Goal: Use online tool/utility: Use online tool/utility

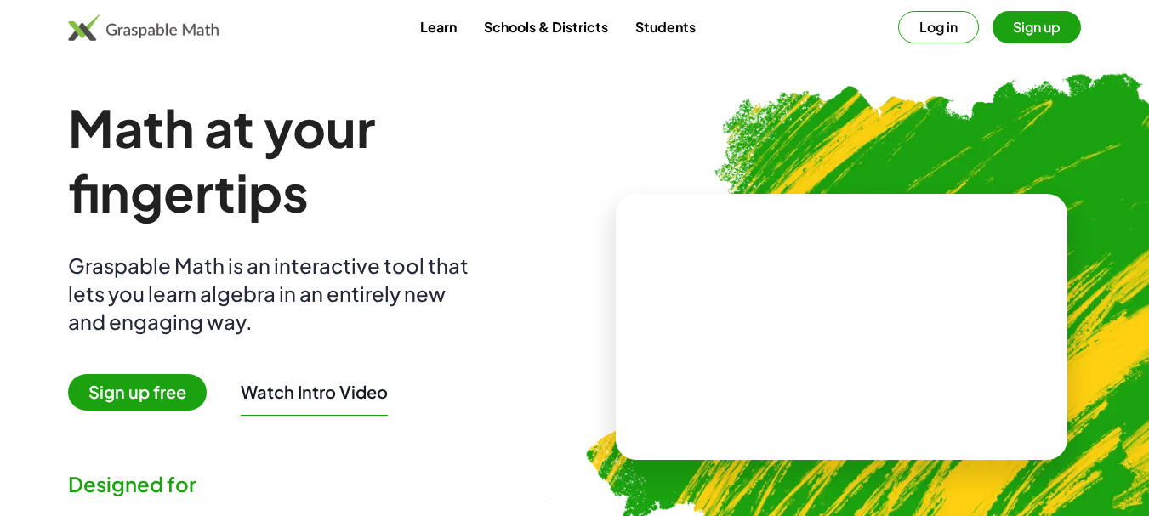
click at [714, 268] on video at bounding box center [841, 327] width 255 height 128
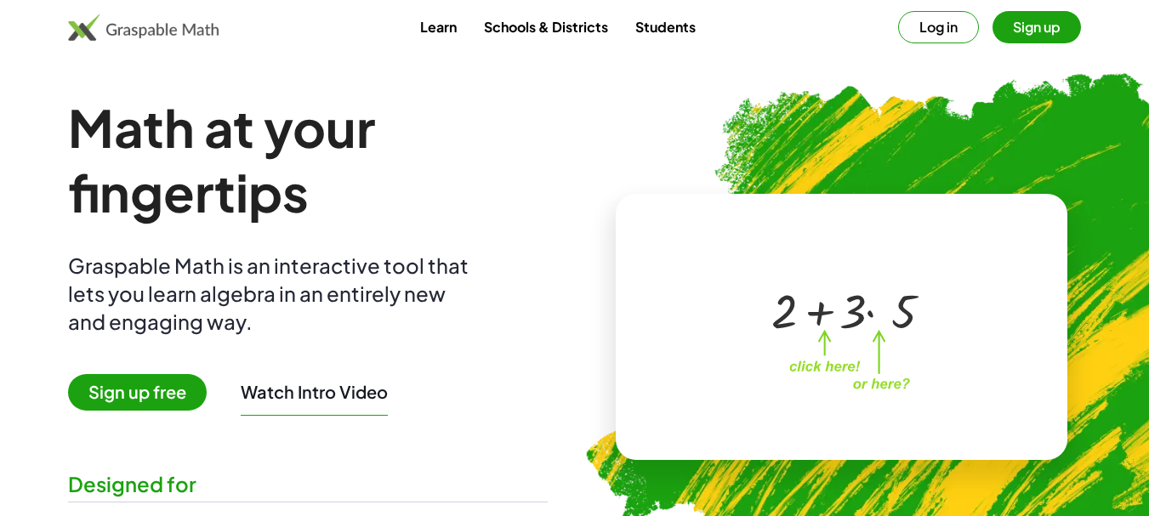
click at [778, 268] on div at bounding box center [837, 310] width 291 height 136
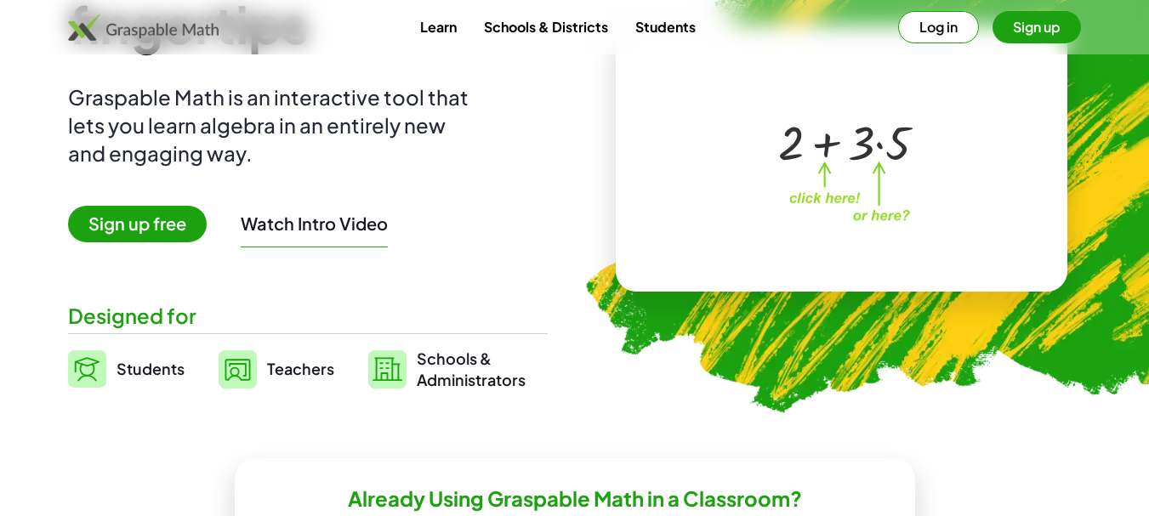
scroll to position [170, 0]
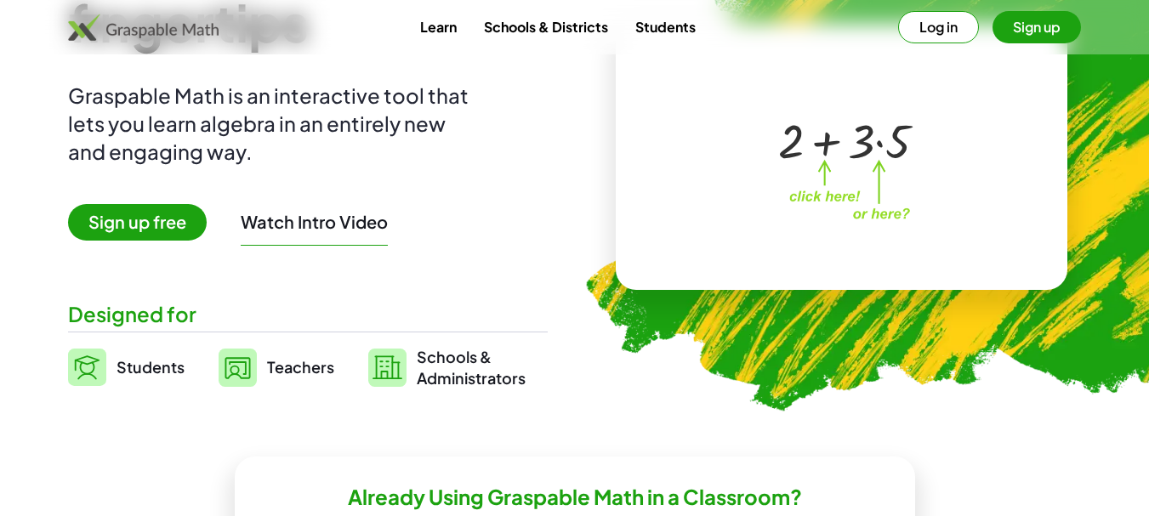
click at [266, 370] on link "Teachers" at bounding box center [277, 367] width 116 height 43
click at [243, 369] on img at bounding box center [238, 368] width 38 height 38
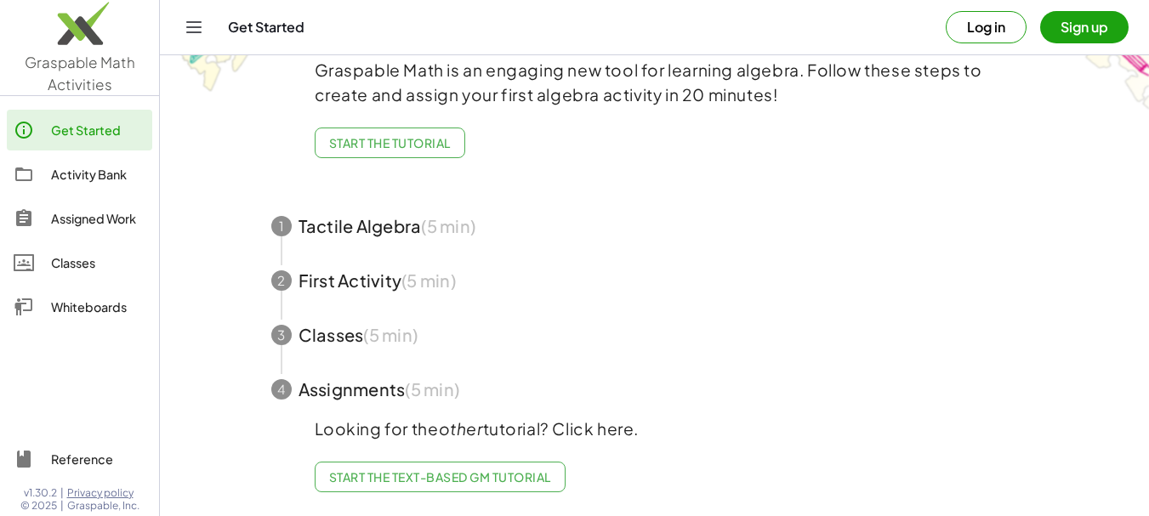
scroll to position [107, 0]
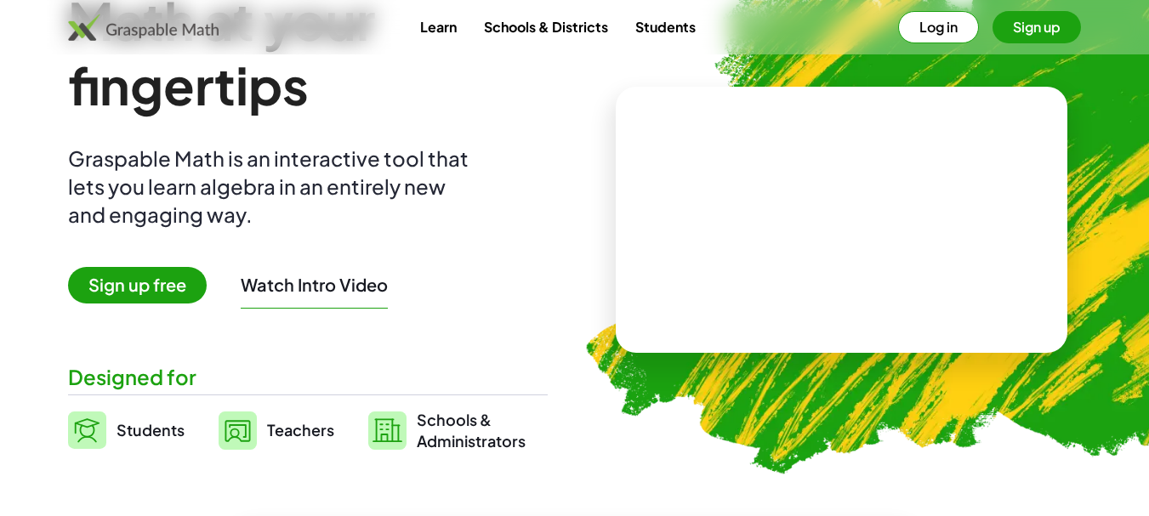
scroll to position [170, 0]
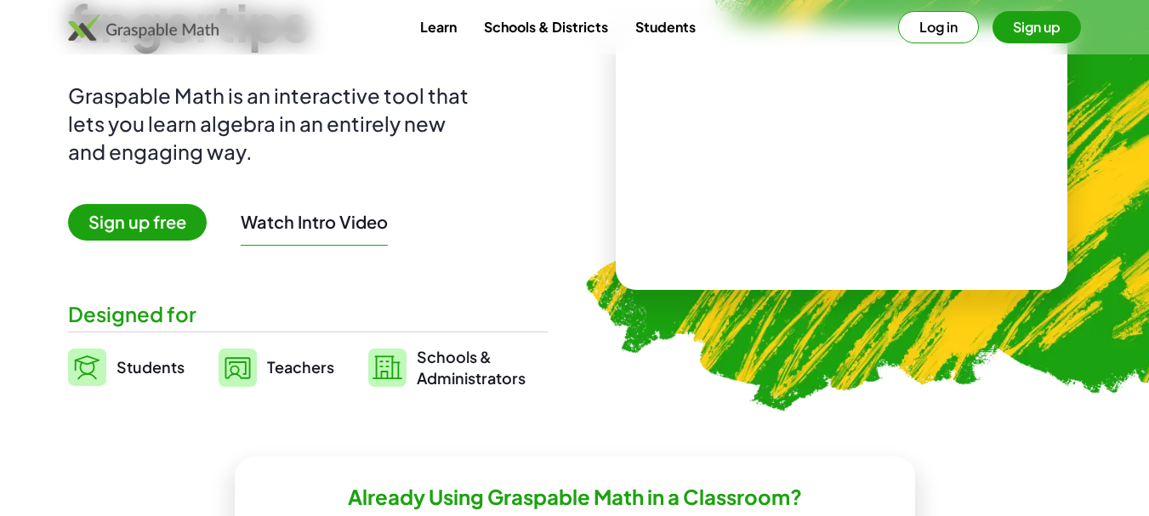
click at [132, 226] on span "Sign up free" at bounding box center [137, 222] width 139 height 37
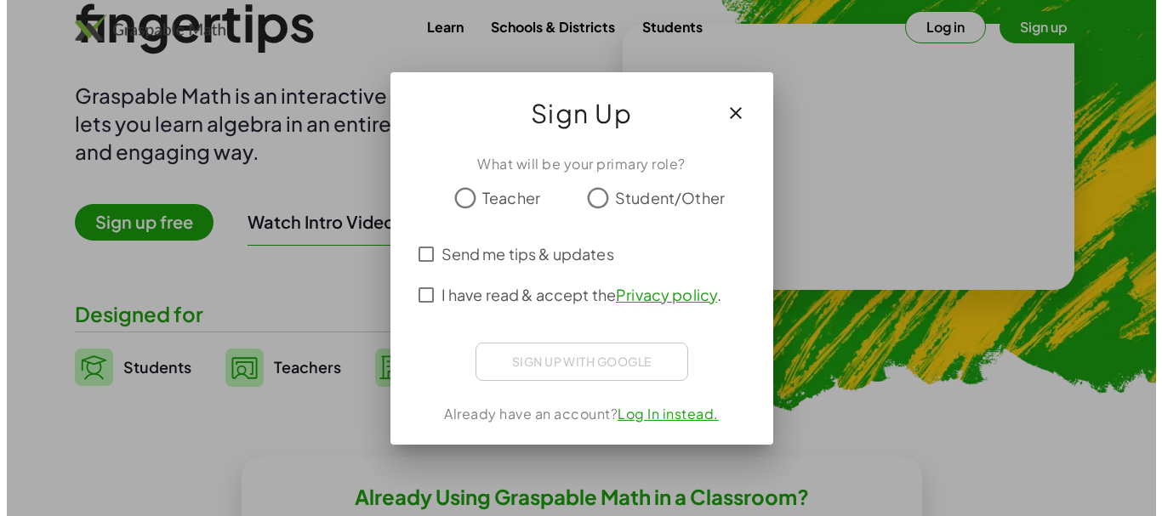
scroll to position [0, 0]
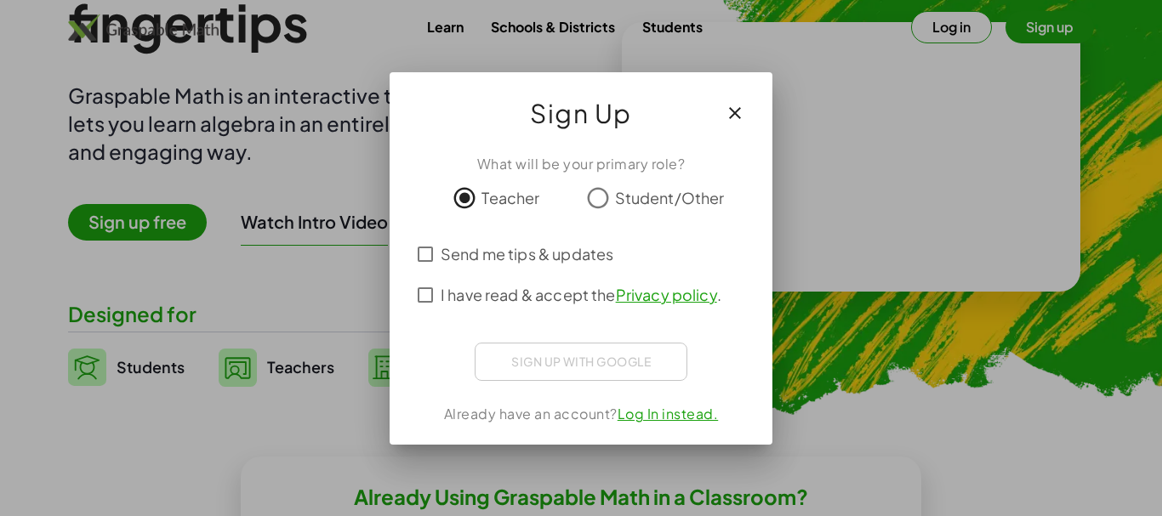
click at [529, 356] on div "Sign up with Google Google でログイン Google でログイン。新しいタブで開きます" at bounding box center [581, 362] width 213 height 38
click at [734, 113] on icon "button" at bounding box center [735, 113] width 20 height 20
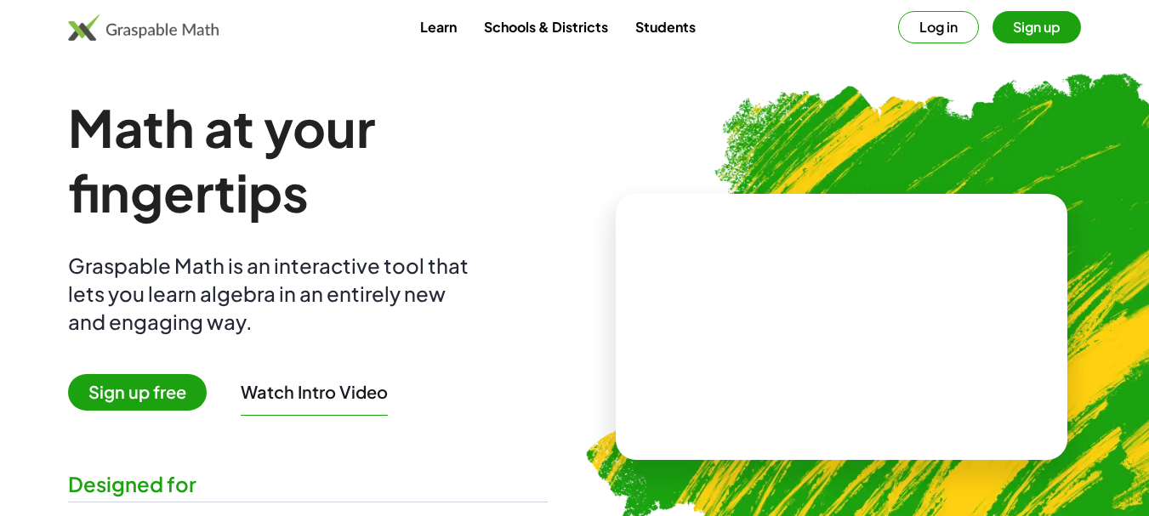
click at [152, 26] on img at bounding box center [143, 27] width 151 height 27
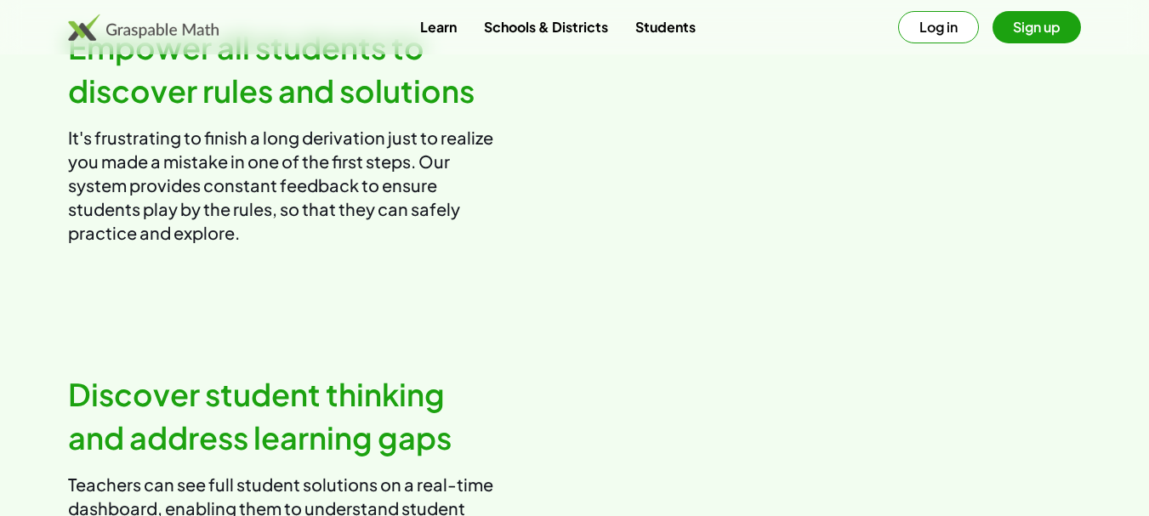
scroll to position [1667, 0]
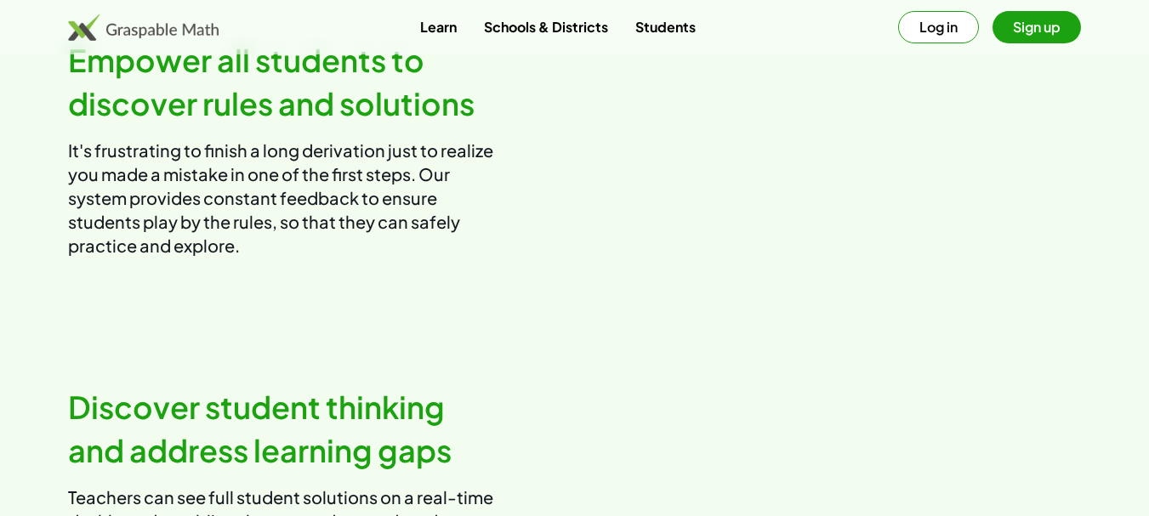
click at [758, 272] on video at bounding box center [835, 149] width 493 height 247
click at [808, 272] on video at bounding box center [835, 149] width 493 height 247
drag, startPoint x: 743, startPoint y: 282, endPoint x: 812, endPoint y: 323, distance: 80.1
click at [849, 272] on video at bounding box center [835, 149] width 493 height 247
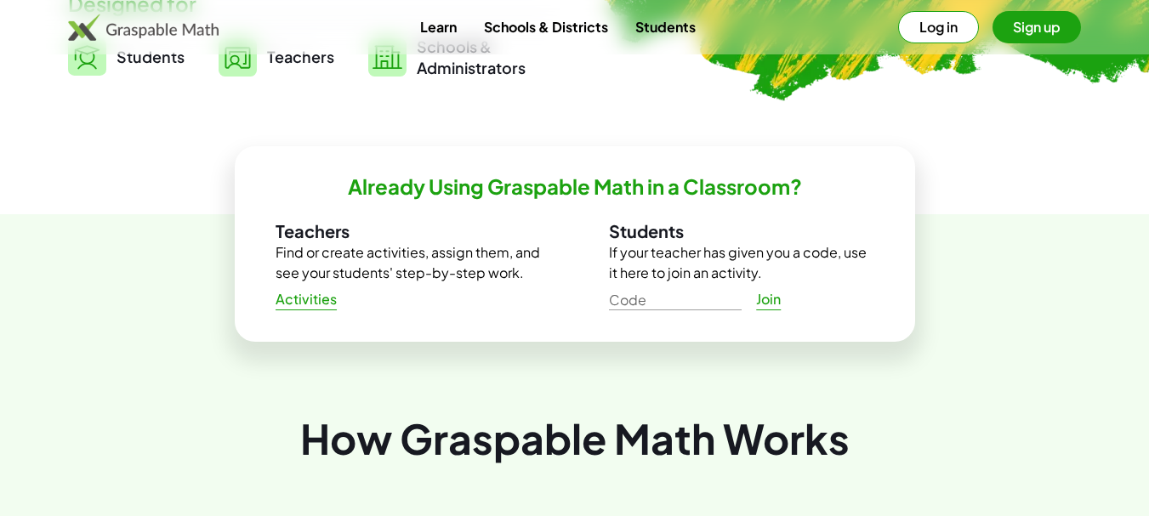
scroll to position [476, 0]
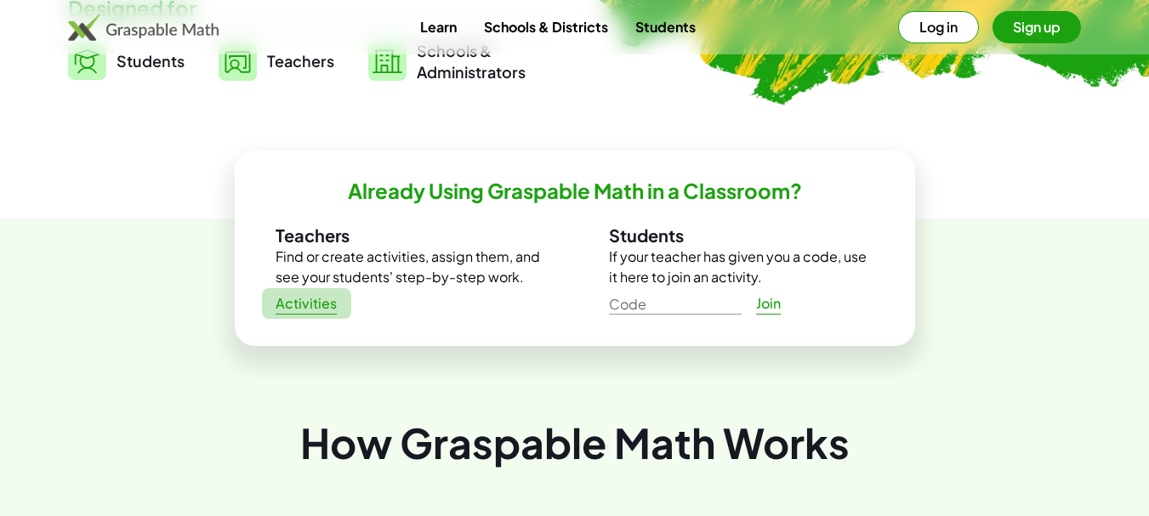
click at [304, 308] on span "Activities" at bounding box center [307, 304] width 62 height 18
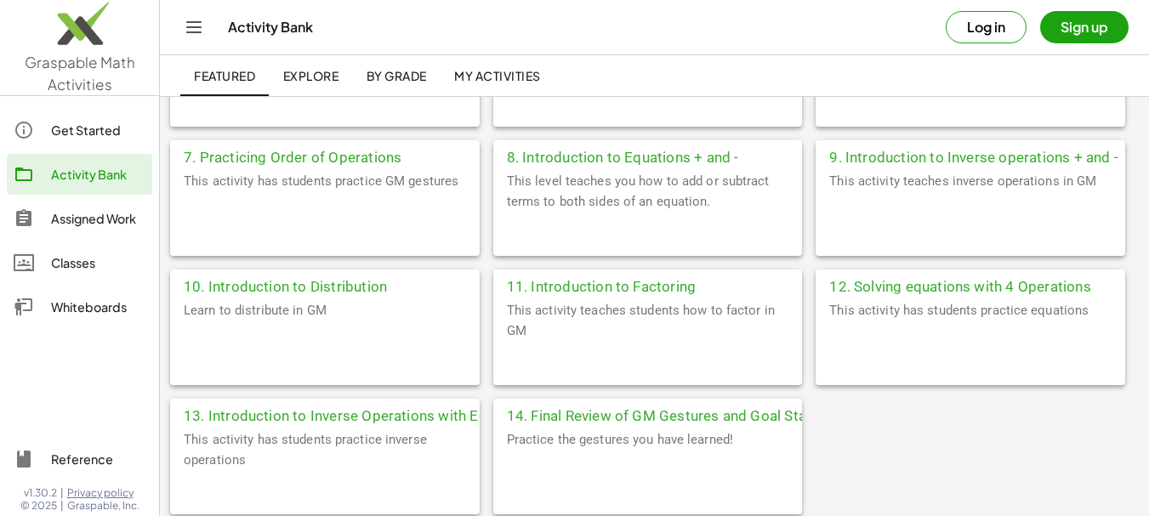
scroll to position [681, 0]
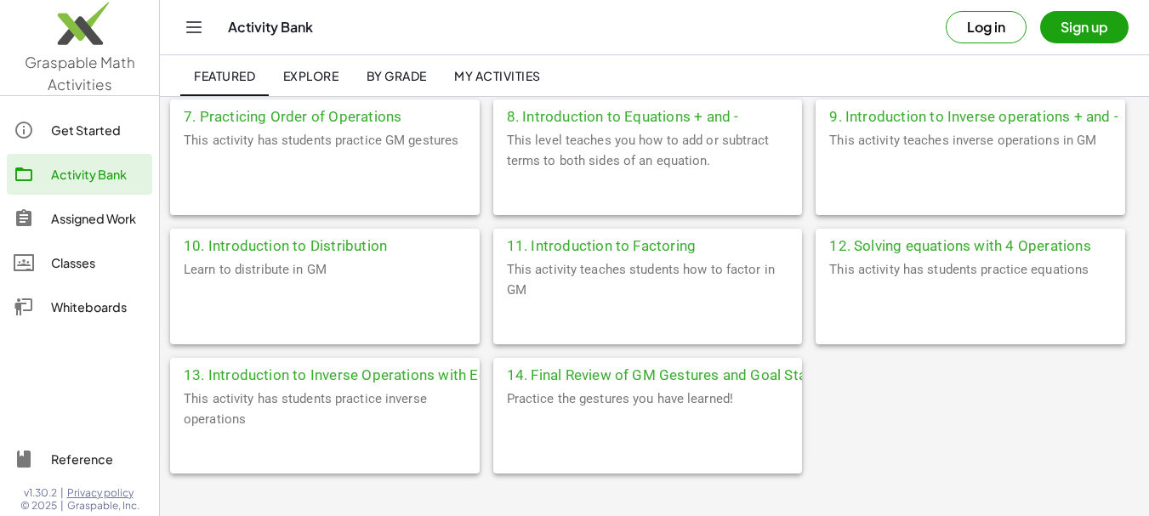
click at [84, 316] on div "Whiteboards" at bounding box center [98, 307] width 94 height 20
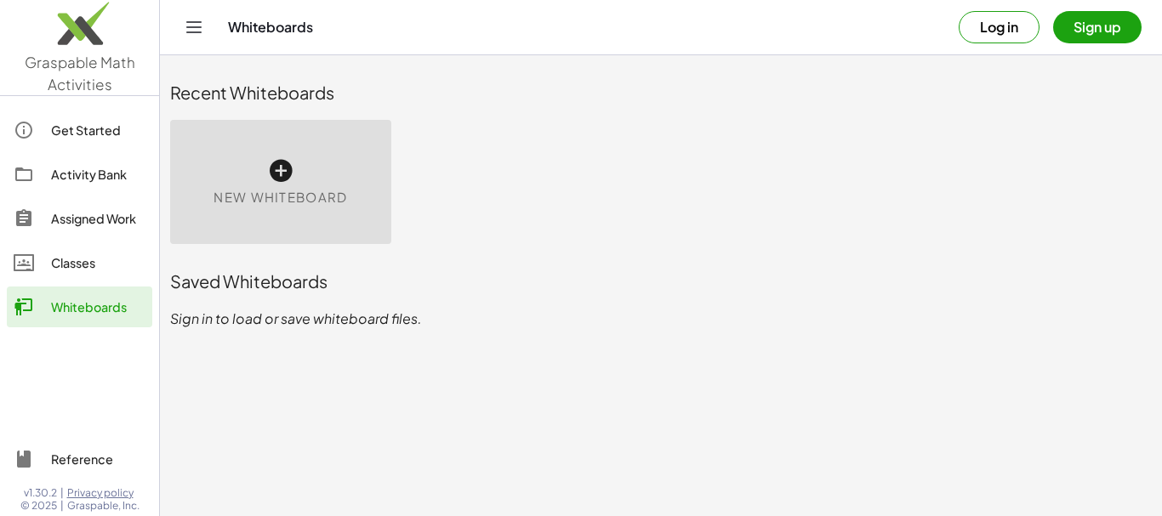
click at [296, 182] on div "New Whiteboard" at bounding box center [280, 182] width 221 height 124
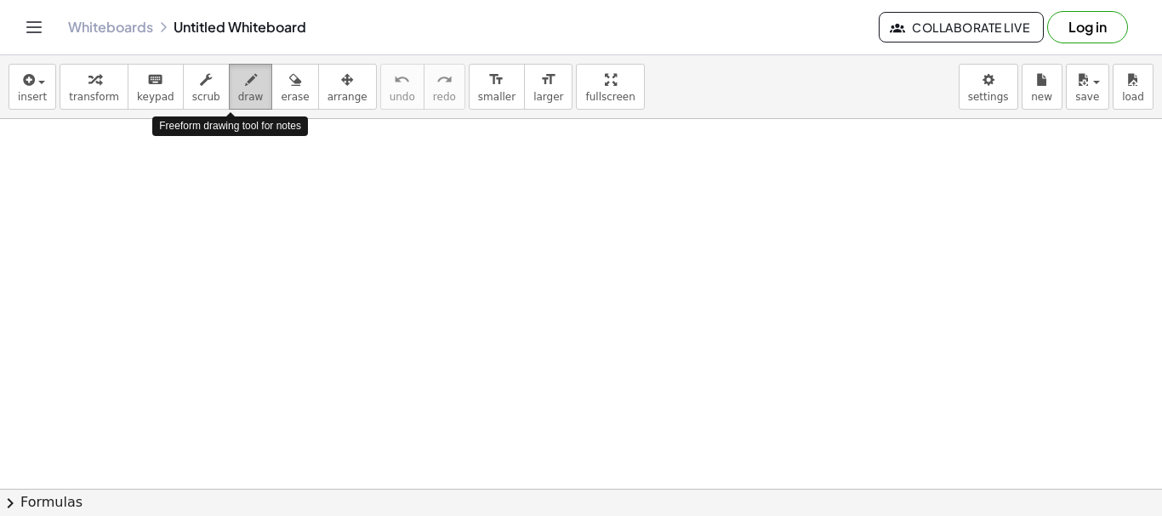
click at [238, 91] on span "draw" at bounding box center [251, 97] width 26 height 12
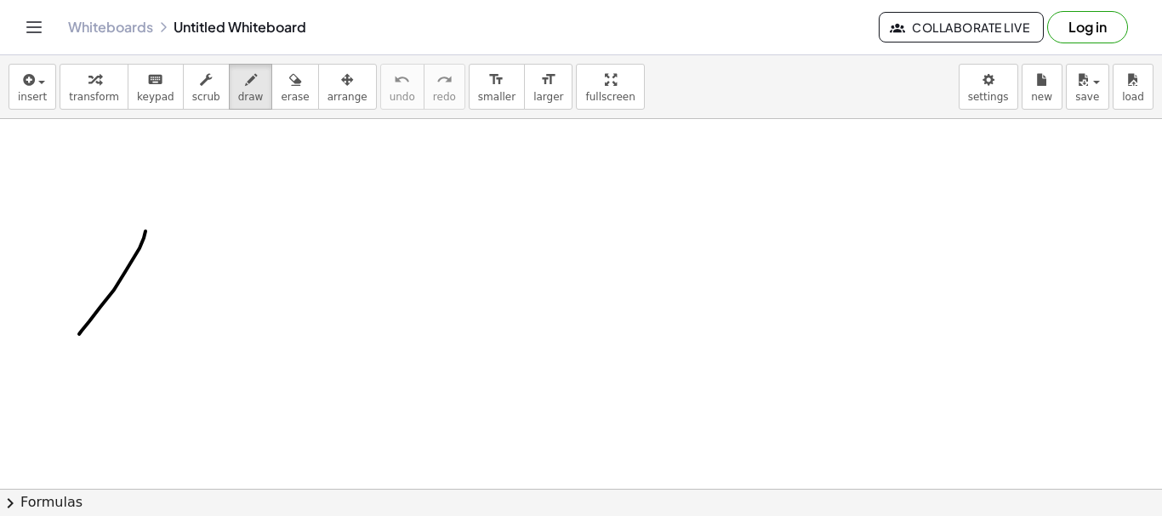
drag, startPoint x: 145, startPoint y: 231, endPoint x: 120, endPoint y: 301, distance: 74.3
click at [79, 336] on div at bounding box center [581, 489] width 1162 height 740
drag, startPoint x: 194, startPoint y: 259, endPoint x: 178, endPoint y: 308, distance: 51.1
click at [177, 333] on div at bounding box center [581, 489] width 1162 height 740
drag, startPoint x: 191, startPoint y: 286, endPoint x: 229, endPoint y: 284, distance: 37.5
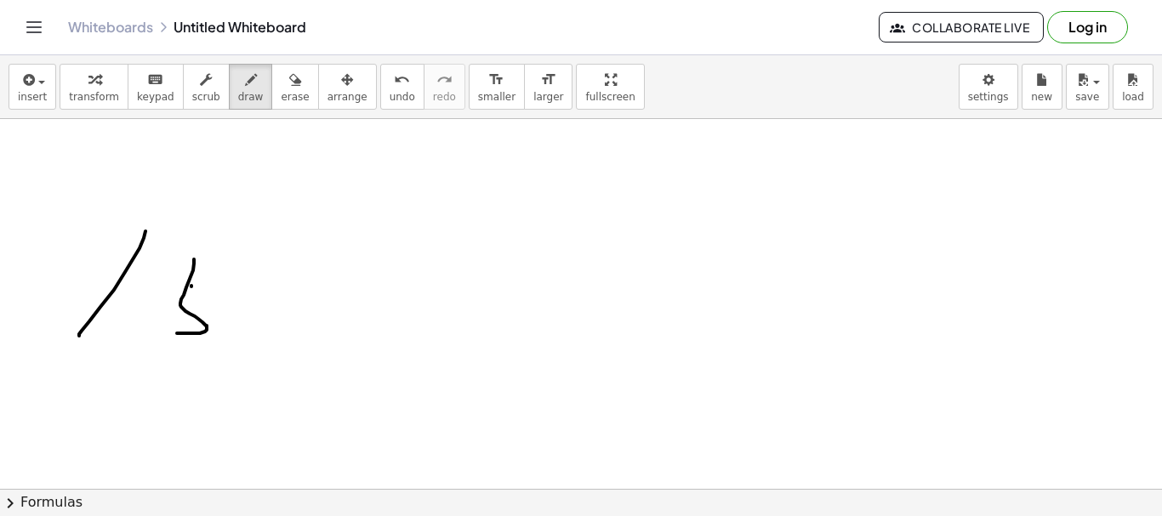
click at [219, 286] on div at bounding box center [581, 489] width 1162 height 740
drag, startPoint x: 253, startPoint y: 305, endPoint x: 264, endPoint y: 286, distance: 22.1
click at [264, 286] on div at bounding box center [581, 489] width 1162 height 740
drag, startPoint x: 338, startPoint y: 299, endPoint x: 318, endPoint y: 329, distance: 36.3
click at [318, 332] on div at bounding box center [581, 489] width 1162 height 740
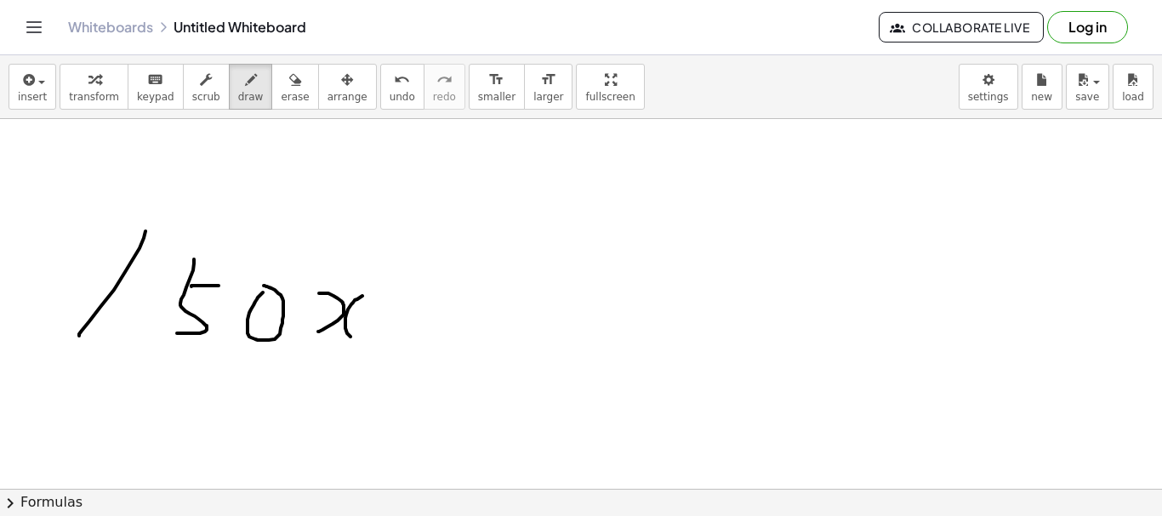
drag, startPoint x: 357, startPoint y: 299, endPoint x: 407, endPoint y: 324, distance: 55.9
click at [356, 338] on div at bounding box center [581, 489] width 1162 height 740
drag, startPoint x: 410, startPoint y: 312, endPoint x: 442, endPoint y: 312, distance: 32.3
click at [441, 314] on div at bounding box center [581, 489] width 1162 height 740
drag, startPoint x: 436, startPoint y: 293, endPoint x: 434, endPoint y: 339, distance: 46.9
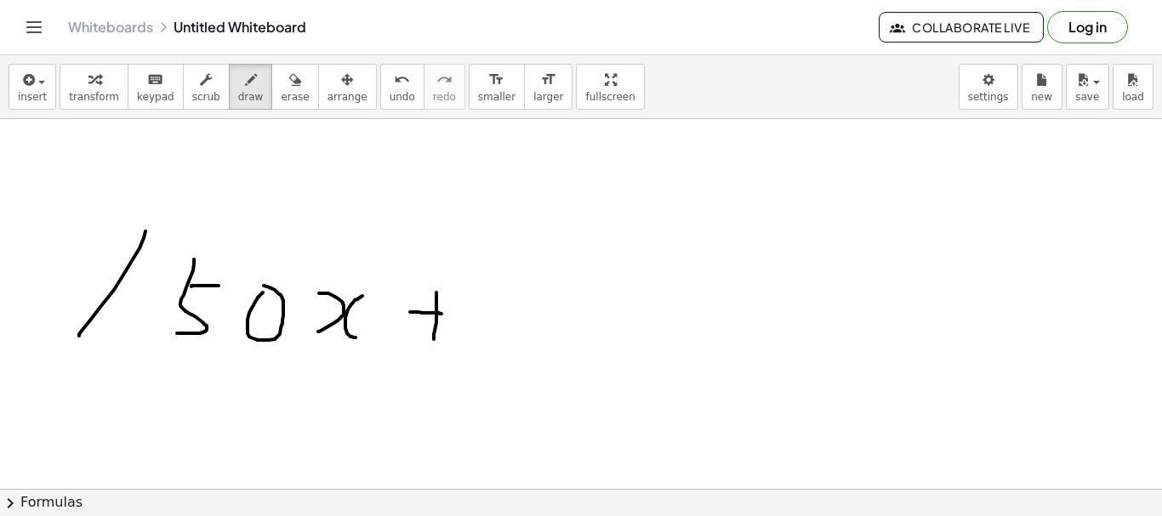
click at [434, 339] on div at bounding box center [581, 489] width 1162 height 740
drag, startPoint x: 509, startPoint y: 256, endPoint x: 490, endPoint y: 335, distance: 81.3
click at [491, 338] on div at bounding box center [581, 489] width 1162 height 740
drag, startPoint x: 533, startPoint y: 288, endPoint x: 554, endPoint y: 288, distance: 21.3
click at [553, 288] on div at bounding box center [581, 489] width 1162 height 740
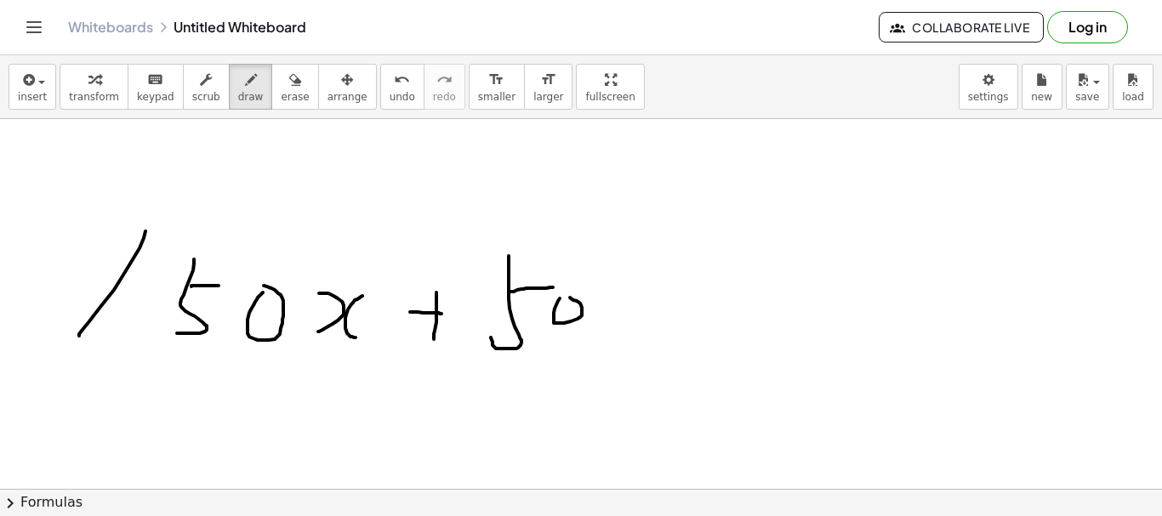
drag, startPoint x: 554, startPoint y: 321, endPoint x: 570, endPoint y: 298, distance: 28.1
click at [570, 298] on div at bounding box center [581, 489] width 1162 height 740
drag, startPoint x: 612, startPoint y: 305, endPoint x: 624, endPoint y: 298, distance: 13.7
click at [624, 299] on div at bounding box center [581, 489] width 1162 height 740
click at [144, 103] on span "keypad" at bounding box center [155, 97] width 37 height 12
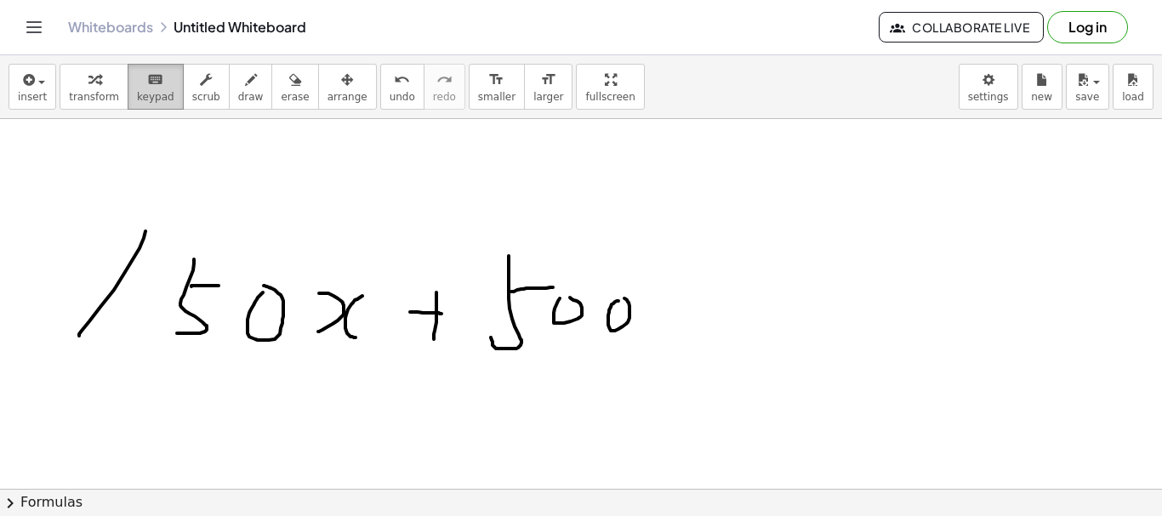
click at [157, 102] on span "keypad" at bounding box center [155, 97] width 37 height 12
click at [147, 85] on icon "keyboard" at bounding box center [155, 80] width 16 height 20
drag, startPoint x: 94, startPoint y: 226, endPoint x: 688, endPoint y: 403, distance: 619.5
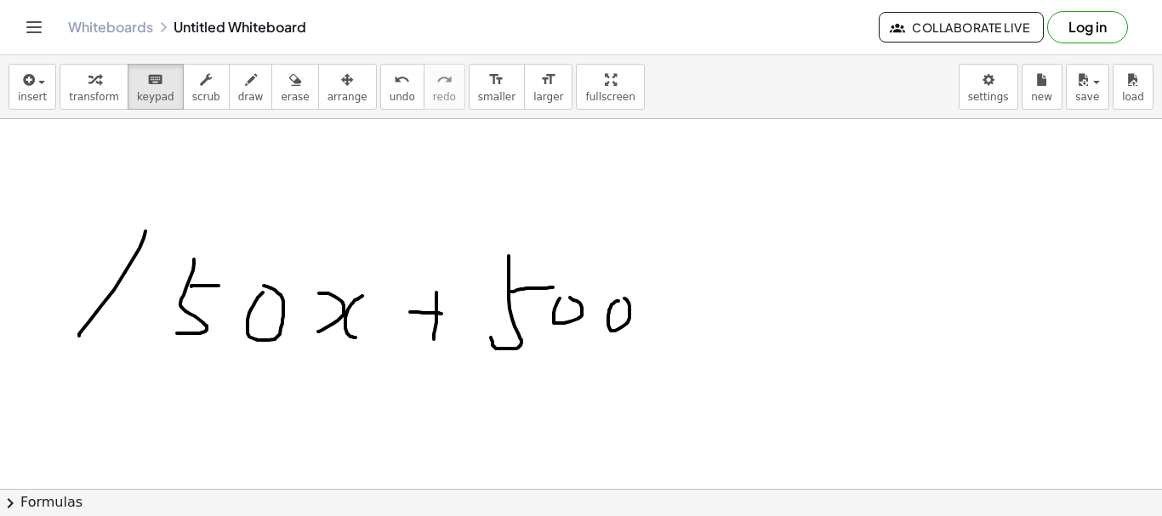
click at [673, 452] on div at bounding box center [581, 489] width 1162 height 740
click at [718, 353] on div at bounding box center [581, 489] width 1162 height 740
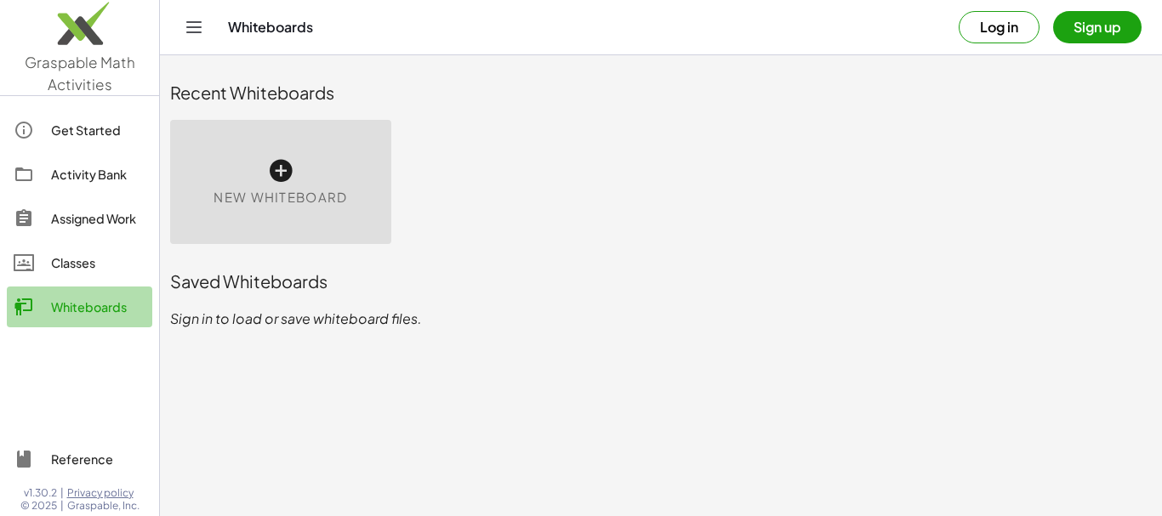
click at [93, 307] on div "Whiteboards" at bounding box center [98, 307] width 94 height 20
click at [272, 162] on icon at bounding box center [280, 170] width 27 height 27
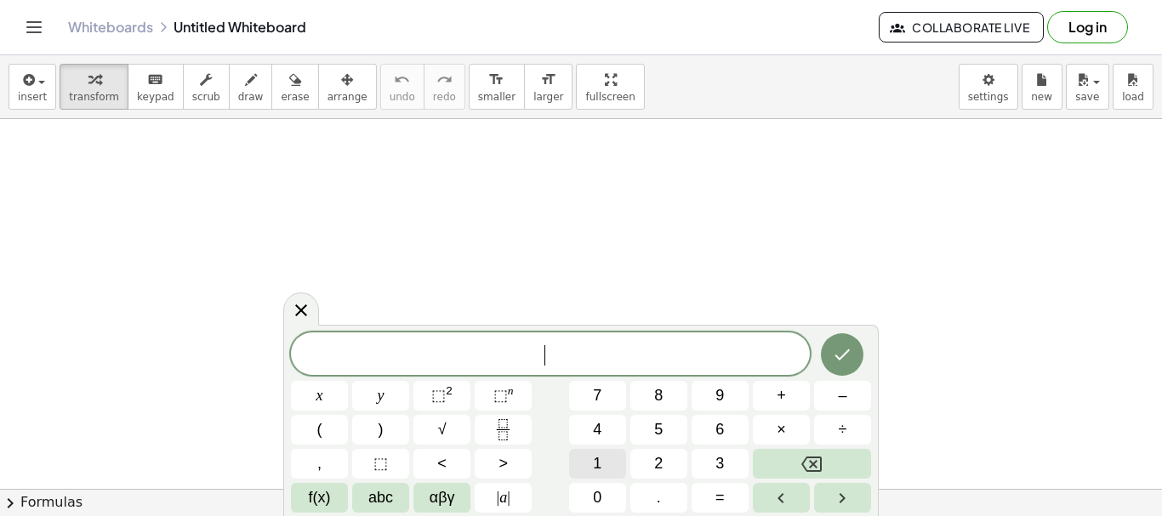
click at [597, 470] on span "1" at bounding box center [597, 464] width 9 height 23
click at [661, 425] on span "5" at bounding box center [658, 430] width 9 height 23
click at [599, 498] on span "0" at bounding box center [597, 498] width 9 height 23
click at [316, 379] on div "1 5 0 ​ x y ⬚ 2 ⬚ n 7 8 9 + – ( ) √ 4 5 6 × ÷ , ⬚ < > 1 2 3 f(x) abc αβγ | a | …" at bounding box center [581, 423] width 580 height 180
click at [320, 398] on span "x" at bounding box center [319, 395] width 7 height 23
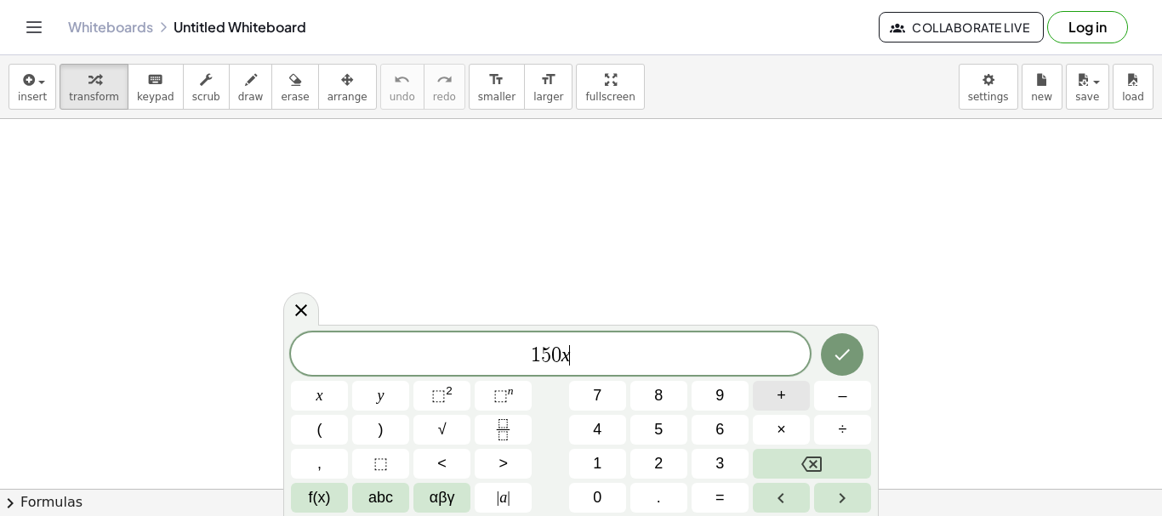
click at [777, 391] on span "+" at bounding box center [781, 395] width 9 height 23
click at [655, 435] on span "5" at bounding box center [658, 430] width 9 height 23
click at [599, 509] on span "0" at bounding box center [597, 498] width 9 height 23
click at [720, 498] on span "=" at bounding box center [719, 498] width 9 height 23
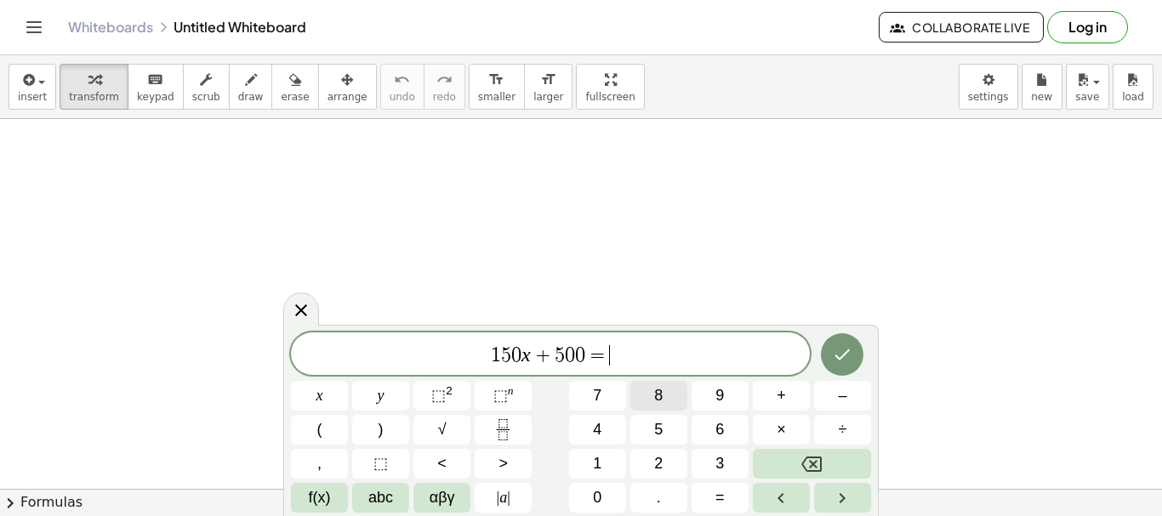
click at [664, 400] on button "8" at bounding box center [658, 396] width 57 height 30
click at [612, 506] on button "0" at bounding box center [597, 498] width 57 height 30
click at [849, 359] on icon "Done" at bounding box center [842, 355] width 20 height 20
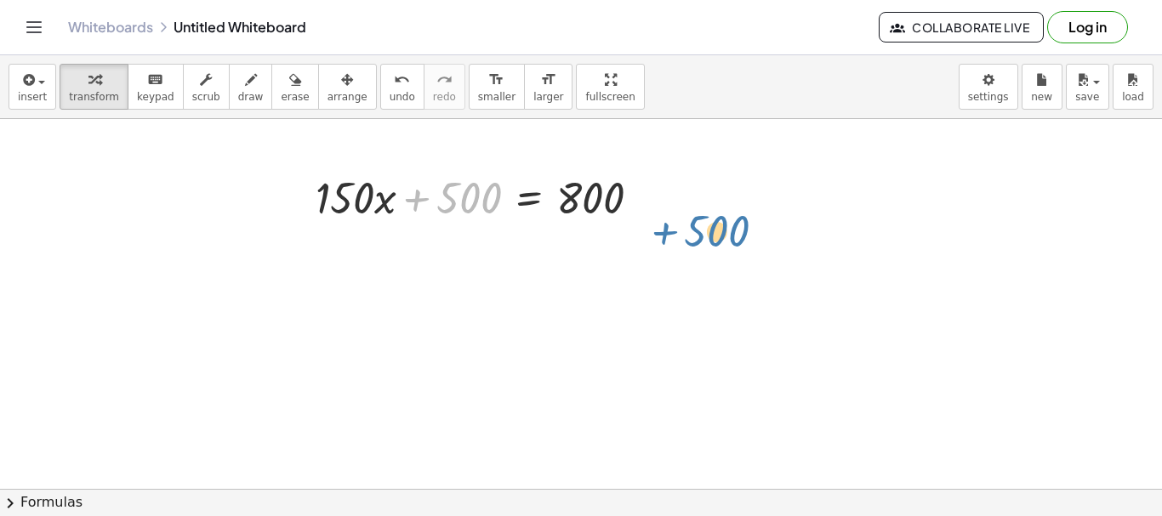
drag, startPoint x: 452, startPoint y: 196, endPoint x: 701, endPoint y: 227, distance: 251.2
click at [701, 227] on div "+ 500 + · 150 · x + 500 = 800" at bounding box center [581, 489] width 1162 height 740
drag, startPoint x: 481, startPoint y: 202, endPoint x: 700, endPoint y: 196, distance: 218.7
click at [700, 196] on div "+ 500 + · 150 · x + 500 = 800" at bounding box center [581, 489] width 1162 height 740
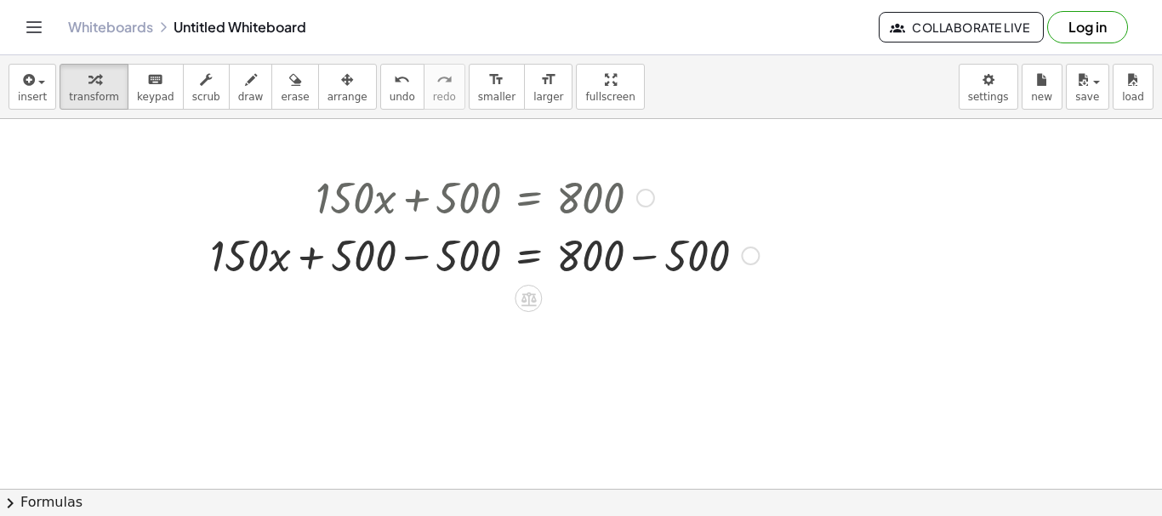
click at [751, 263] on div at bounding box center [750, 256] width 19 height 19
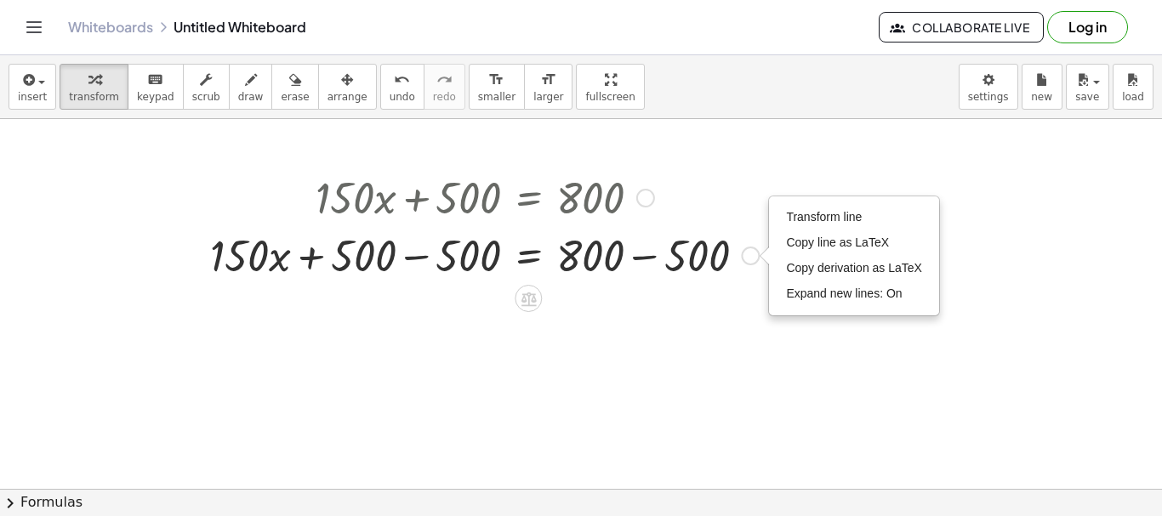
click at [753, 259] on div "Transform line Copy line as LaTeX Copy derivation as LaTeX Expand new lines: On" at bounding box center [750, 256] width 19 height 19
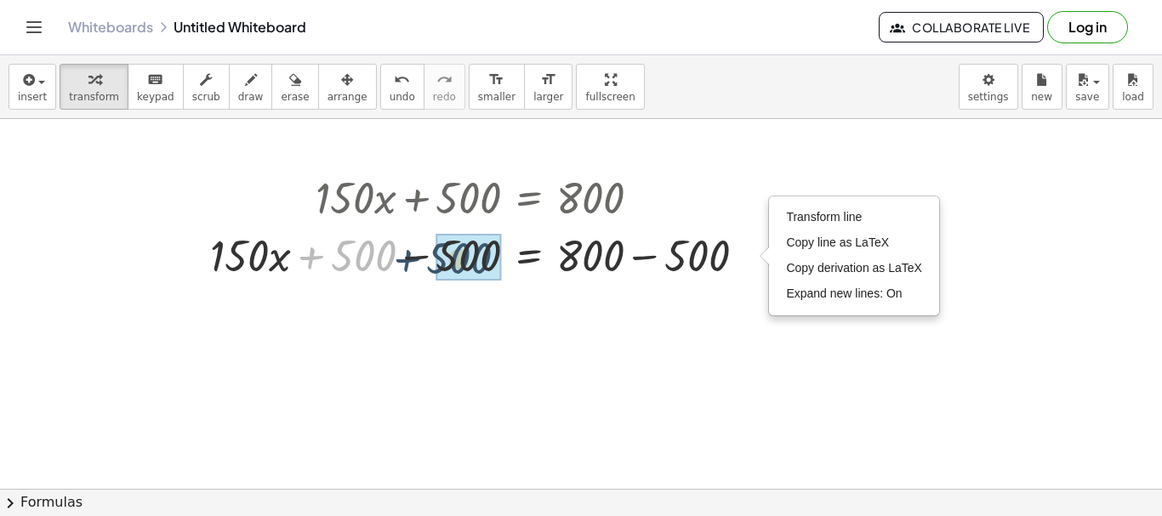
drag, startPoint x: 368, startPoint y: 258, endPoint x: 468, endPoint y: 260, distance: 99.6
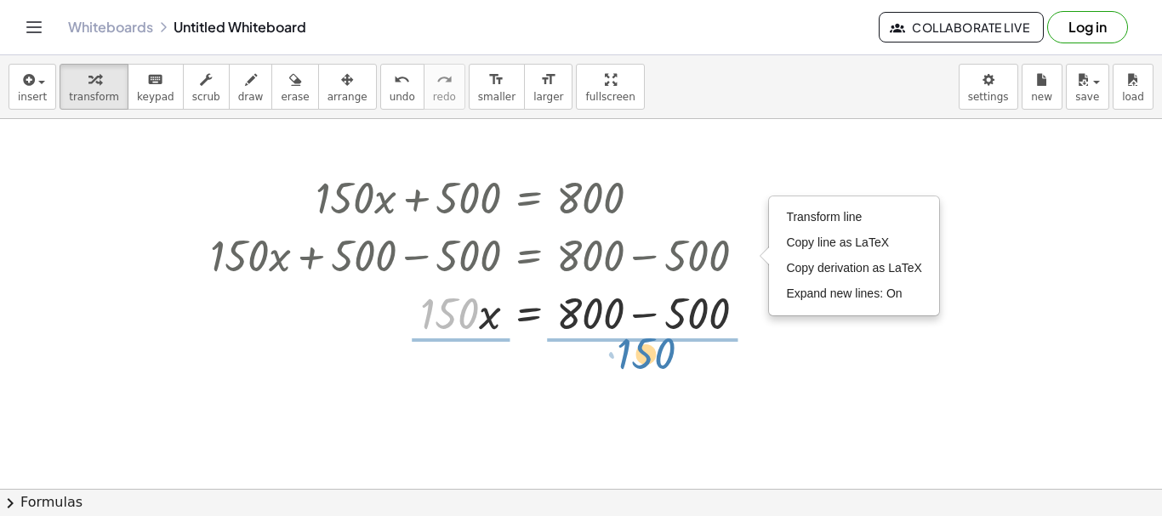
drag, startPoint x: 454, startPoint y: 311, endPoint x: 655, endPoint y: 350, distance: 204.5
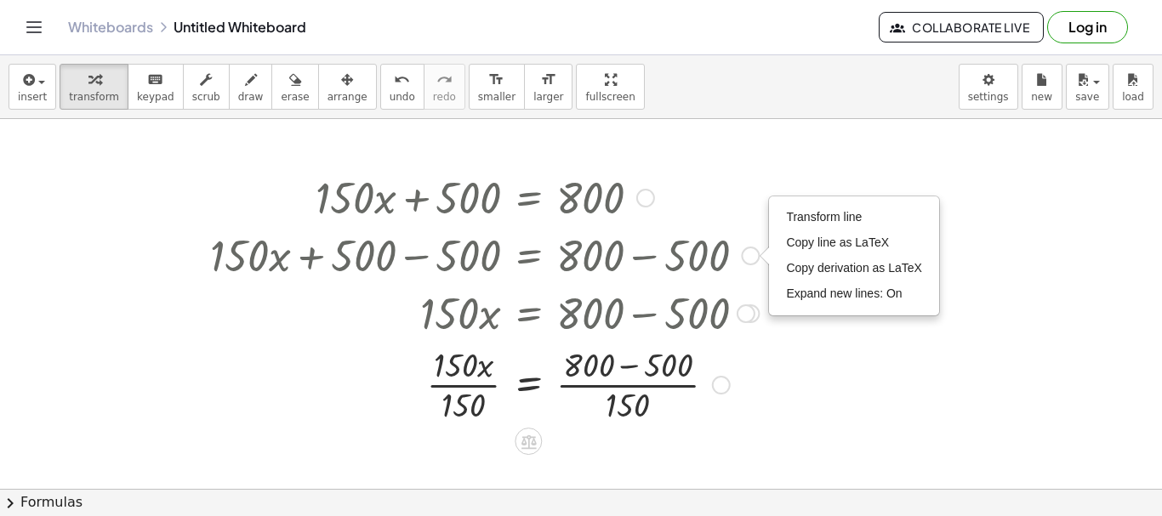
click at [722, 385] on div "Transform line Copy line as LaTeX Copy derivation as LaTeX Expand new lines: On" at bounding box center [721, 385] width 19 height 19
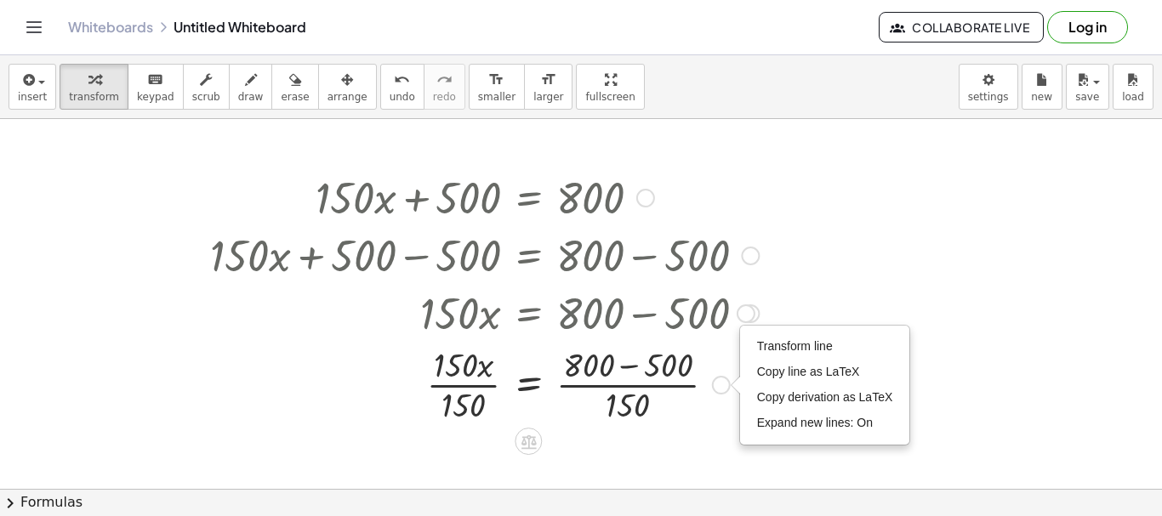
click at [665, 404] on div at bounding box center [485, 383] width 566 height 85
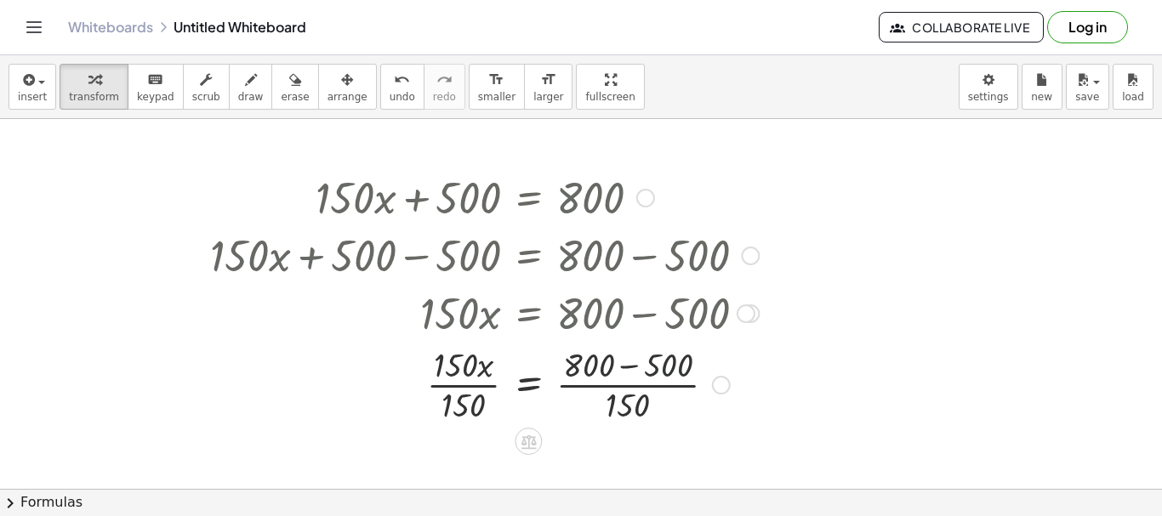
click at [634, 402] on div at bounding box center [485, 383] width 566 height 85
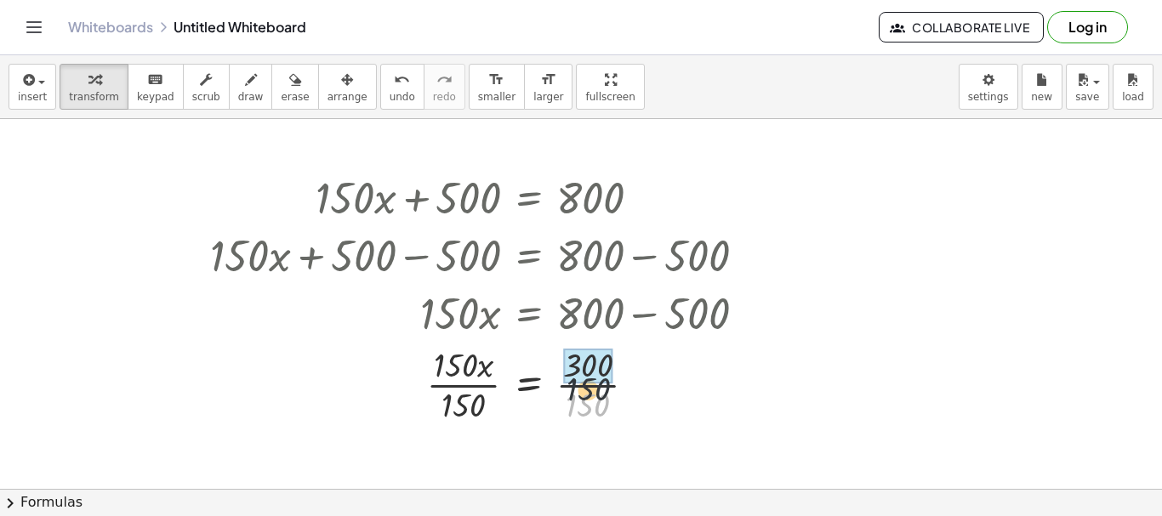
drag, startPoint x: 589, startPoint y: 408, endPoint x: 590, endPoint y: 377, distance: 31.5
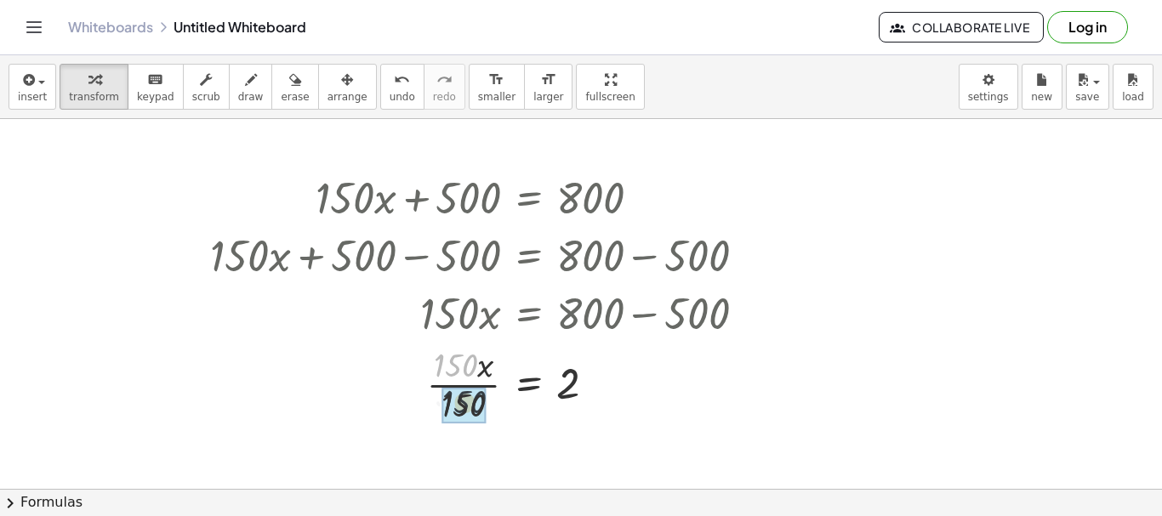
drag, startPoint x: 450, startPoint y: 362, endPoint x: 453, endPoint y: 383, distance: 21.4
drag, startPoint x: 596, startPoint y: 383, endPoint x: 597, endPoint y: 358, distance: 24.7
click at [596, 376] on div at bounding box center [596, 385] width 19 height 19
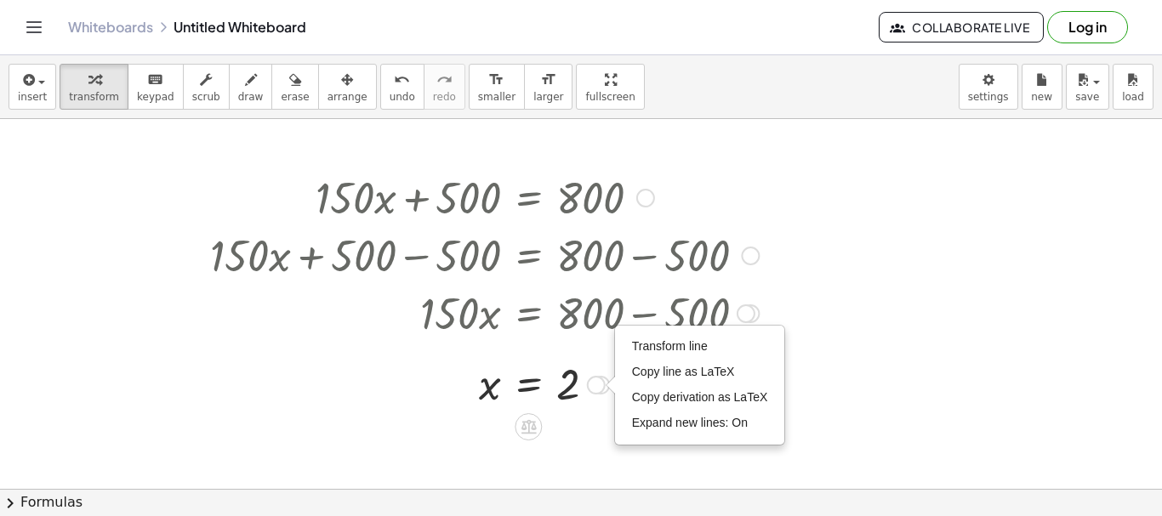
drag, startPoint x: 464, startPoint y: 360, endPoint x: 345, endPoint y: 288, distance: 138.9
click at [460, 358] on div at bounding box center [485, 384] width 566 height 56
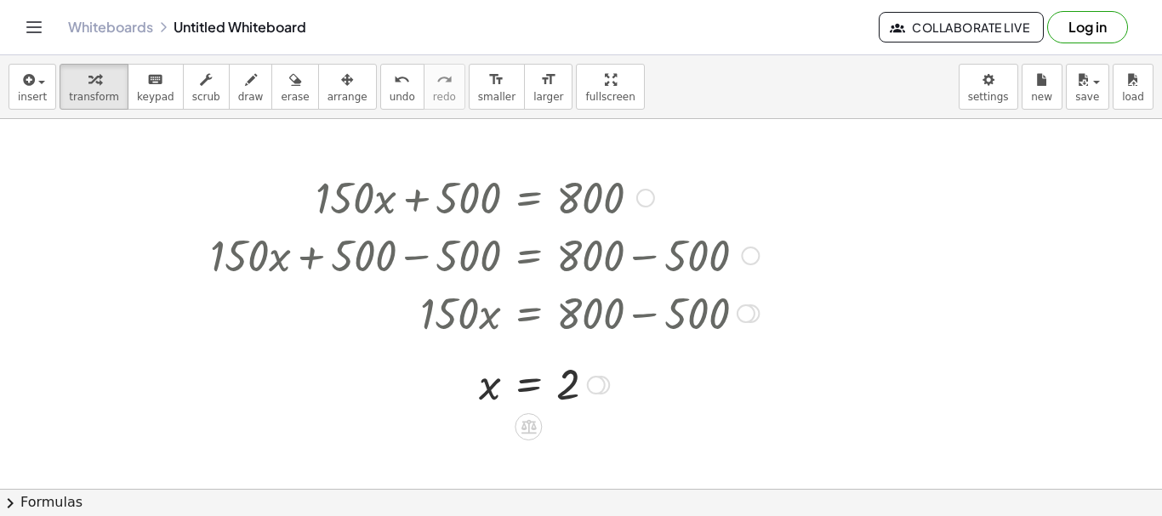
drag, startPoint x: 308, startPoint y: 170, endPoint x: 508, endPoint y: 289, distance: 232.7
click at [528, 198] on div "+ · 150 · x + 500 = 800 + · 150 · x + 500 − 500 = + 800 − 500 + · 150 · x + 0 =…" at bounding box center [528, 198] width 0 height 0
click at [522, 289] on div at bounding box center [485, 312] width 566 height 58
click at [536, 316] on div at bounding box center [485, 312] width 566 height 58
click at [584, 311] on div at bounding box center [485, 312] width 566 height 58
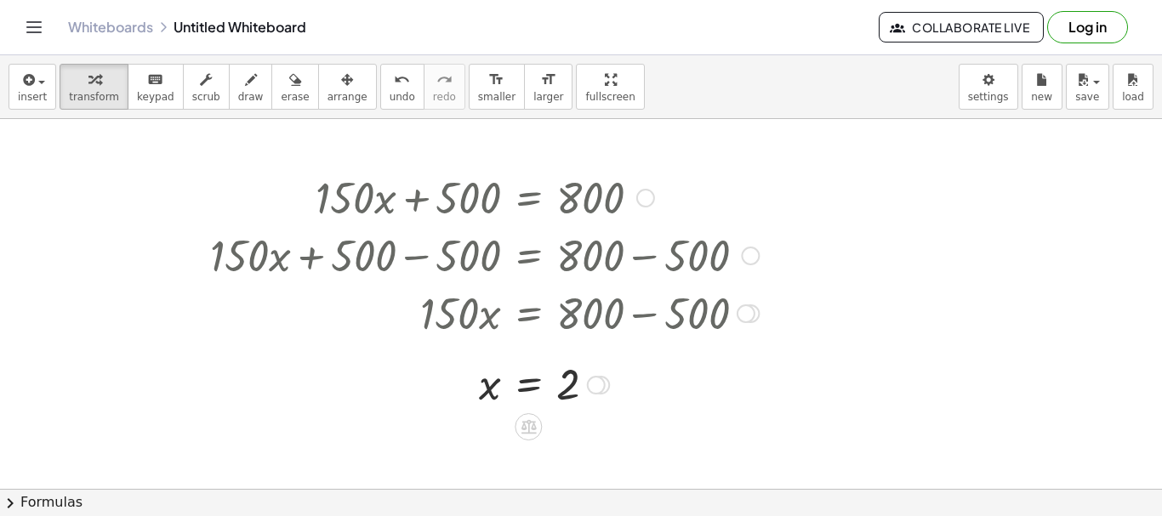
drag, startPoint x: 586, startPoint y: 311, endPoint x: 690, endPoint y: 326, distance: 104.8
click at [592, 313] on div at bounding box center [485, 312] width 566 height 58
click at [733, 319] on div at bounding box center [485, 312] width 566 height 58
click at [746, 315] on div at bounding box center [746, 314] width 19 height 19
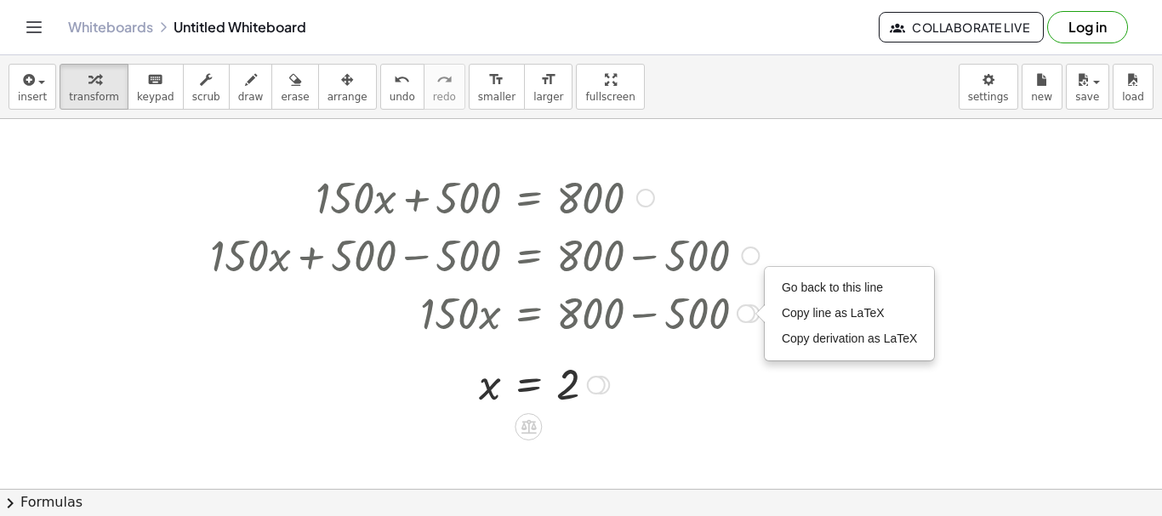
drag, startPoint x: 747, startPoint y: 315, endPoint x: 636, endPoint y: 356, distance: 118.2
click at [679, 395] on div at bounding box center [485, 384] width 566 height 56
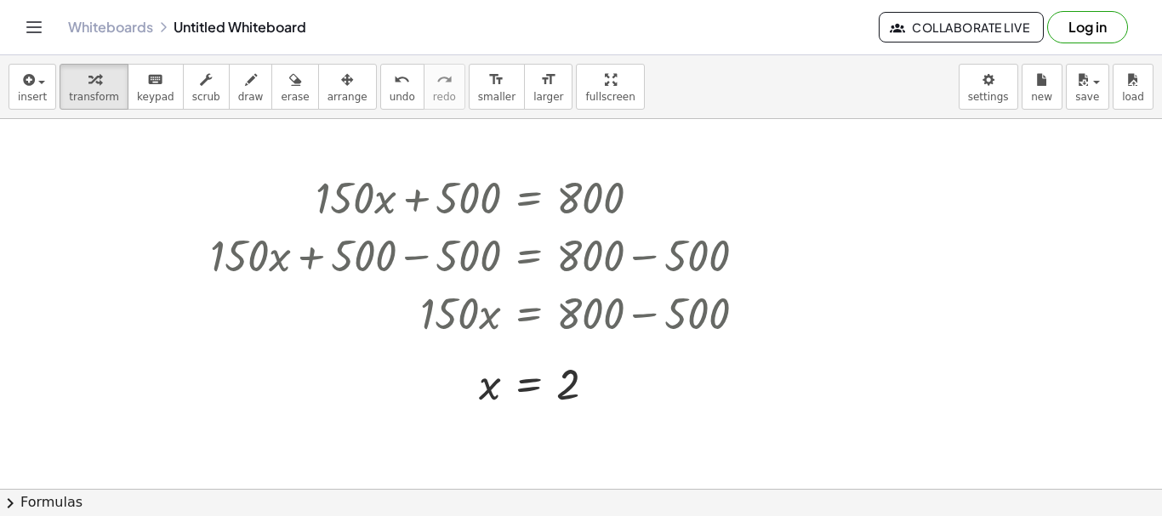
drag, startPoint x: 309, startPoint y: 165, endPoint x: 815, endPoint y: 349, distance: 538.4
click at [815, 349] on div "+ · 150 · x + 500 = 800 + · 150 · x + 500 − 500 = + 800 − 500 + · 150 · x + 0 =…" at bounding box center [581, 489] width 1162 height 740
click at [137, 88] on div "keyboard" at bounding box center [155, 79] width 37 height 20
click at [98, 91] on span "transform" at bounding box center [94, 97] width 50 height 12
click at [625, 299] on div at bounding box center [485, 312] width 566 height 58
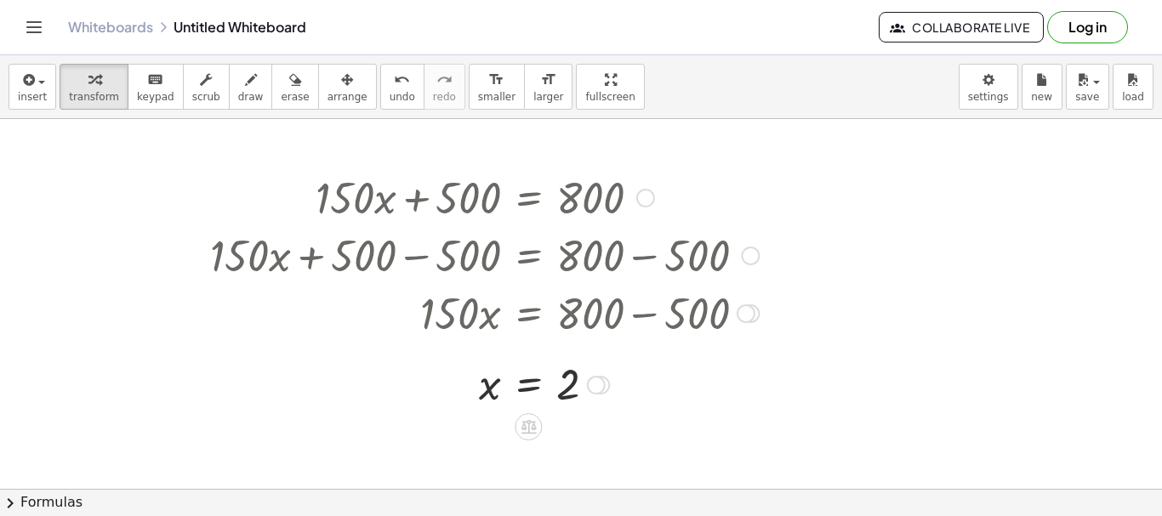
click at [595, 384] on div "Transform line Copy line as LaTeX Copy derivation as LaTeX Expand new lines: On" at bounding box center [596, 385] width 19 height 19
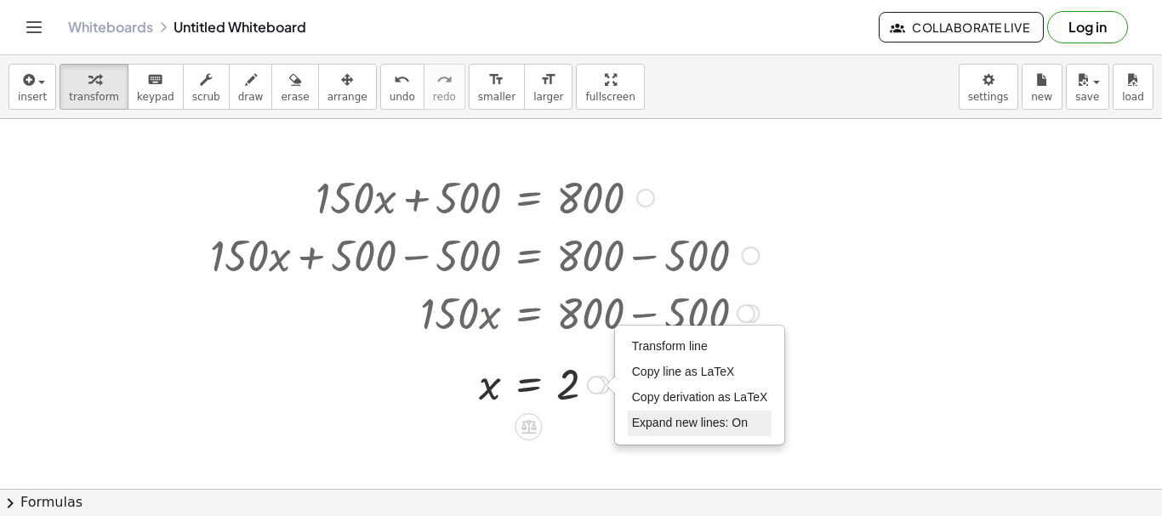
click at [653, 426] on span "Expand new lines: On" at bounding box center [690, 423] width 116 height 14
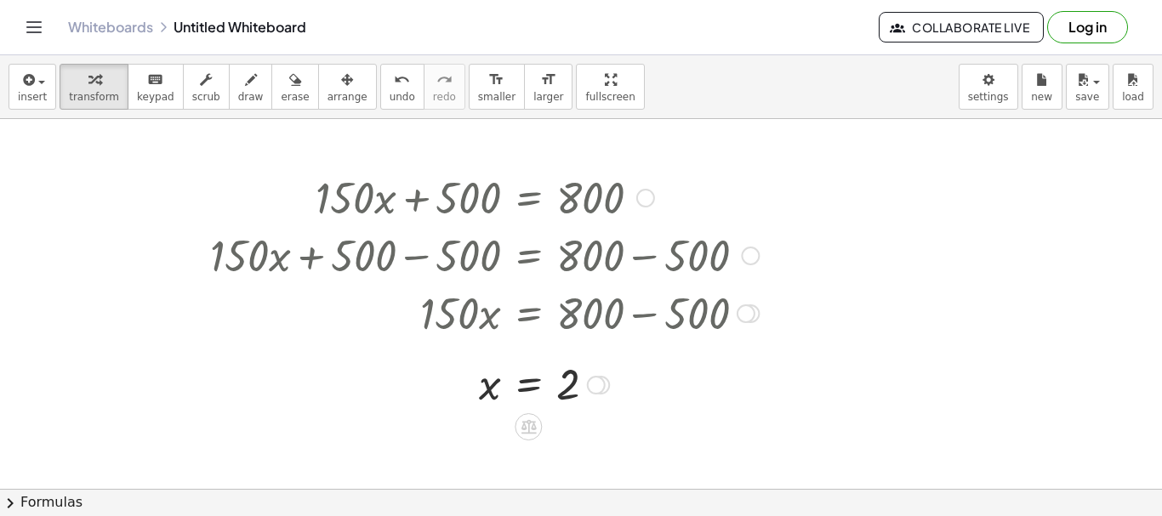
click at [595, 379] on div "Transform line Copy line as LaTeX Copy derivation as LaTeX Expand new lines: On" at bounding box center [596, 385] width 19 height 19
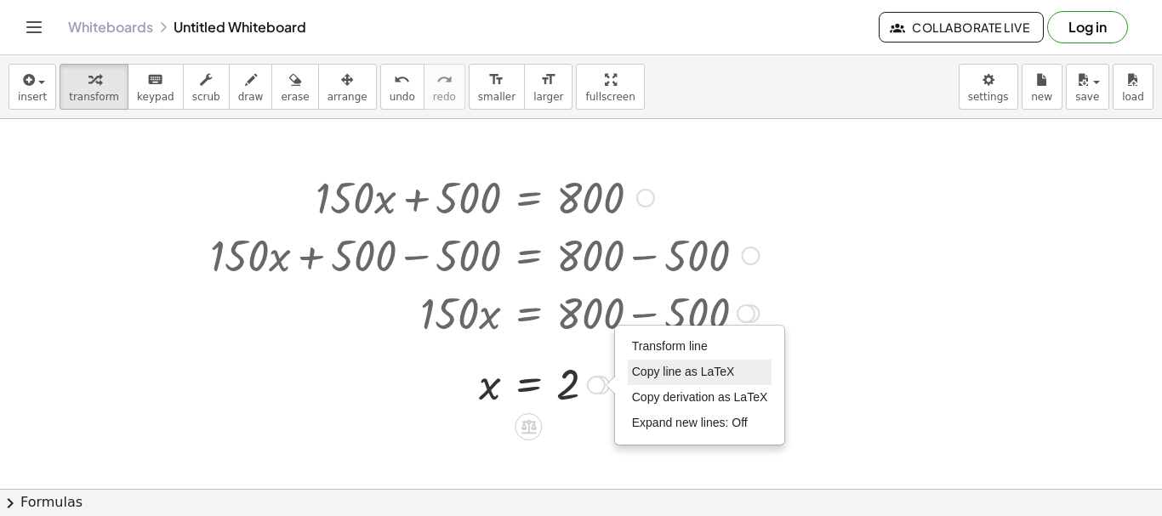
click at [642, 376] on span "Copy line as LaTeX" at bounding box center [683, 372] width 103 height 14
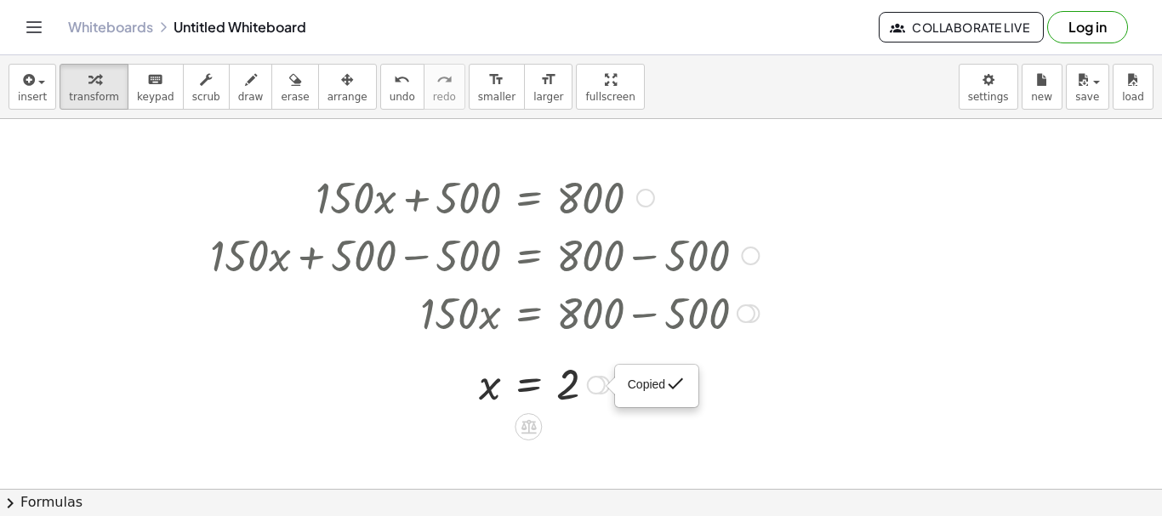
click at [592, 393] on div "Copied done" at bounding box center [596, 385] width 19 height 19
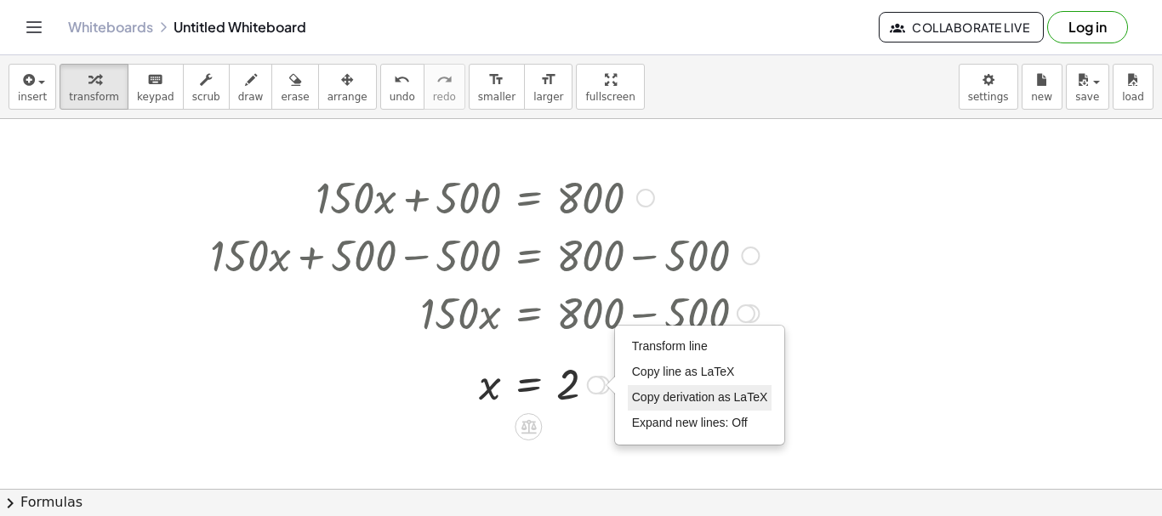
click at [642, 390] on li "Copy derivation as LaTeX" at bounding box center [700, 398] width 145 height 26
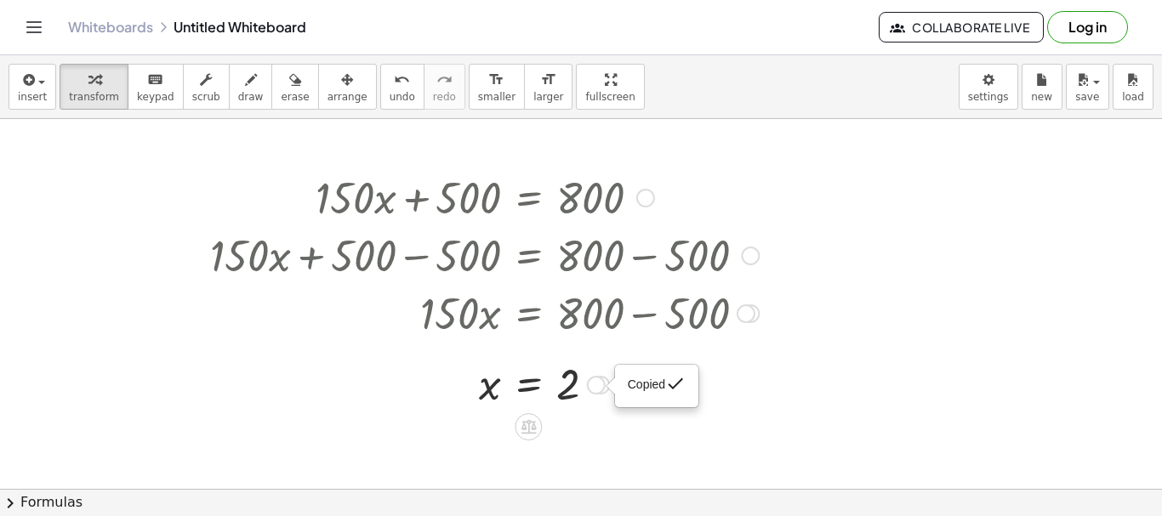
click at [723, 360] on div at bounding box center [485, 384] width 566 height 56
click at [537, 428] on icon at bounding box center [529, 427] width 18 height 18
click at [549, 430] on div "÷" at bounding box center [562, 426] width 27 height 27
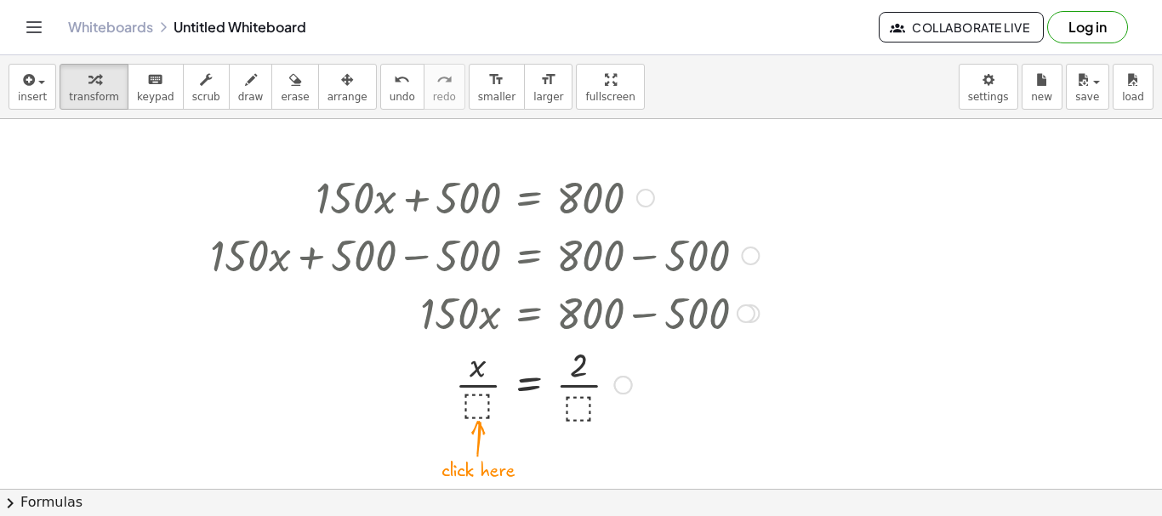
click at [470, 413] on div at bounding box center [485, 383] width 566 height 85
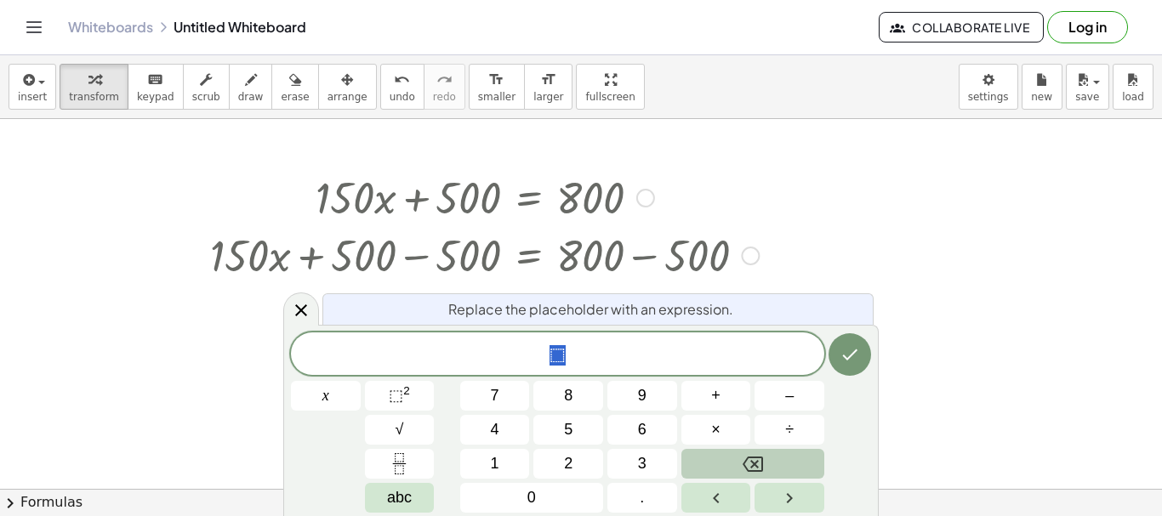
click at [743, 469] on icon "Backspace" at bounding box center [753, 464] width 20 height 20
click at [312, 309] on div at bounding box center [301, 309] width 36 height 33
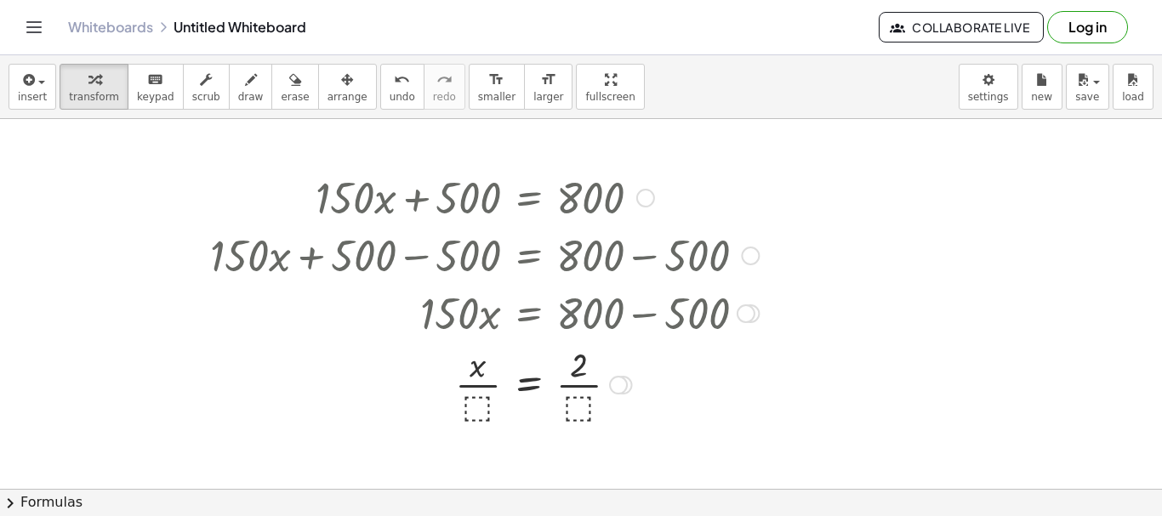
drag, startPoint x: 501, startPoint y: 363, endPoint x: 499, endPoint y: 345, distance: 17.9
click at [502, 362] on div at bounding box center [485, 383] width 566 height 85
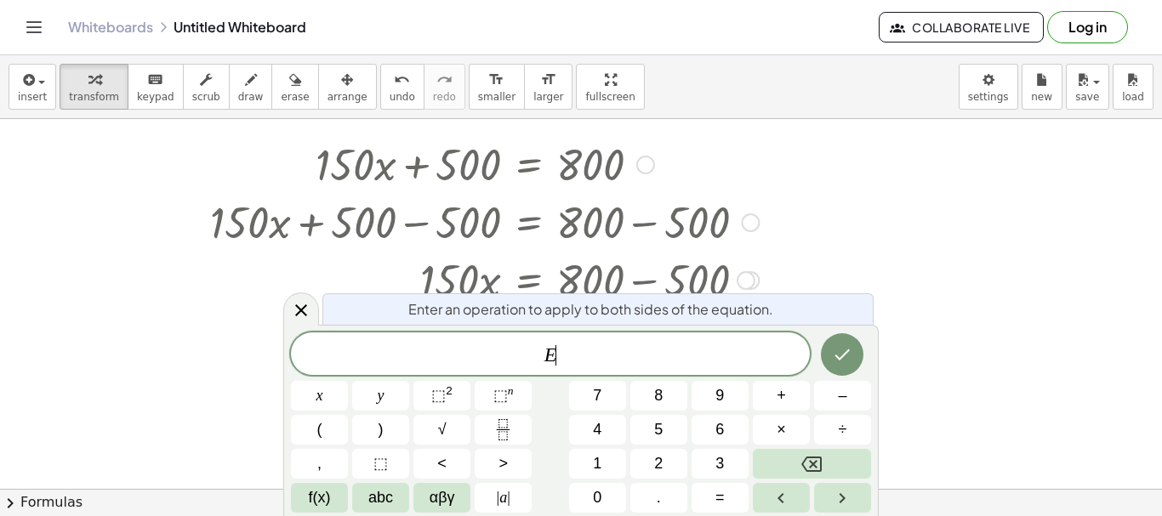
scroll to position [36, 0]
click at [995, 429] on div at bounding box center [581, 453] width 1162 height 740
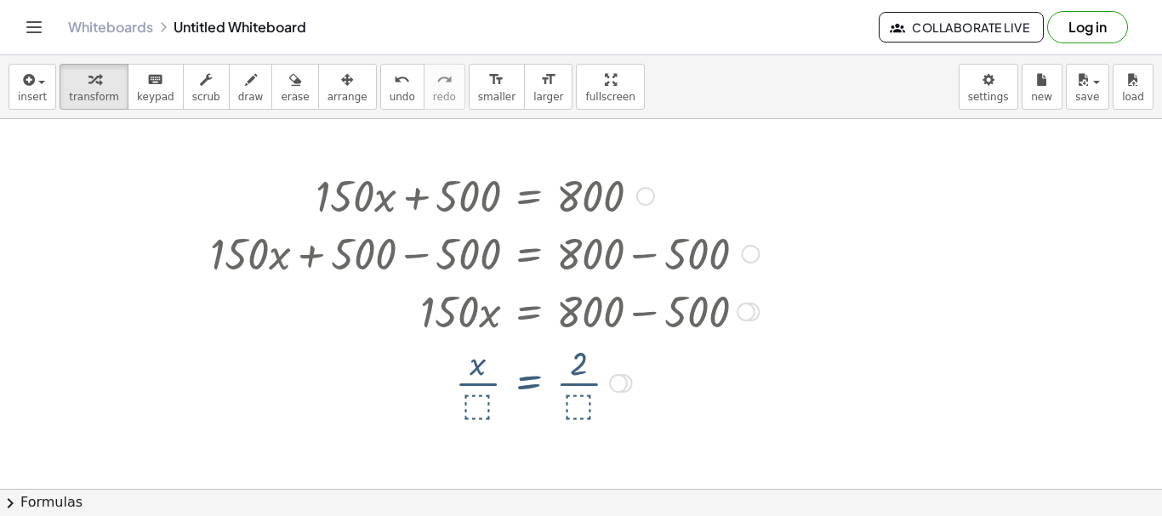
scroll to position [0, 0]
click at [720, 501] on button "chevron_right Formulas" at bounding box center [581, 502] width 1162 height 27
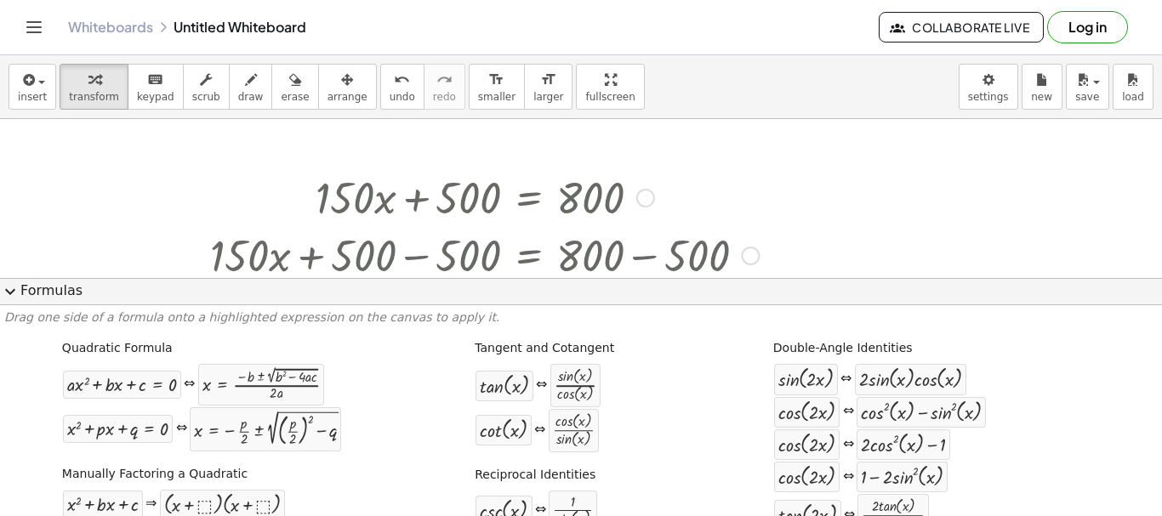
click at [892, 198] on div at bounding box center [581, 489] width 1162 height 740
click at [833, 284] on button "expand_more Formulas" at bounding box center [581, 291] width 1162 height 27
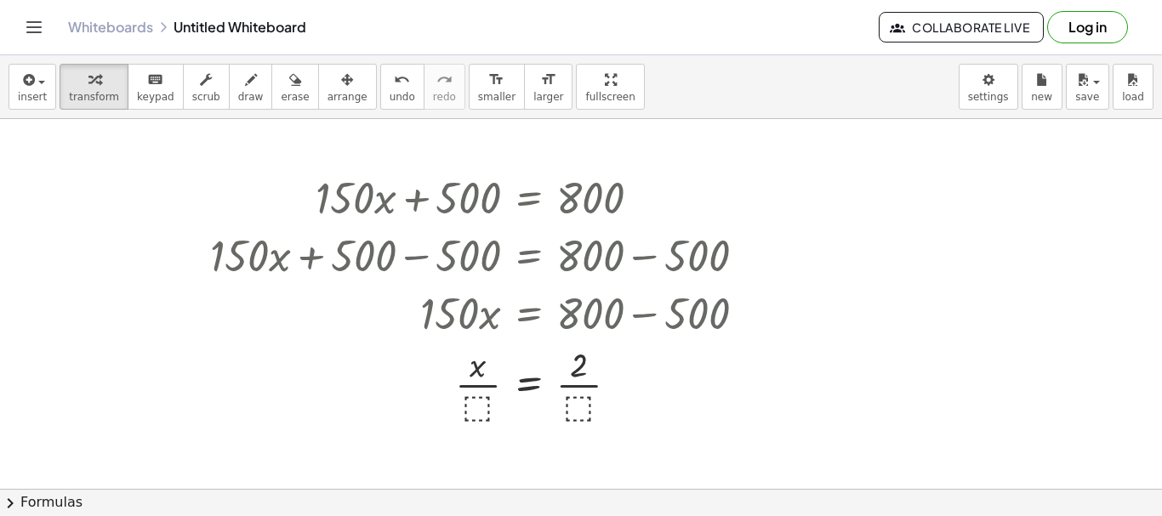
click at [259, 145] on div at bounding box center [581, 489] width 1162 height 740
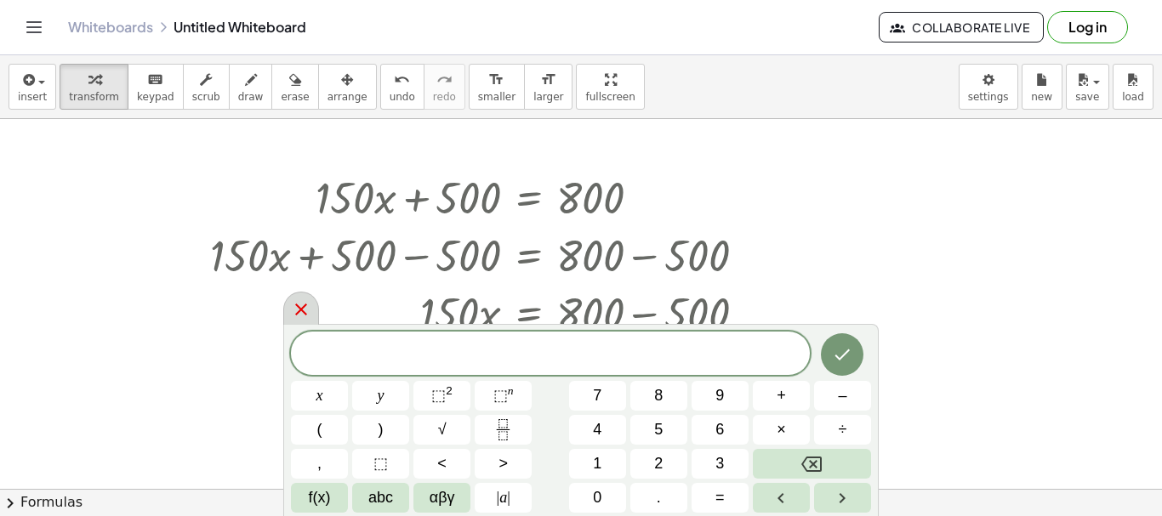
click at [299, 308] on icon at bounding box center [301, 310] width 12 height 12
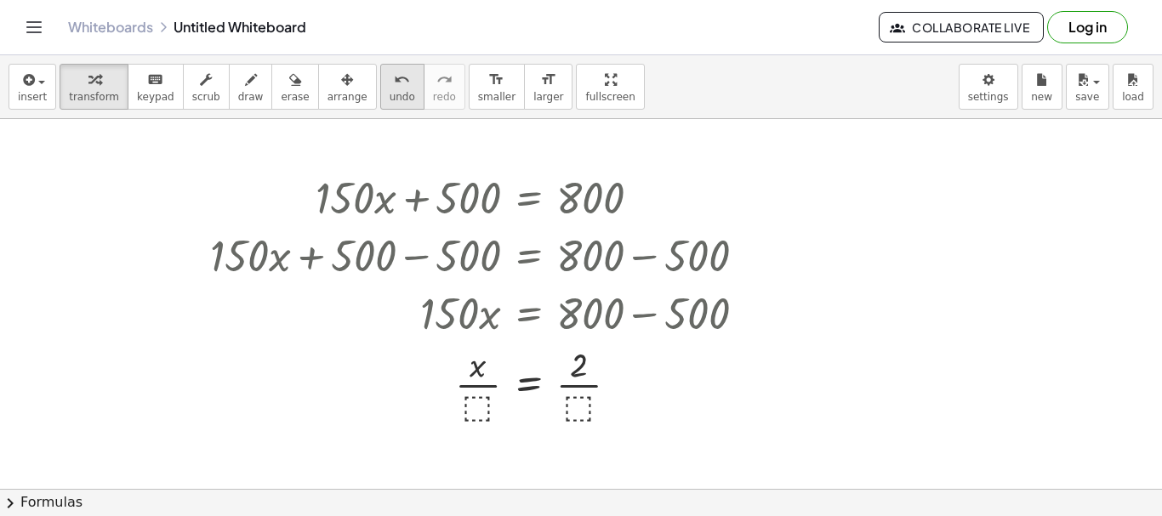
click at [390, 92] on span "undo" at bounding box center [403, 97] width 26 height 12
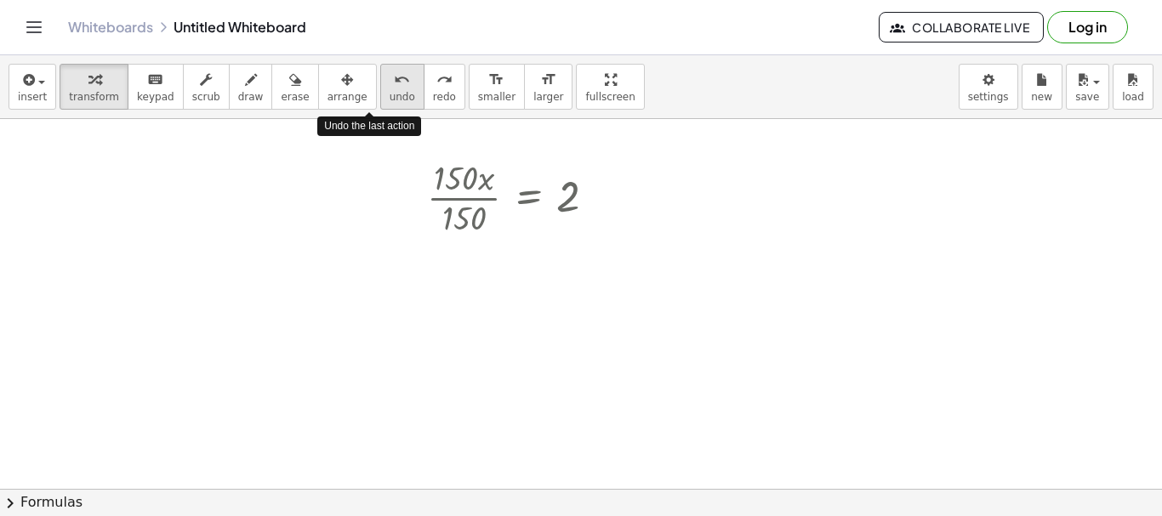
click at [390, 92] on span "undo" at bounding box center [403, 97] width 26 height 12
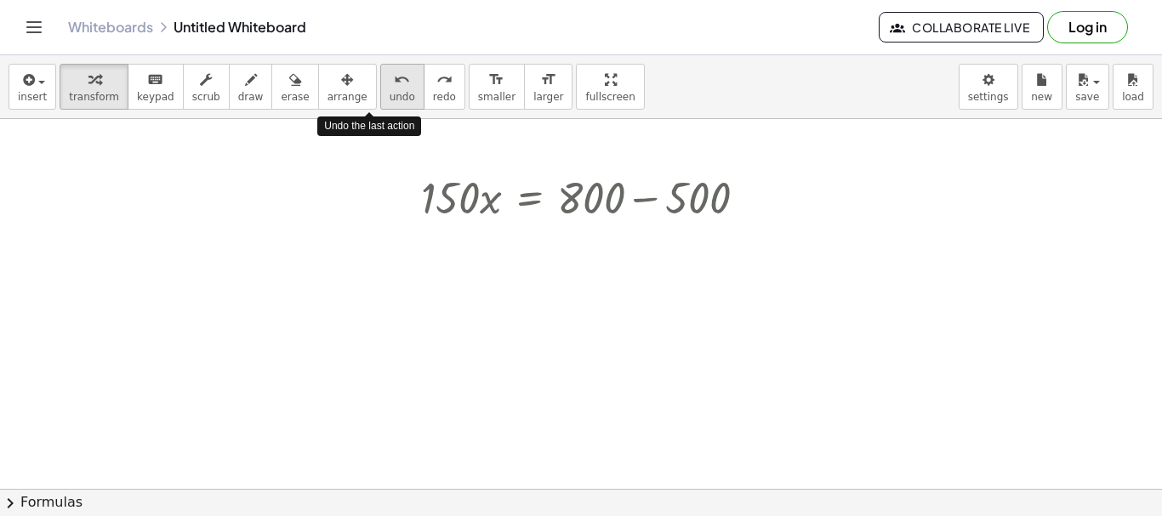
click at [390, 92] on span "undo" at bounding box center [403, 97] width 26 height 12
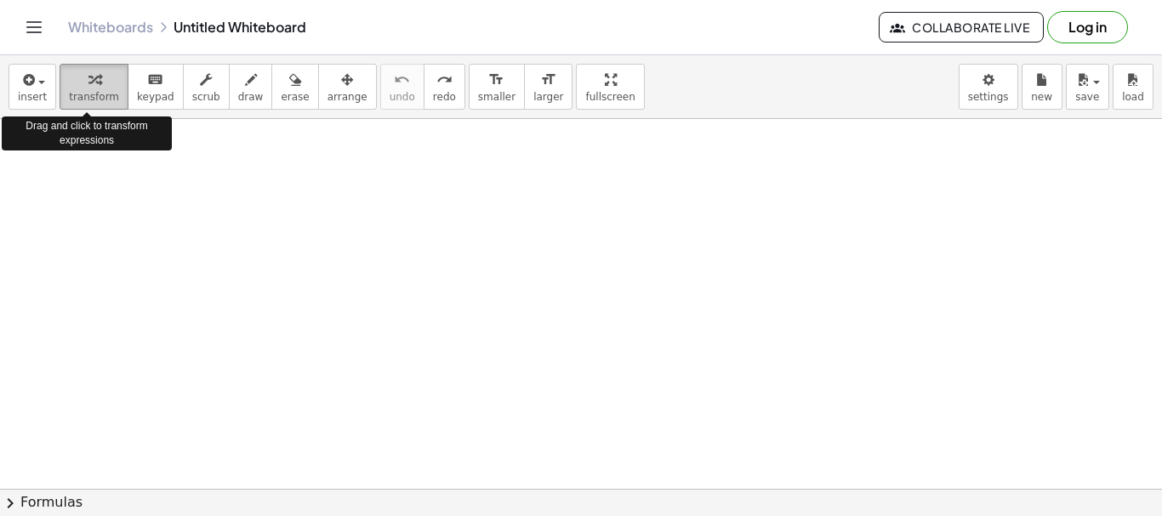
click at [99, 99] on span "transform" at bounding box center [94, 97] width 50 height 12
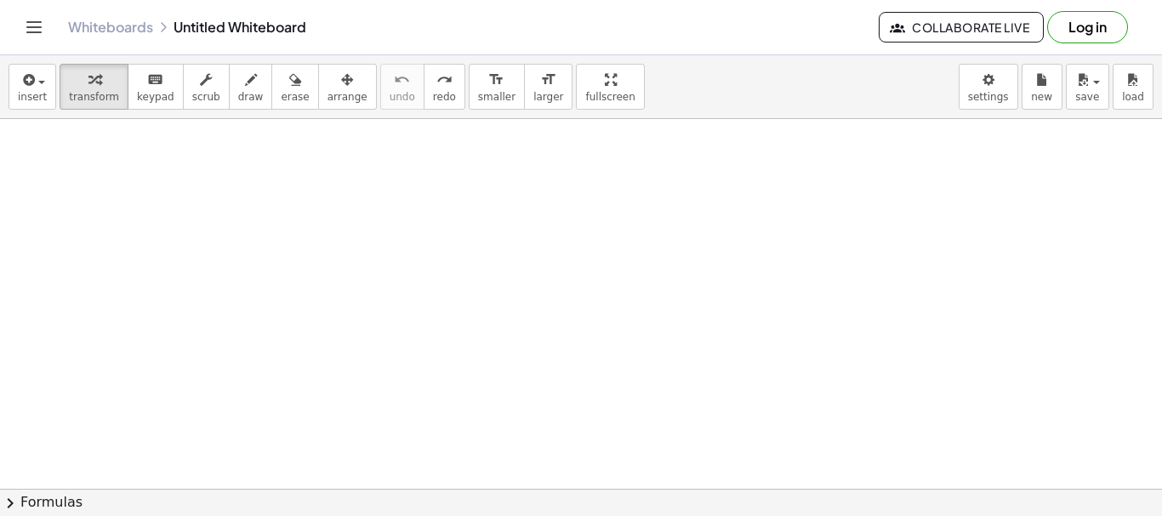
click at [522, 500] on button "chevron_right Formulas" at bounding box center [581, 502] width 1162 height 27
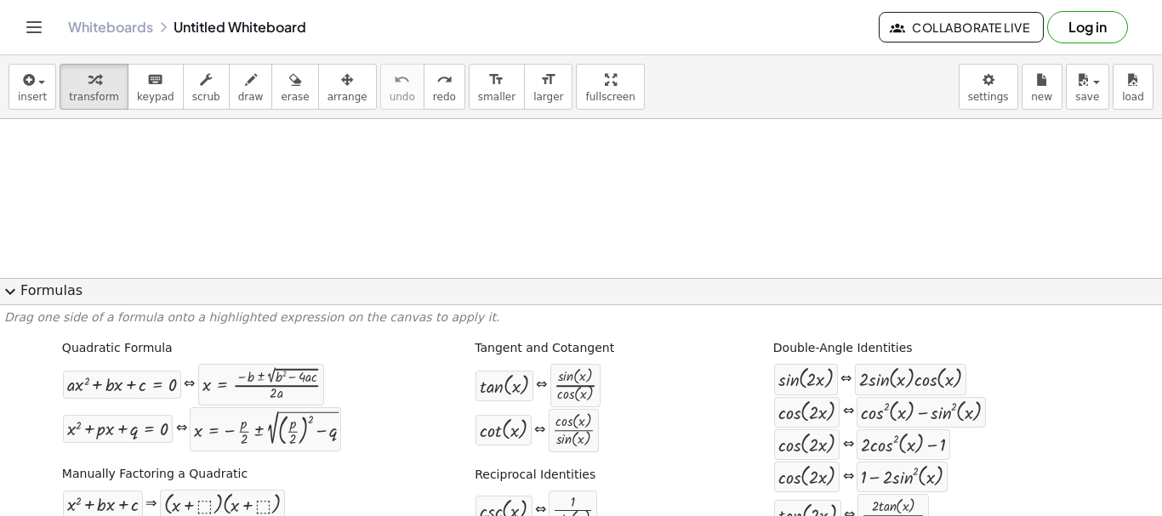
click at [539, 447] on div "cot ( , x ) ⇔ · cos ( , x ) · sin ( , x )" at bounding box center [537, 430] width 124 height 45
drag, startPoint x: 558, startPoint y: 275, endPoint x: 533, endPoint y: 266, distance: 26.9
click at [546, 270] on div "insert select one: Math Expression Function Text Youtube Video Graphing Geometr…" at bounding box center [581, 285] width 1162 height 461
click at [83, 92] on span "transform" at bounding box center [94, 97] width 50 height 12
click at [128, 92] on button "keyboard keypad" at bounding box center [156, 87] width 56 height 46
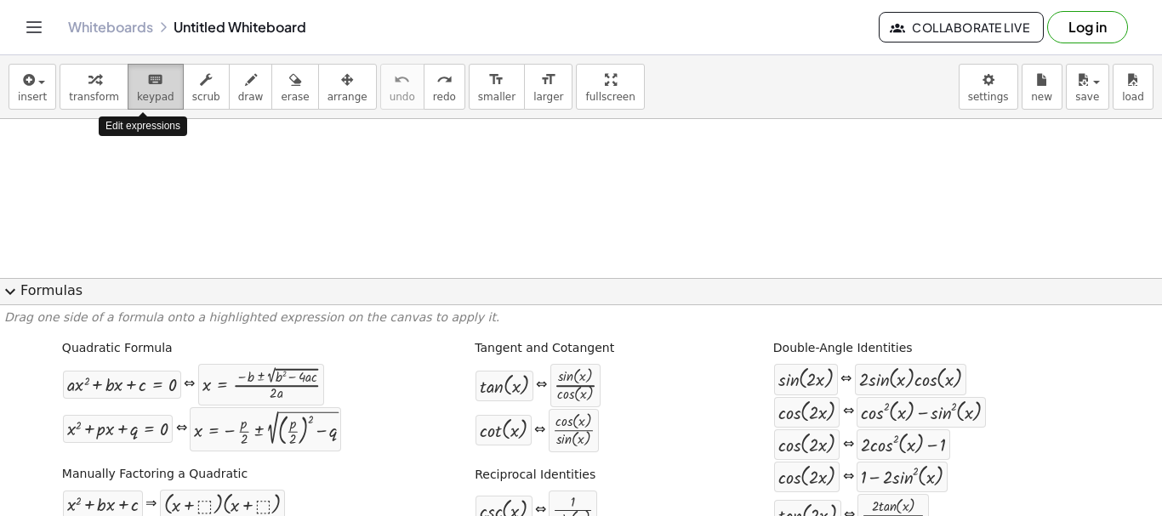
click at [150, 104] on button "keyboard keypad" at bounding box center [156, 87] width 56 height 46
drag, startPoint x: 822, startPoint y: 224, endPoint x: 851, endPoint y: 270, distance: 54.7
click at [821, 224] on div at bounding box center [581, 489] width 1162 height 740
drag, startPoint x: 890, startPoint y: 300, endPoint x: 928, endPoint y: 332, distance: 49.6
click at [908, 316] on div "expand_more Formulas Drag one side of a formula onto a highlighted expression o…" at bounding box center [581, 397] width 1162 height 239
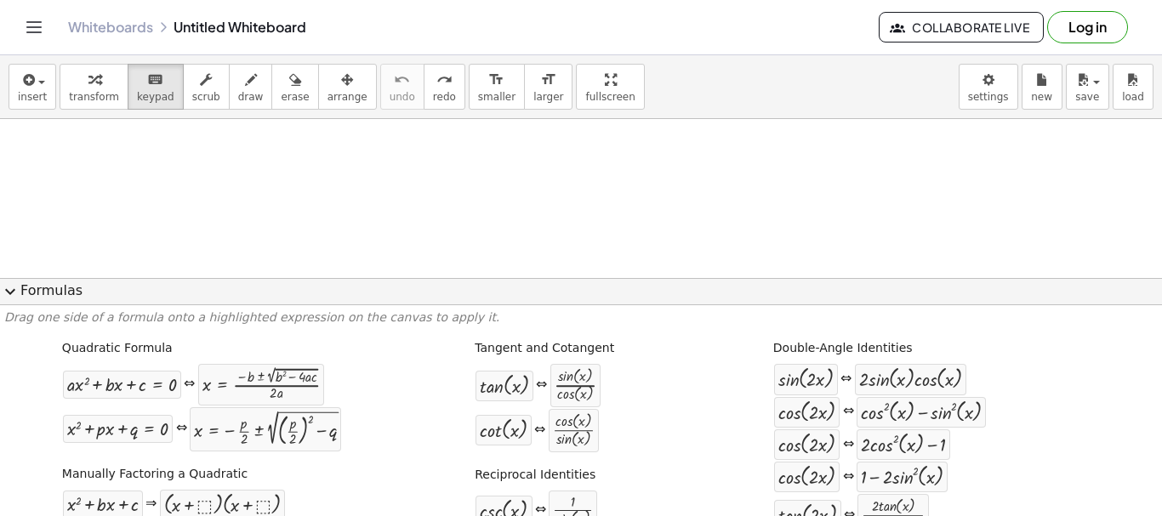
drag, startPoint x: 972, startPoint y: 368, endPoint x: 1058, endPoint y: 361, distance: 86.3
click at [977, 373] on div "sin ( , · 2 · x ) ⇔ · 2 · sin ( , x ) · cos ( , x )" at bounding box center [928, 379] width 310 height 32
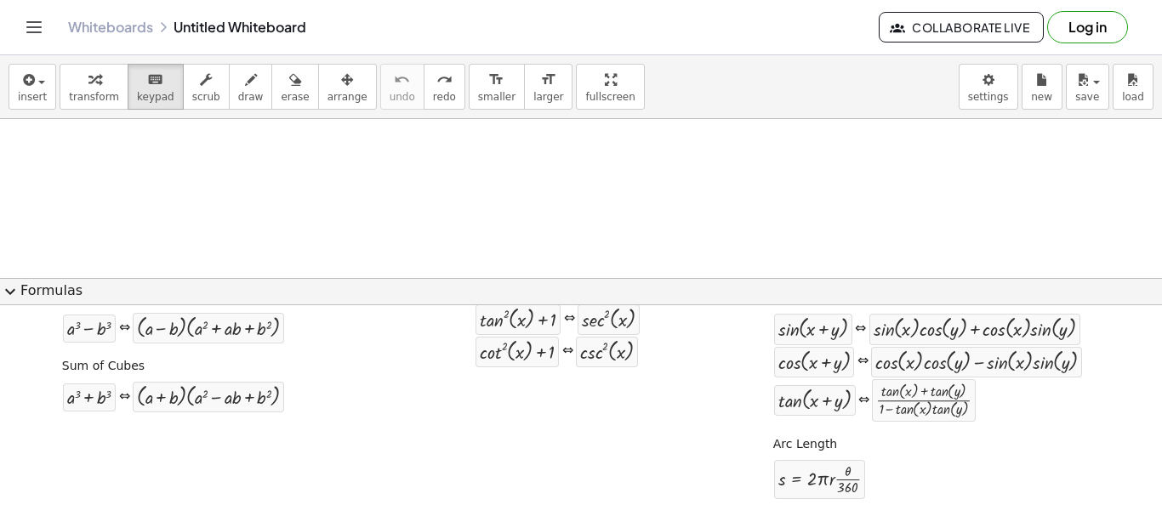
drag, startPoint x: 749, startPoint y: 259, endPoint x: 701, endPoint y: 260, distance: 48.5
click at [738, 261] on div at bounding box center [581, 489] width 1162 height 740
click at [74, 75] on div "button" at bounding box center [94, 79] width 50 height 20
click at [24, 85] on icon "button" at bounding box center [27, 80] width 15 height 20
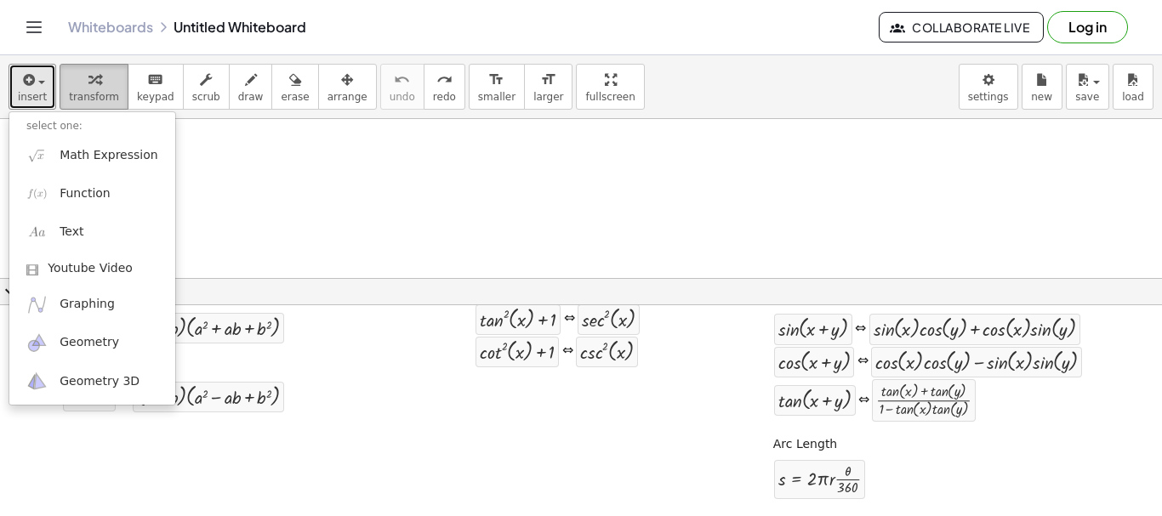
click at [60, 93] on button "transform" at bounding box center [94, 87] width 69 height 46
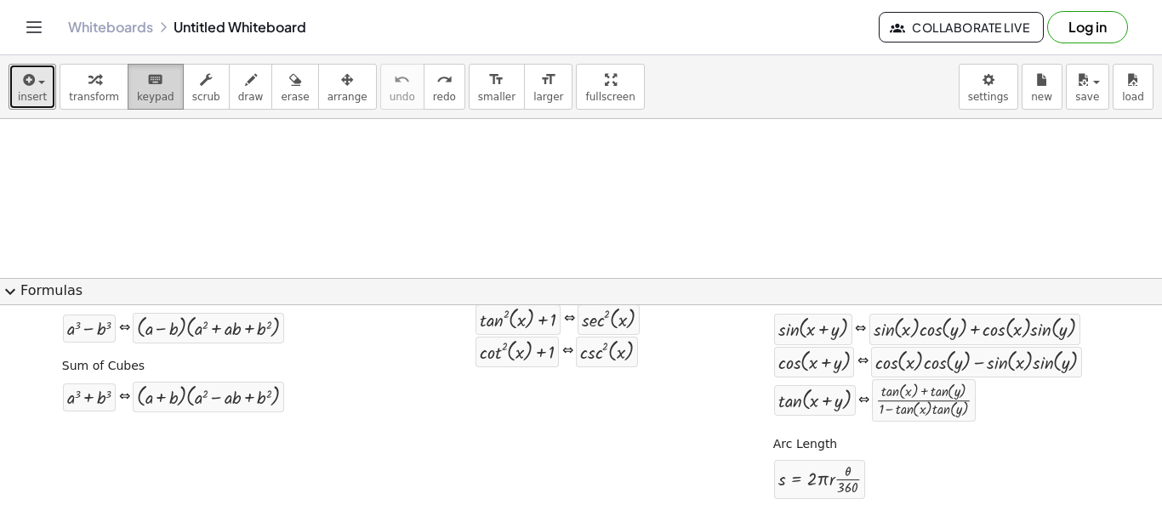
click at [168, 93] on button "keyboard keypad" at bounding box center [156, 87] width 56 height 46
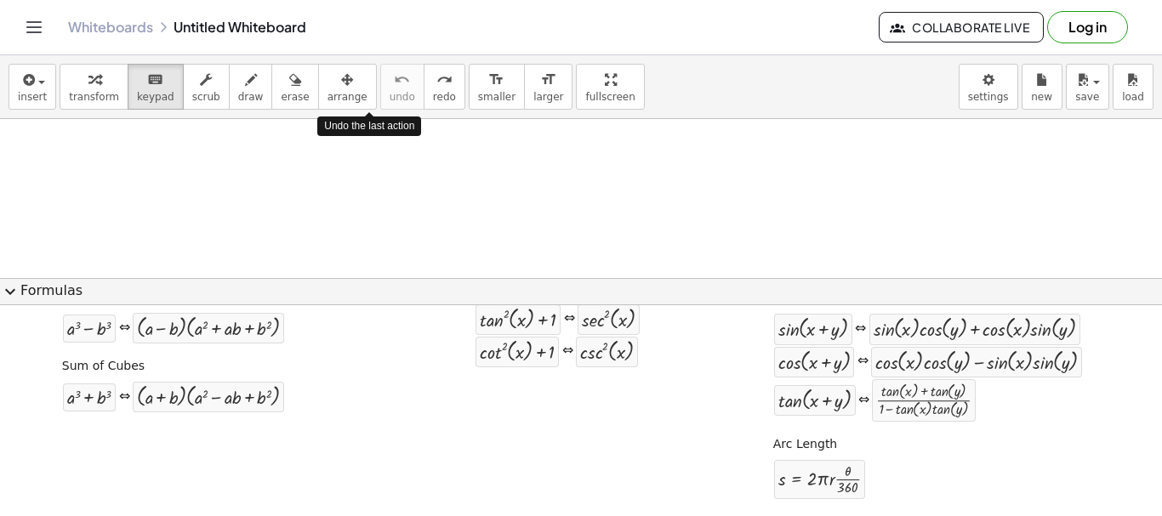
click at [528, 185] on div at bounding box center [581, 489] width 1162 height 740
click at [12, 290] on span "expand_more" at bounding box center [10, 292] width 20 height 20
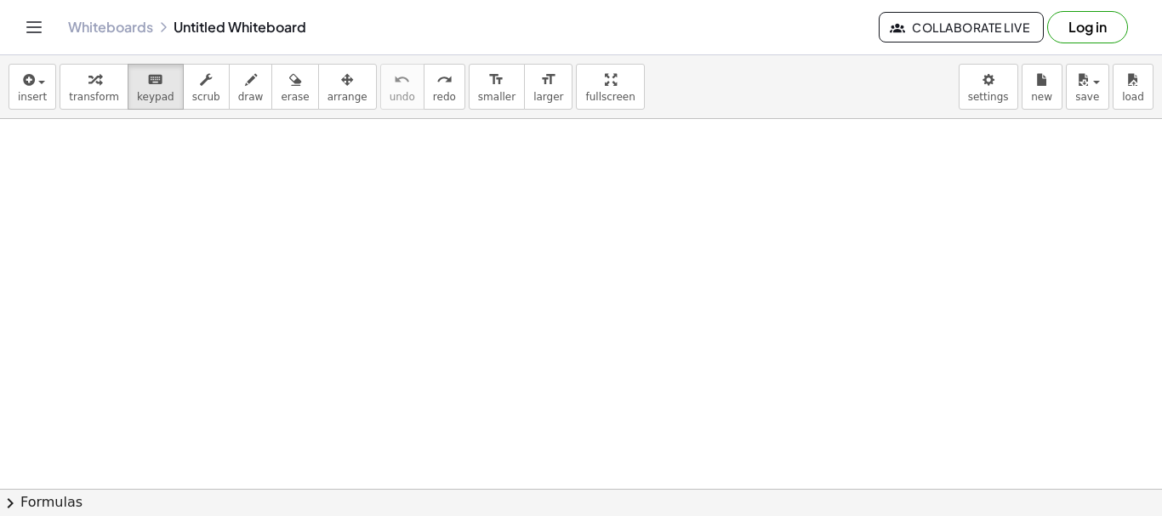
click at [316, 284] on div at bounding box center [581, 489] width 1162 height 740
drag, startPoint x: 401, startPoint y: 438, endPoint x: 422, endPoint y: 474, distance: 41.6
click at [402, 441] on div at bounding box center [581, 489] width 1162 height 740
click at [438, 499] on button "chevron_right Formulas" at bounding box center [581, 502] width 1162 height 27
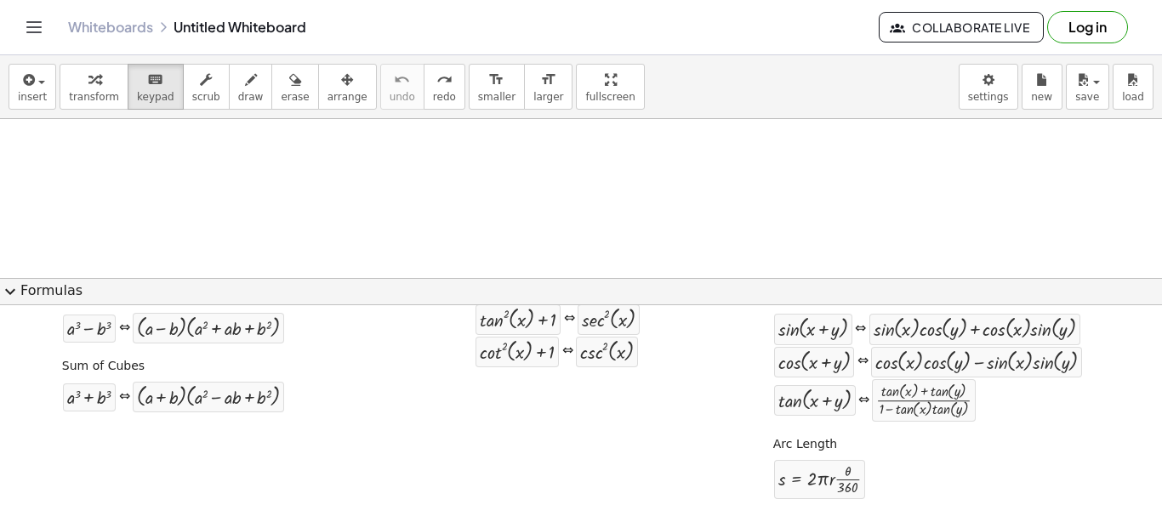
click at [300, 208] on div at bounding box center [581, 489] width 1162 height 740
click at [98, 102] on span "transform" at bounding box center [94, 97] width 50 height 12
click at [18, 94] on span "insert" at bounding box center [32, 97] width 29 height 12
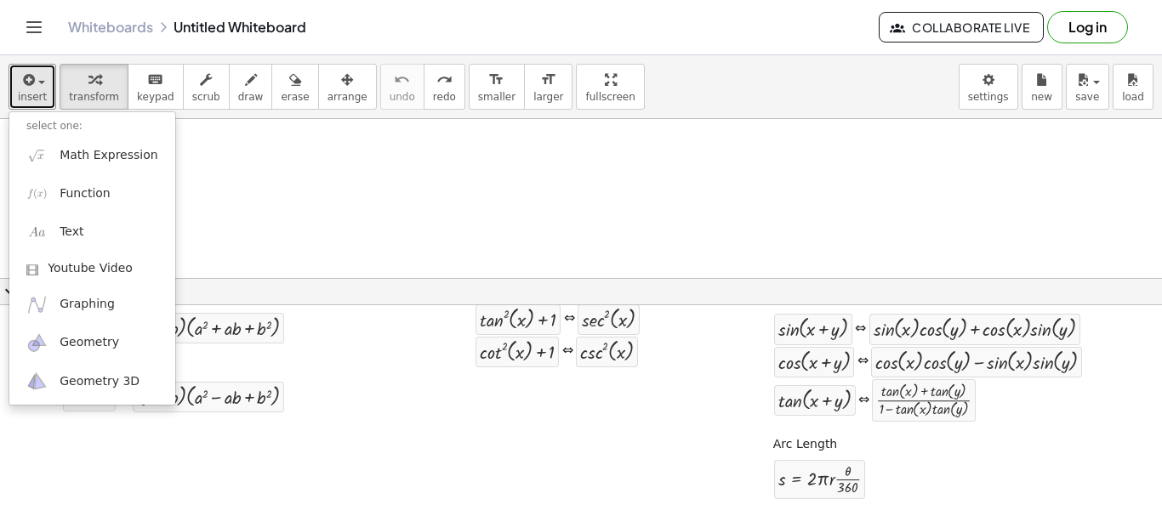
click at [362, 242] on div at bounding box center [581, 489] width 1162 height 740
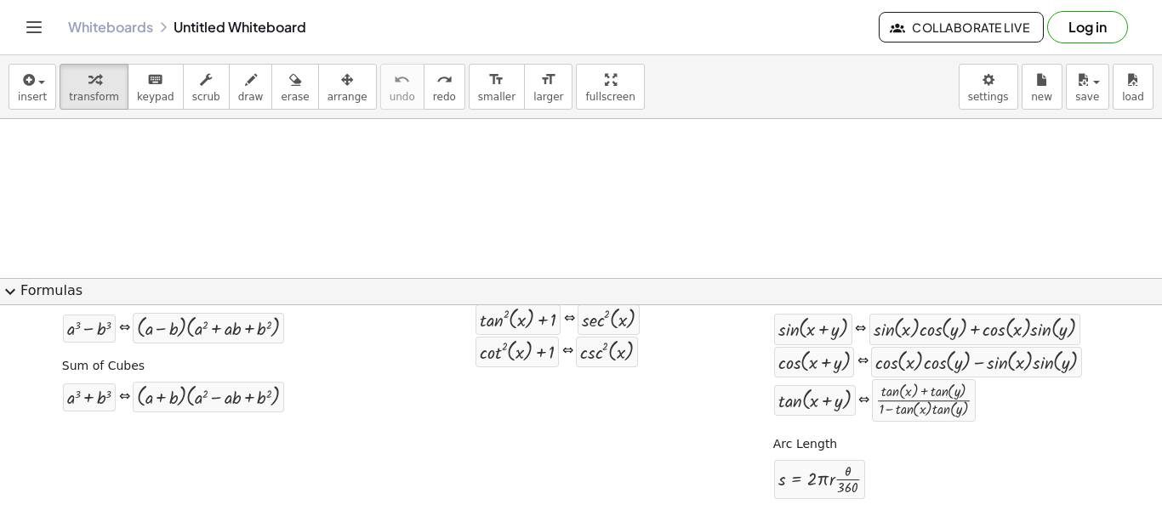
click at [5, 289] on span "expand_more" at bounding box center [10, 292] width 20 height 20
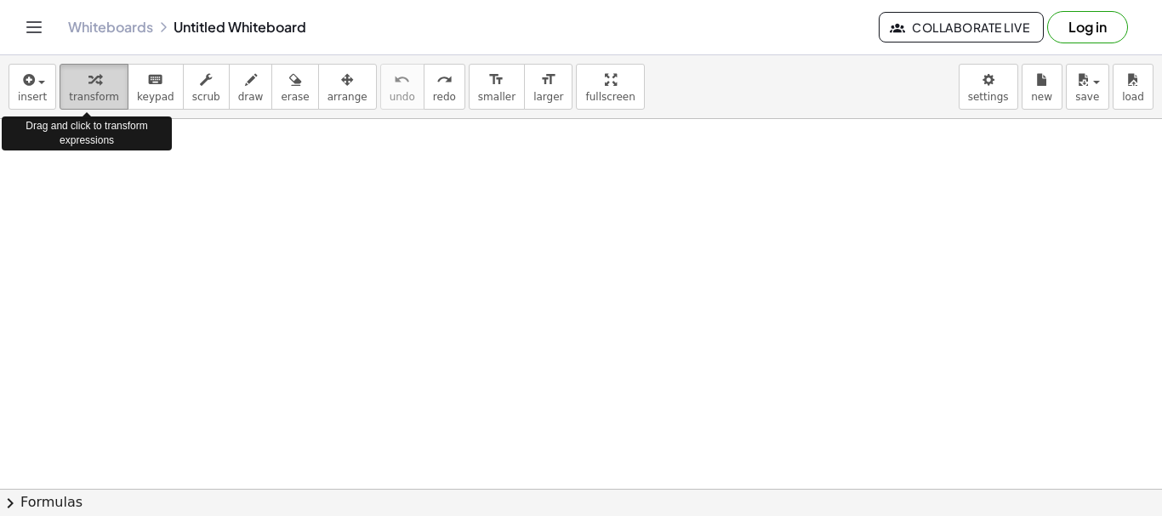
click at [104, 99] on span "transform" at bounding box center [94, 97] width 50 height 12
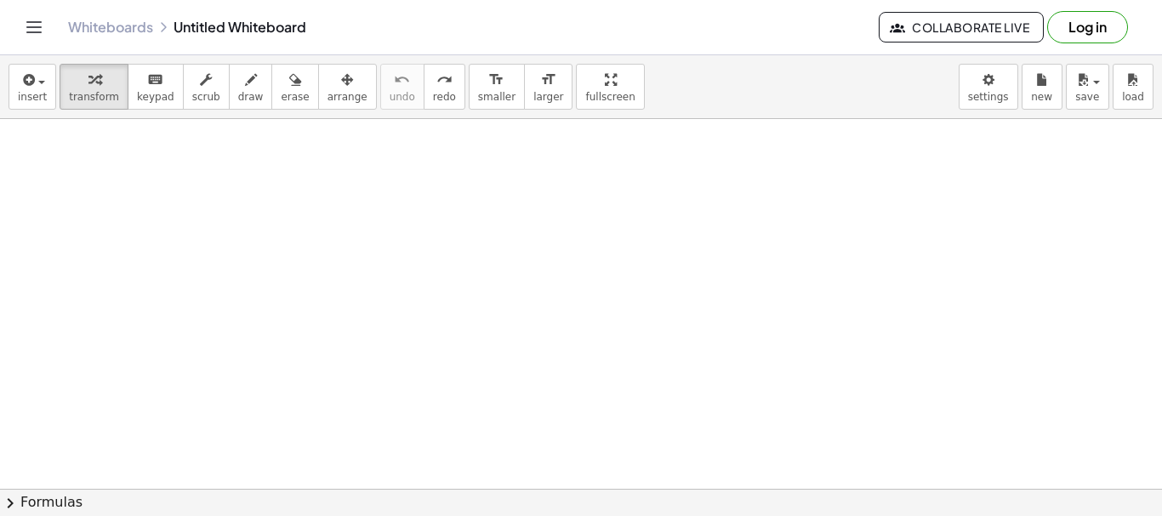
click at [415, 247] on div at bounding box center [581, 489] width 1162 height 740
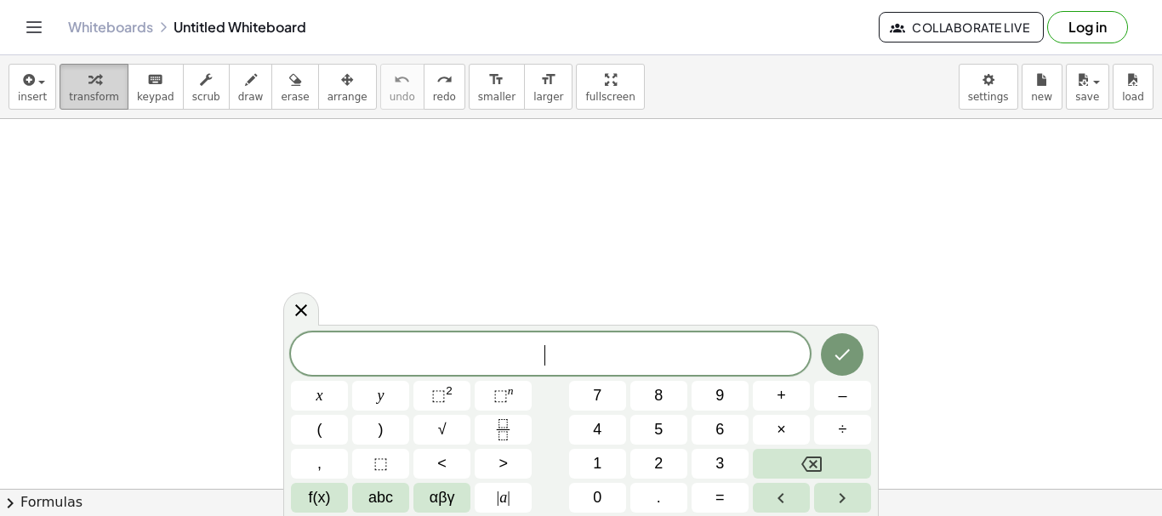
click at [64, 85] on button "transform" at bounding box center [94, 87] width 69 height 46
click at [601, 468] on span "1" at bounding box center [597, 464] width 9 height 23
click at [658, 435] on span "5" at bounding box center [658, 430] width 9 height 23
click at [614, 498] on button "0" at bounding box center [597, 498] width 57 height 30
click at [332, 391] on button "x" at bounding box center [319, 396] width 57 height 30
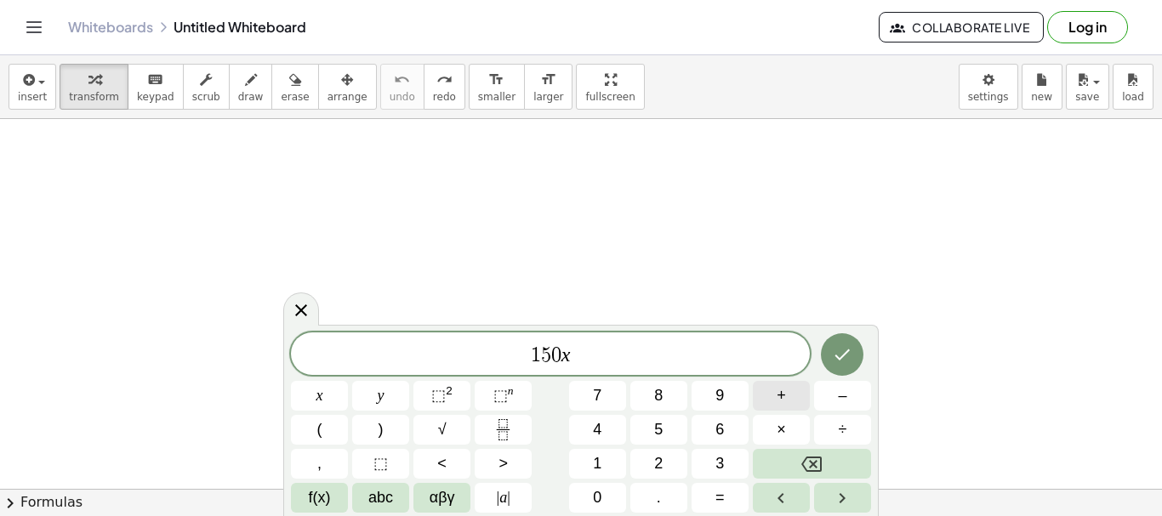
click at [762, 384] on button "+" at bounding box center [781, 396] width 57 height 30
click at [669, 425] on button "5" at bounding box center [658, 430] width 57 height 30
click at [601, 504] on span "0" at bounding box center [597, 498] width 9 height 23
click at [711, 496] on button "=" at bounding box center [720, 498] width 57 height 30
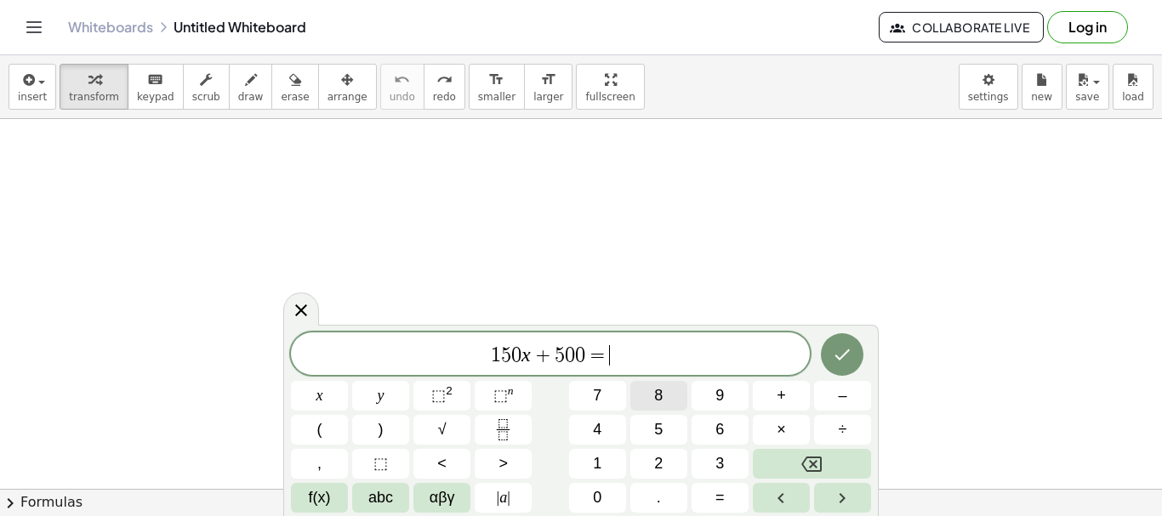
click at [663, 402] on span "8" at bounding box center [658, 395] width 9 height 23
click at [610, 499] on button "0" at bounding box center [597, 498] width 57 height 30
click at [839, 360] on icon "Done" at bounding box center [842, 355] width 20 height 20
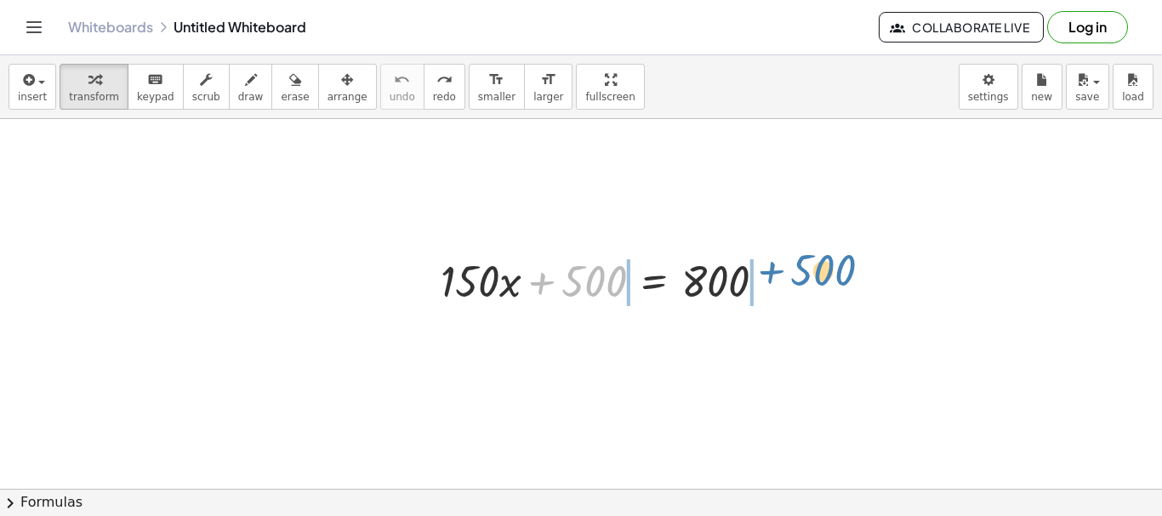
drag, startPoint x: 604, startPoint y: 290, endPoint x: 838, endPoint y: 279, distance: 234.2
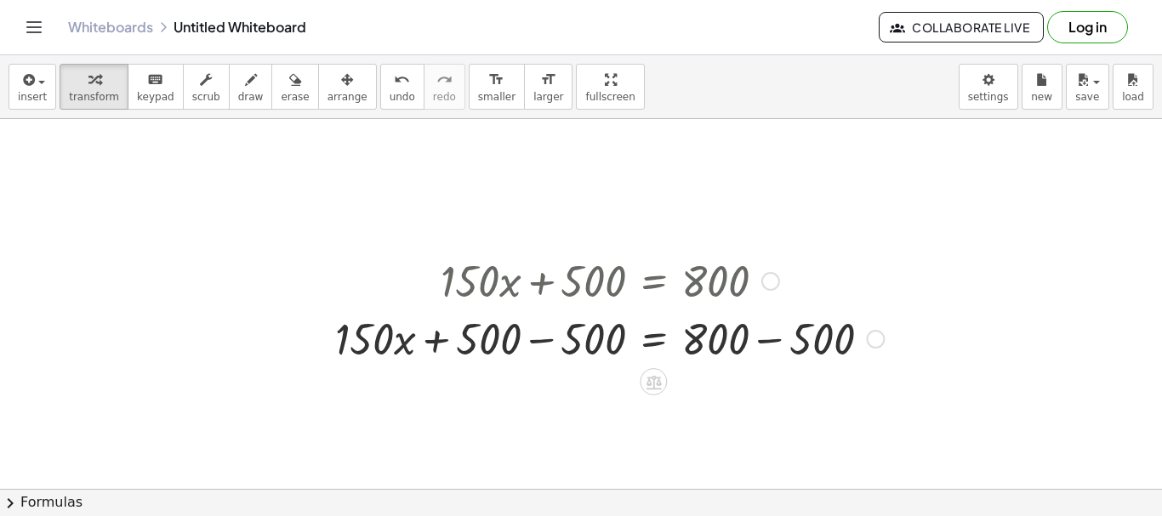
click at [876, 340] on div at bounding box center [875, 339] width 19 height 19
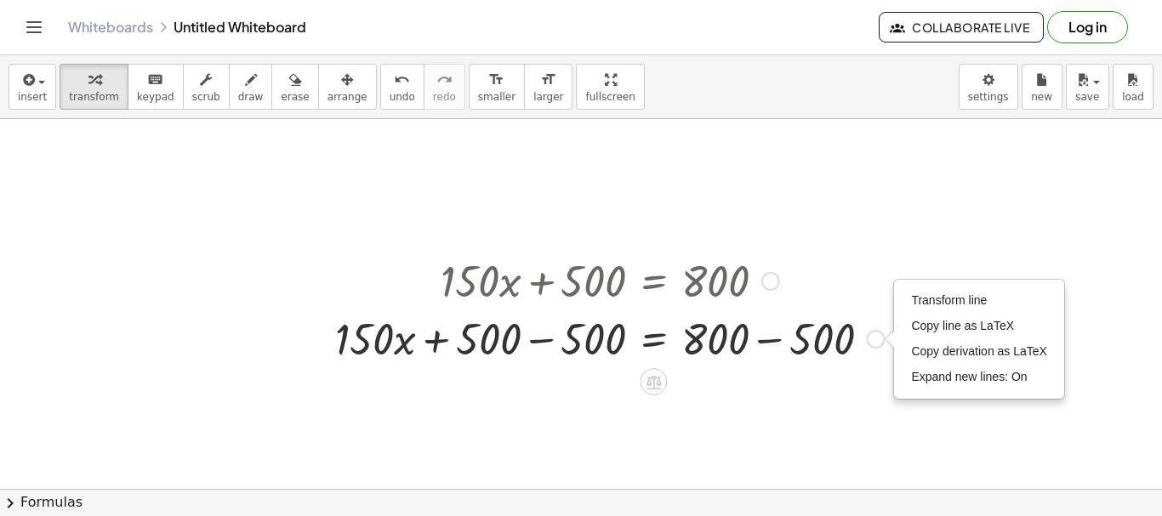
click at [738, 339] on div at bounding box center [610, 338] width 566 height 58
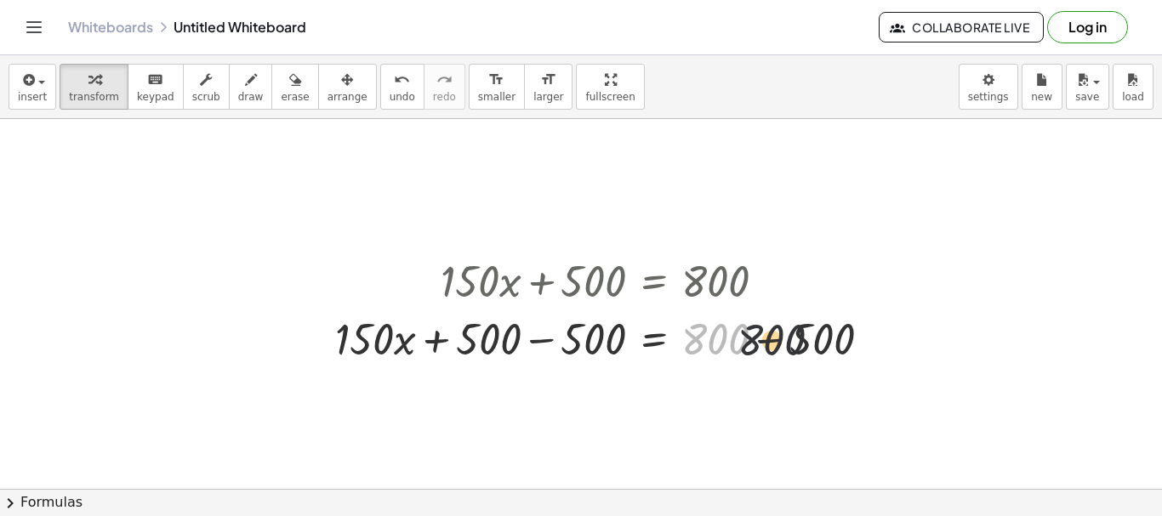
drag, startPoint x: 733, startPoint y: 339, endPoint x: 800, endPoint y: 340, distance: 67.2
click at [800, 340] on div at bounding box center [610, 338] width 566 height 58
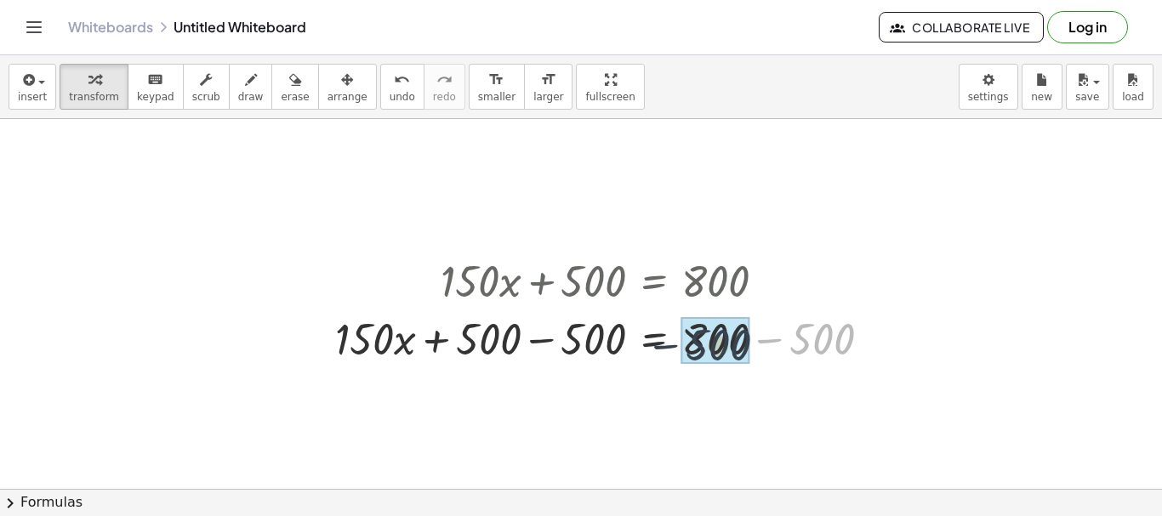
drag, startPoint x: 822, startPoint y: 330, endPoint x: 745, endPoint y: 336, distance: 76.8
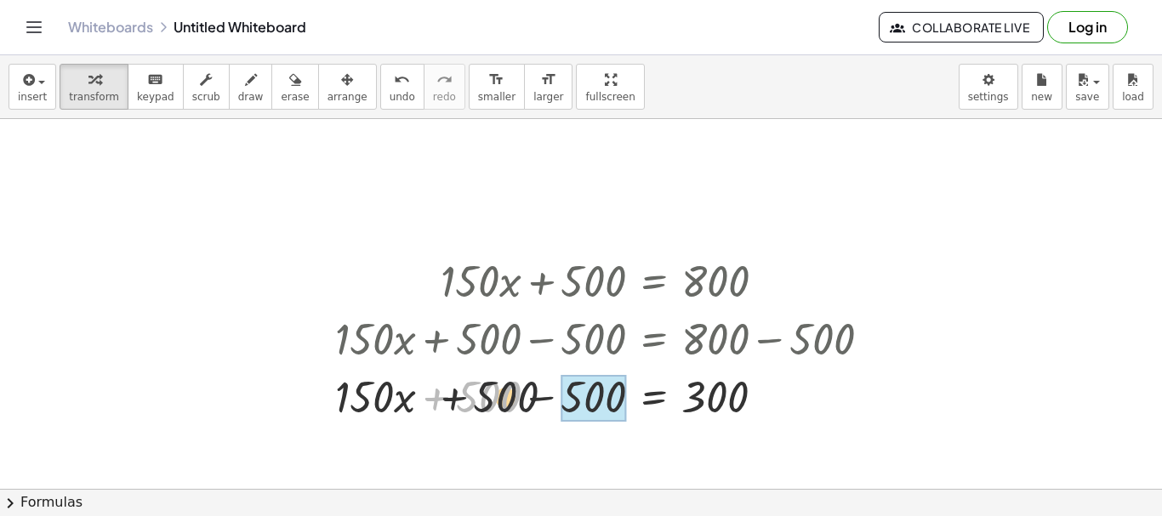
drag, startPoint x: 477, startPoint y: 398, endPoint x: 563, endPoint y: 398, distance: 85.9
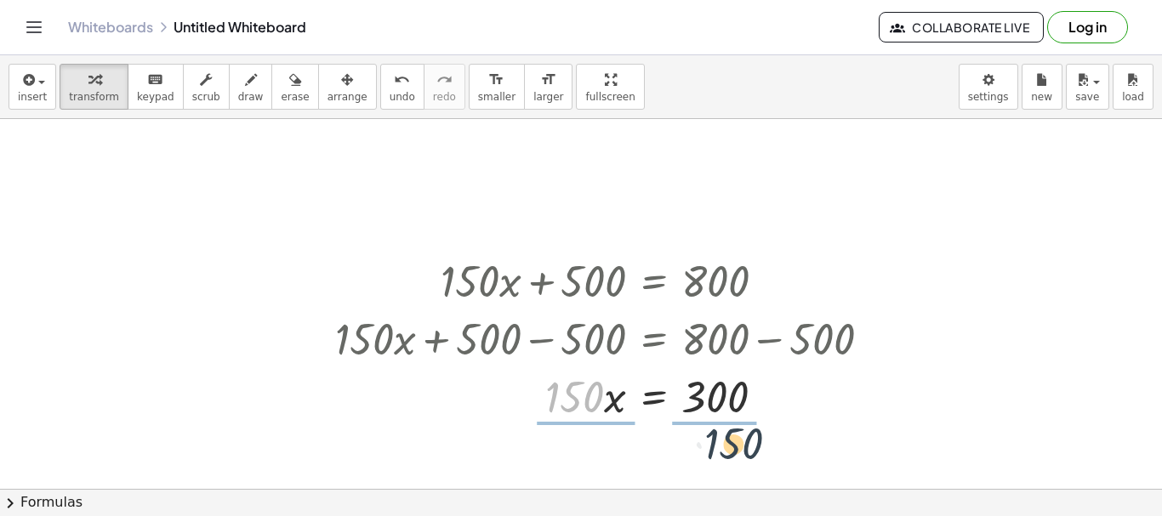
drag, startPoint x: 566, startPoint y: 404, endPoint x: 729, endPoint y: 450, distance: 169.7
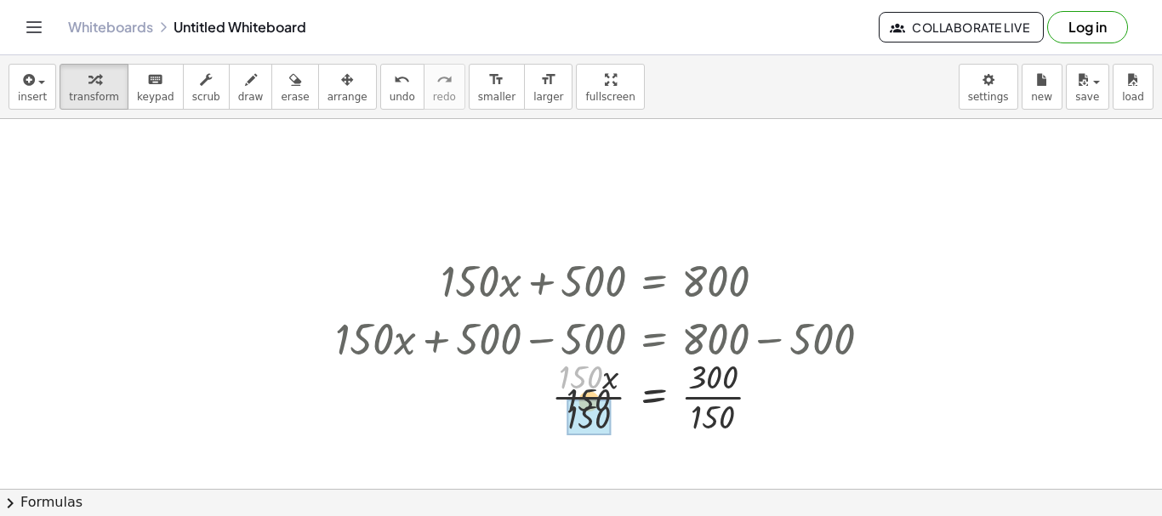
drag, startPoint x: 587, startPoint y: 378, endPoint x: 599, endPoint y: 409, distance: 33.7
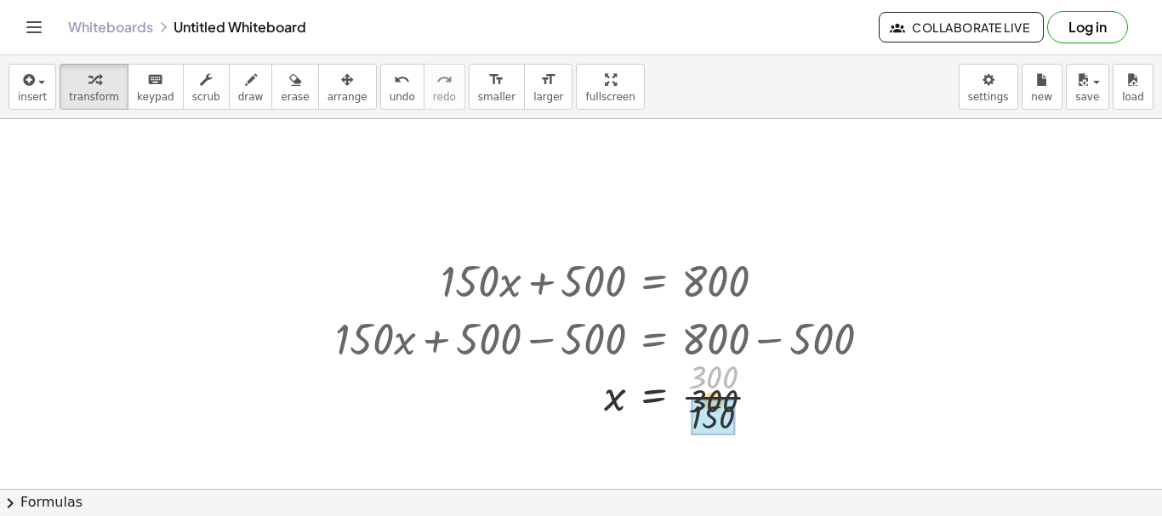
drag, startPoint x: 726, startPoint y: 380, endPoint x: 726, endPoint y: 399, distance: 18.7
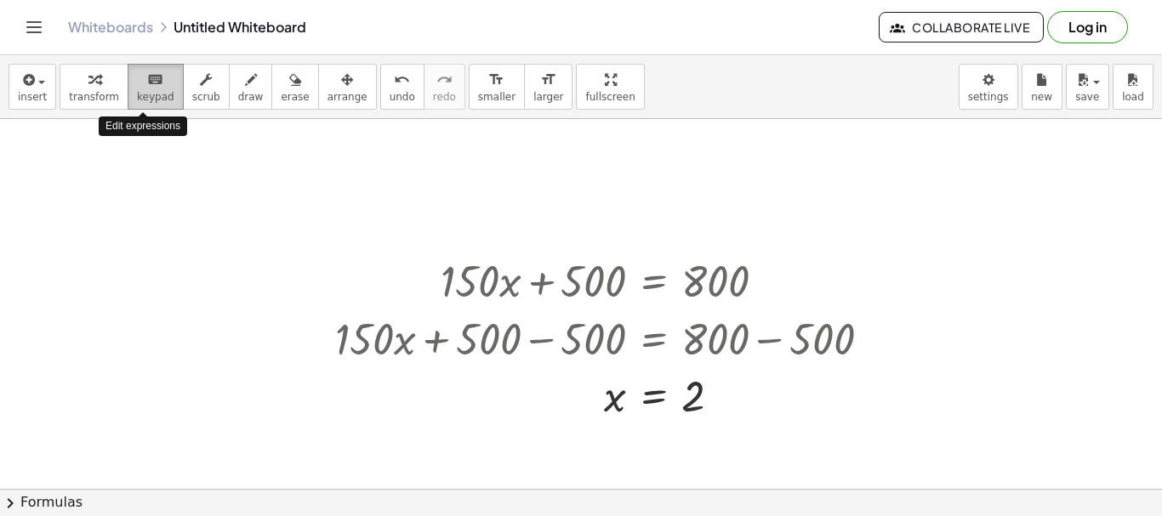
click at [144, 100] on span "keypad" at bounding box center [155, 97] width 37 height 12
drag, startPoint x: 539, startPoint y: 490, endPoint x: 551, endPoint y: 502, distance: 16.8
click at [540, 492] on button "chevron_right Formulas" at bounding box center [581, 502] width 1162 height 27
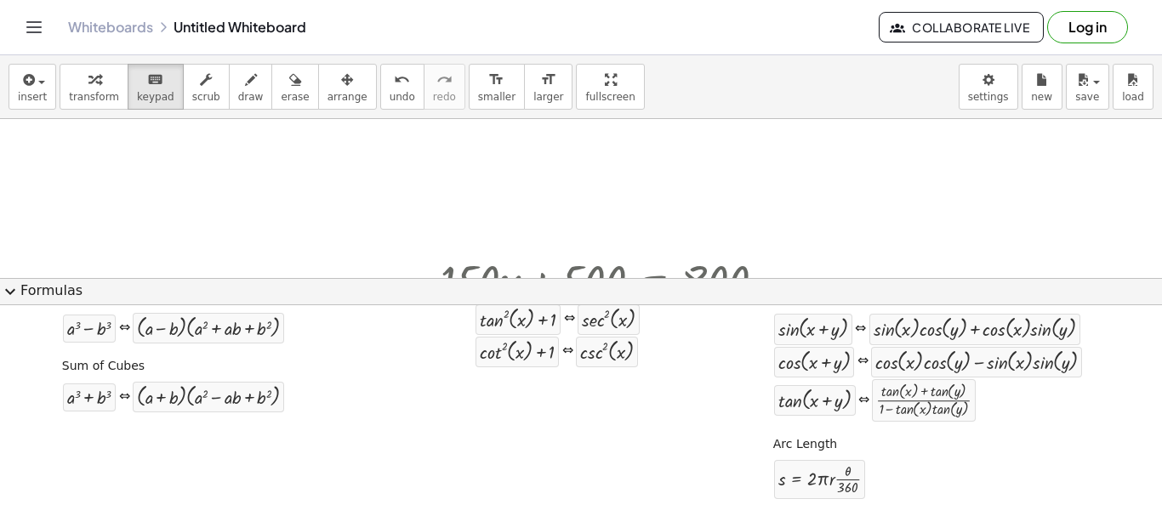
click at [552, 502] on div "Quadratic Formula + · a · x 2 + · b · x + c = 0 ⇔ x = · ( − b ± 2 √ ( + b 2 − ·…" at bounding box center [580, 231] width 1153 height 561
click at [4, 287] on span "expand_more" at bounding box center [10, 292] width 20 height 20
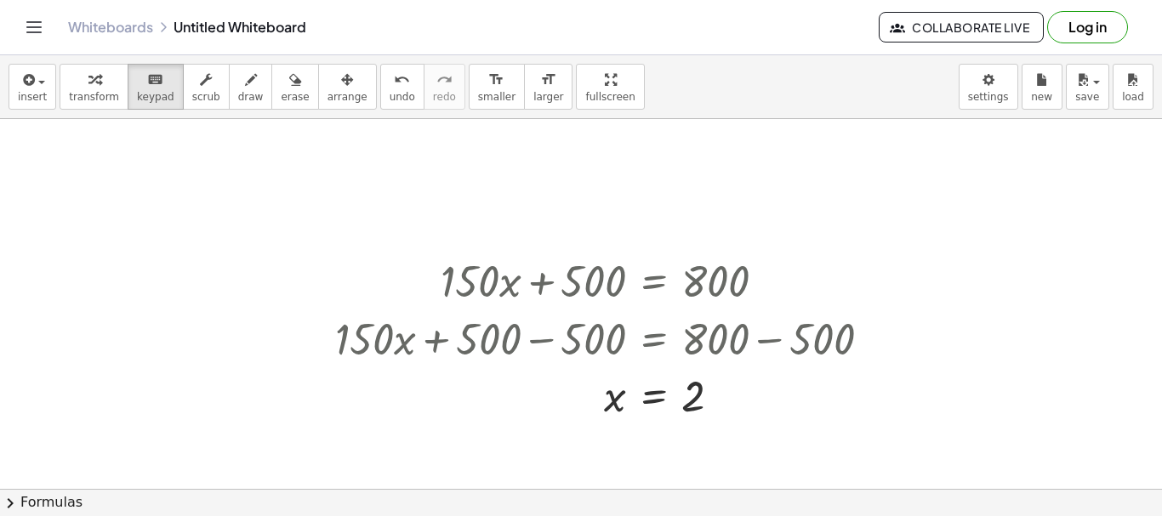
drag, startPoint x: 429, startPoint y: 481, endPoint x: 437, endPoint y: 476, distance: 9.5
click at [429, 481] on div at bounding box center [581, 489] width 1162 height 740
click at [498, 494] on button "chevron_right Formulas" at bounding box center [581, 502] width 1162 height 27
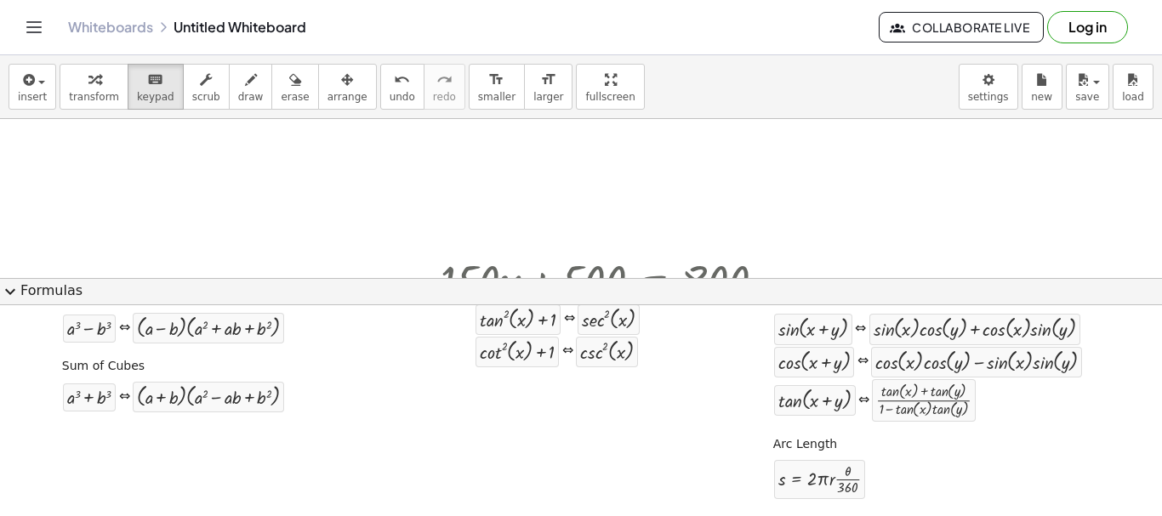
drag, startPoint x: 550, startPoint y: 493, endPoint x: 567, endPoint y: 489, distance: 18.4
click at [557, 491] on div "Quadratic Formula + · a · x 2 + · b · x + c = 0 ⇔ x = · ( − b ± 2 √ ( + b 2 − ·…" at bounding box center [580, 231] width 1153 height 561
click at [16, 290] on span "expand_more" at bounding box center [10, 292] width 20 height 20
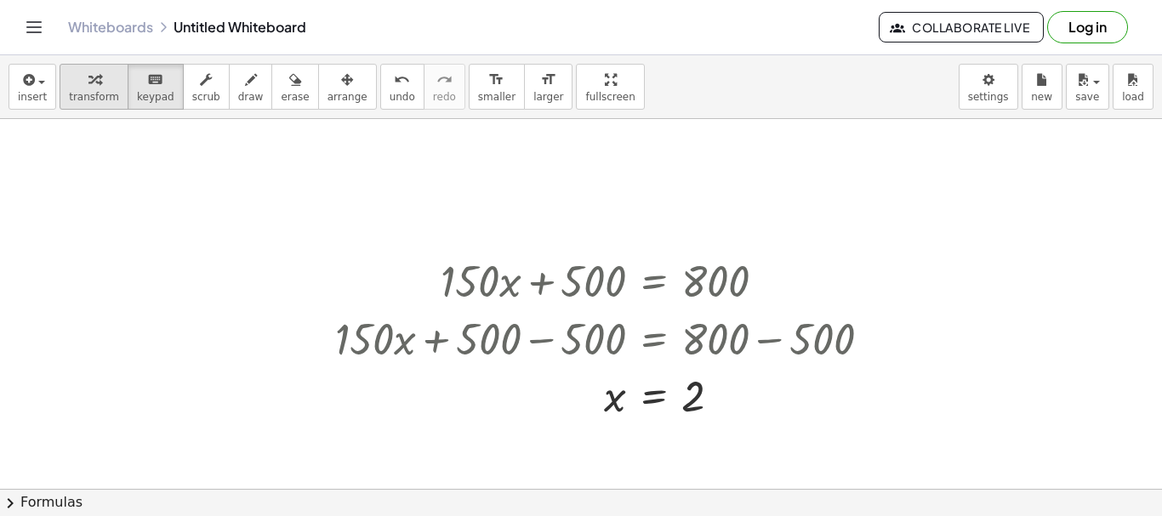
click at [91, 88] on icon "button" at bounding box center [94, 80] width 12 height 20
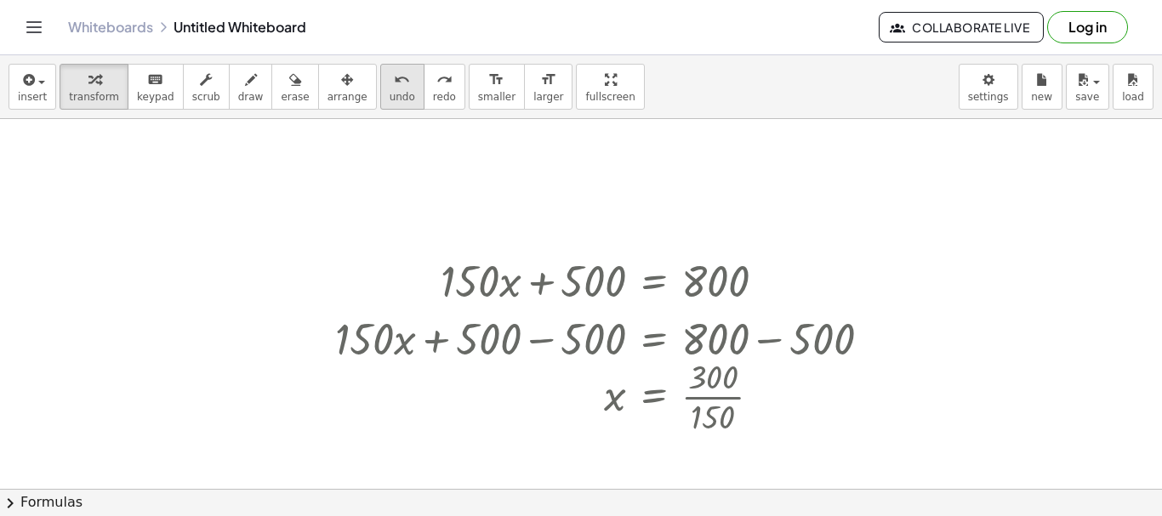
click at [390, 99] on span "undo" at bounding box center [403, 97] width 26 height 12
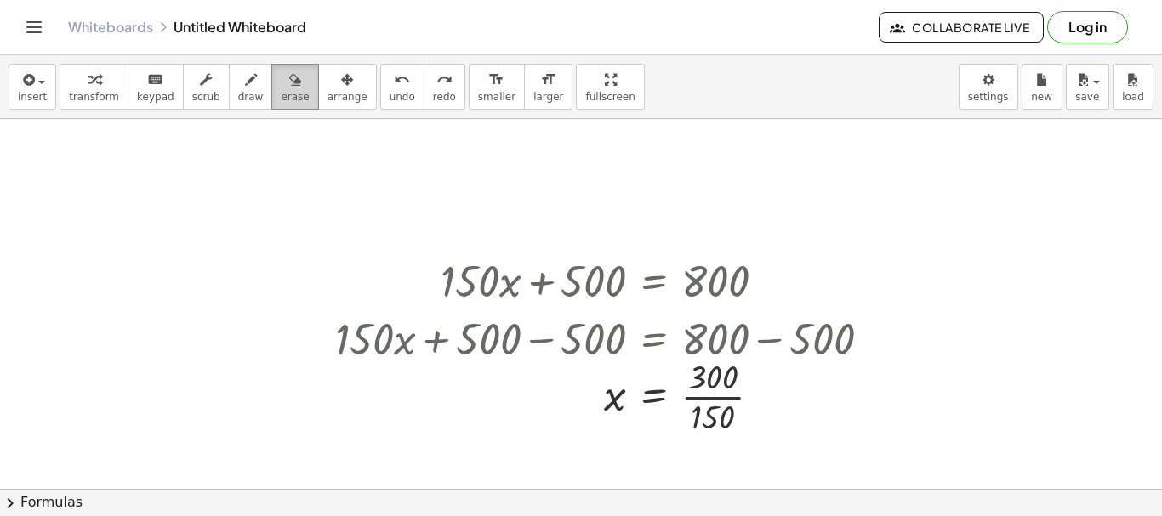
click at [281, 99] on span "erase" at bounding box center [295, 97] width 28 height 12
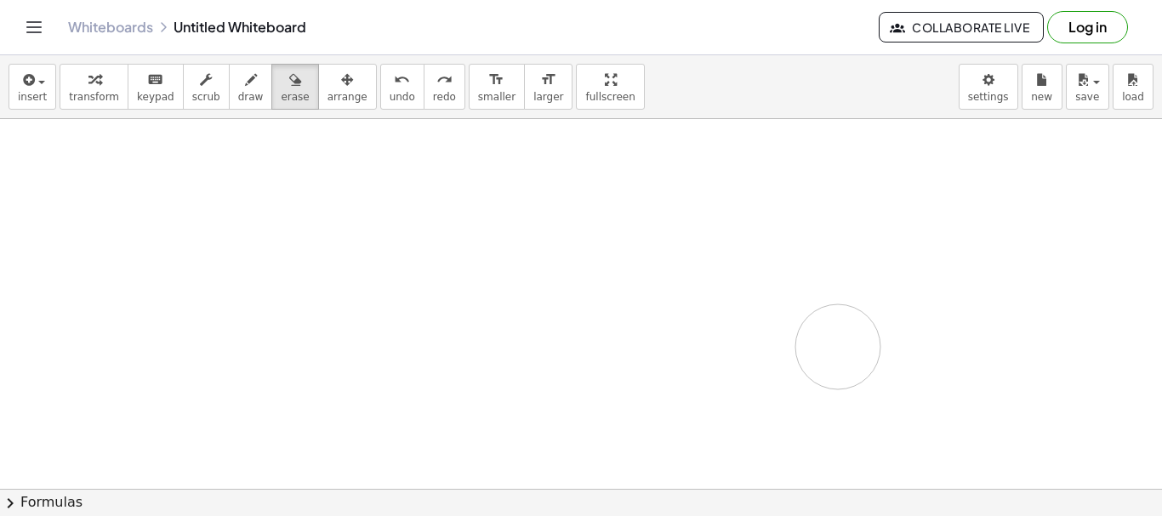
drag, startPoint x: 436, startPoint y: 288, endPoint x: 838, endPoint y: 347, distance: 405.9
click at [838, 347] on div at bounding box center [581, 489] width 1162 height 740
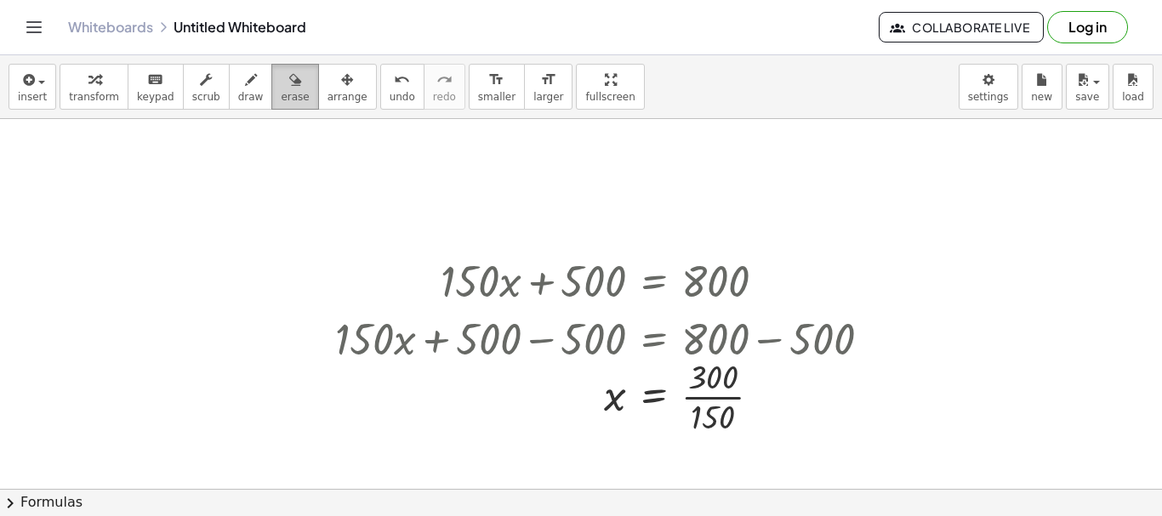
click at [281, 92] on span "erase" at bounding box center [295, 97] width 28 height 12
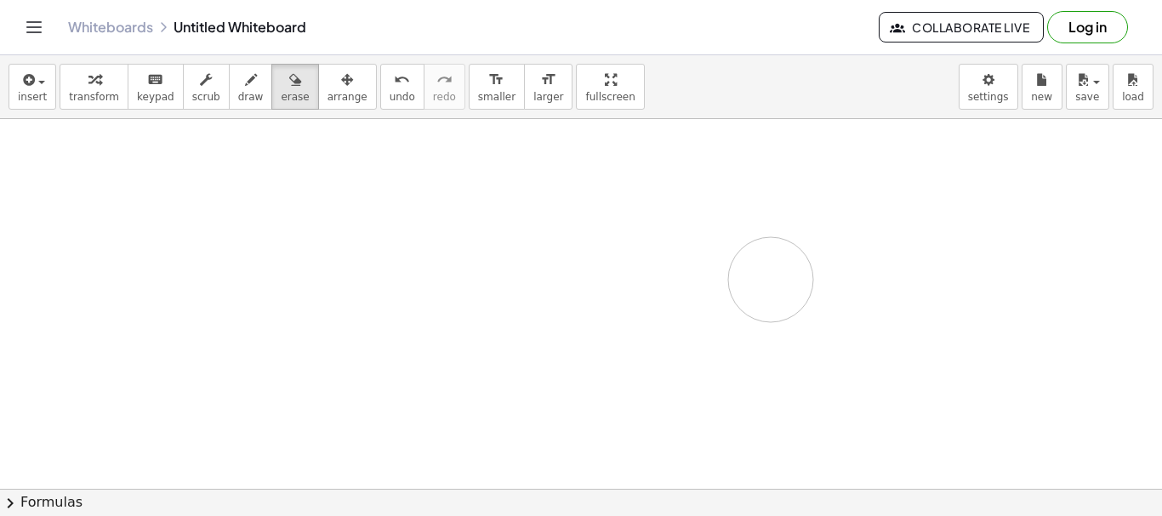
drag, startPoint x: 408, startPoint y: 262, endPoint x: 669, endPoint y: 276, distance: 261.5
click at [745, 286] on div at bounding box center [581, 489] width 1162 height 740
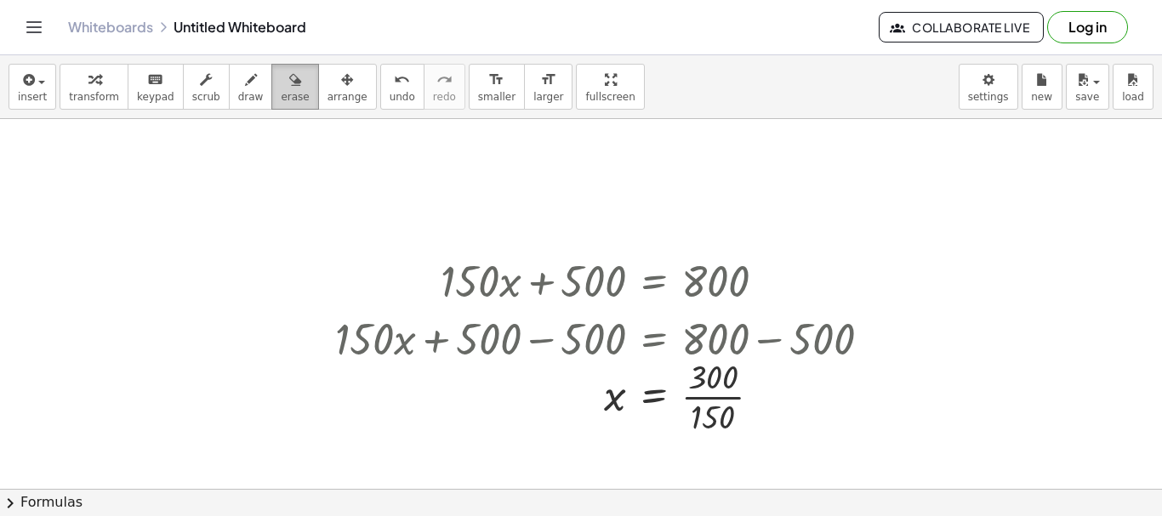
click at [281, 99] on span "erase" at bounding box center [295, 97] width 28 height 12
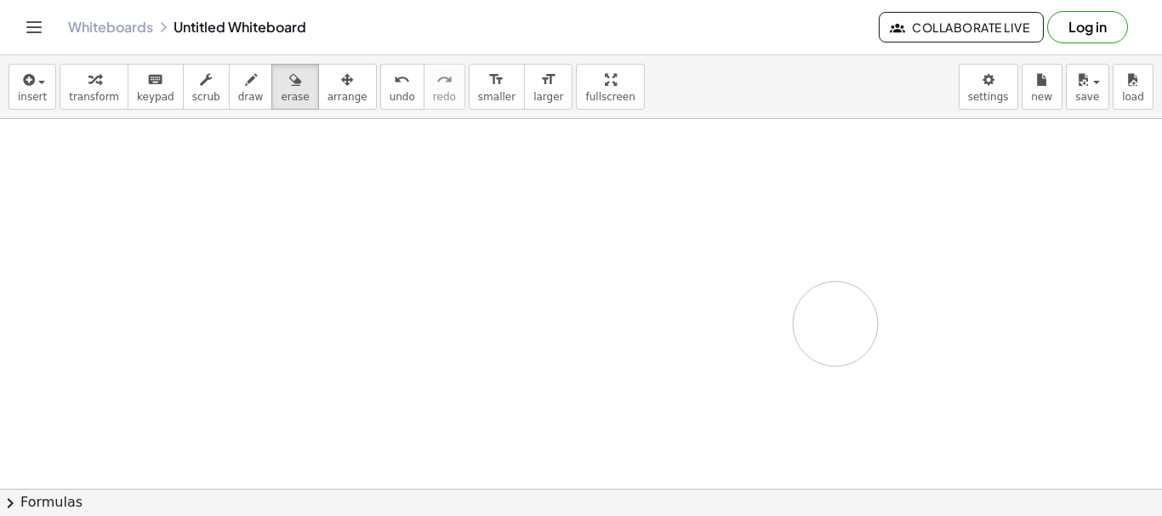
drag, startPoint x: 472, startPoint y: 270, endPoint x: 841, endPoint y: 330, distance: 374.1
click at [841, 330] on div at bounding box center [581, 489] width 1162 height 740
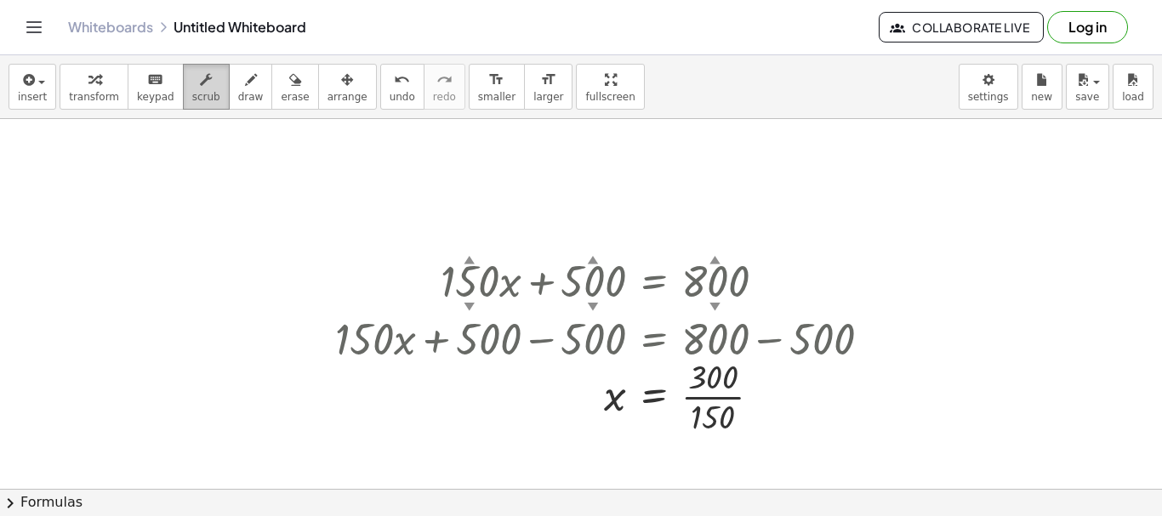
click at [192, 93] on span "scrub" at bounding box center [206, 97] width 28 height 12
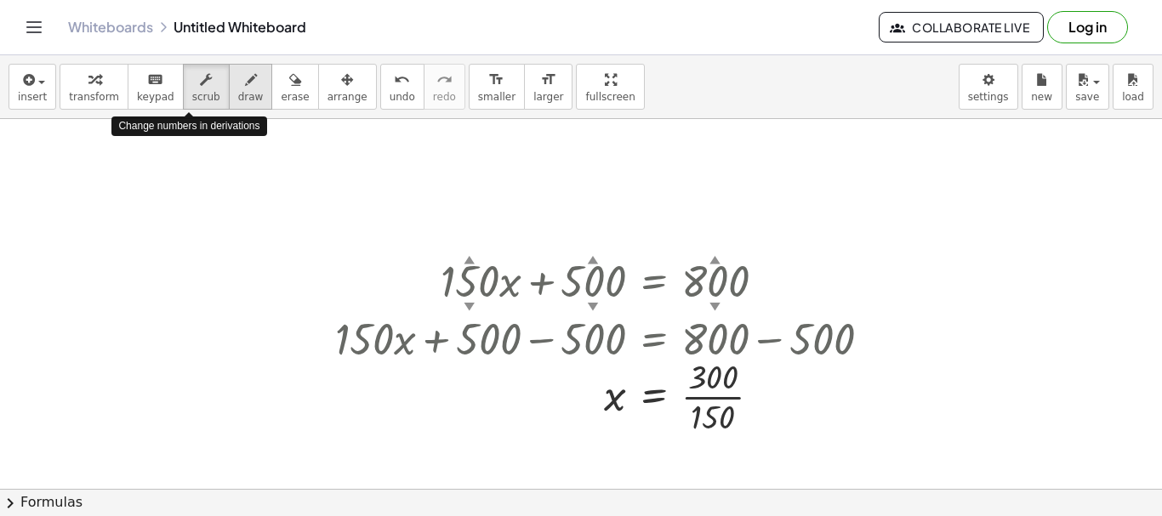
click at [238, 94] on span "draw" at bounding box center [251, 97] width 26 height 12
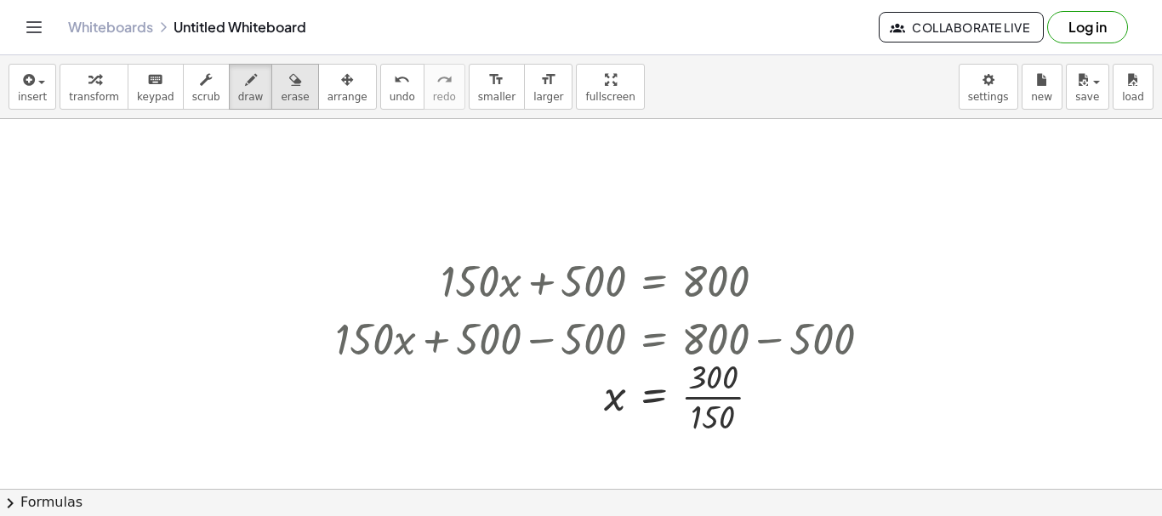
click at [281, 94] on span "erase" at bounding box center [295, 97] width 28 height 12
click at [327, 94] on span "arrange" at bounding box center [347, 97] width 40 height 12
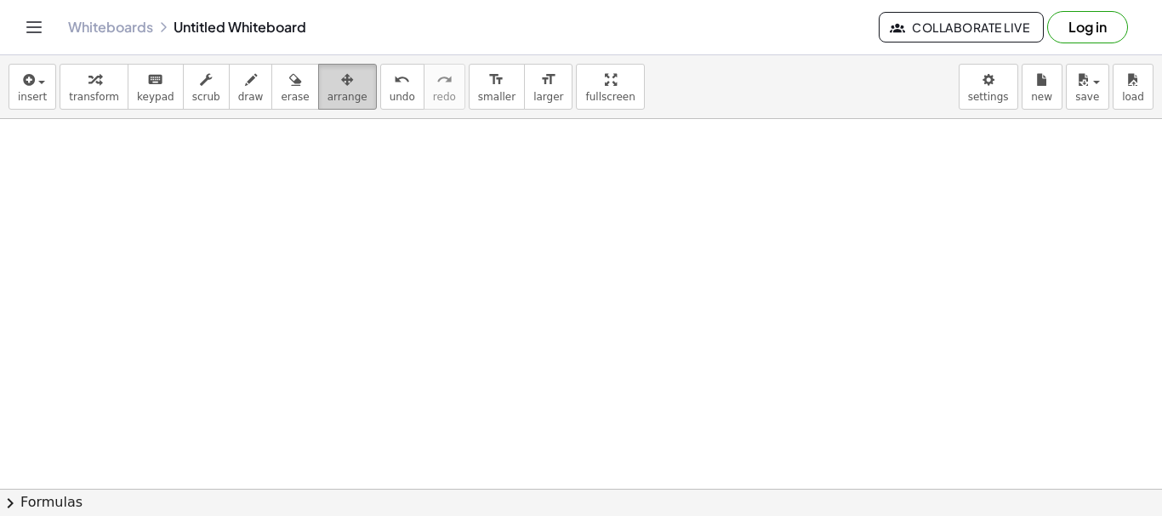
click at [327, 94] on span "arrange" at bounding box center [347, 97] width 40 height 12
click at [128, 92] on button "keyboard keypad" at bounding box center [156, 87] width 56 height 46
click at [578, 408] on div at bounding box center [581, 489] width 1162 height 740
click at [572, 400] on div at bounding box center [581, 489] width 1162 height 740
click at [91, 81] on icon "button" at bounding box center [94, 80] width 12 height 20
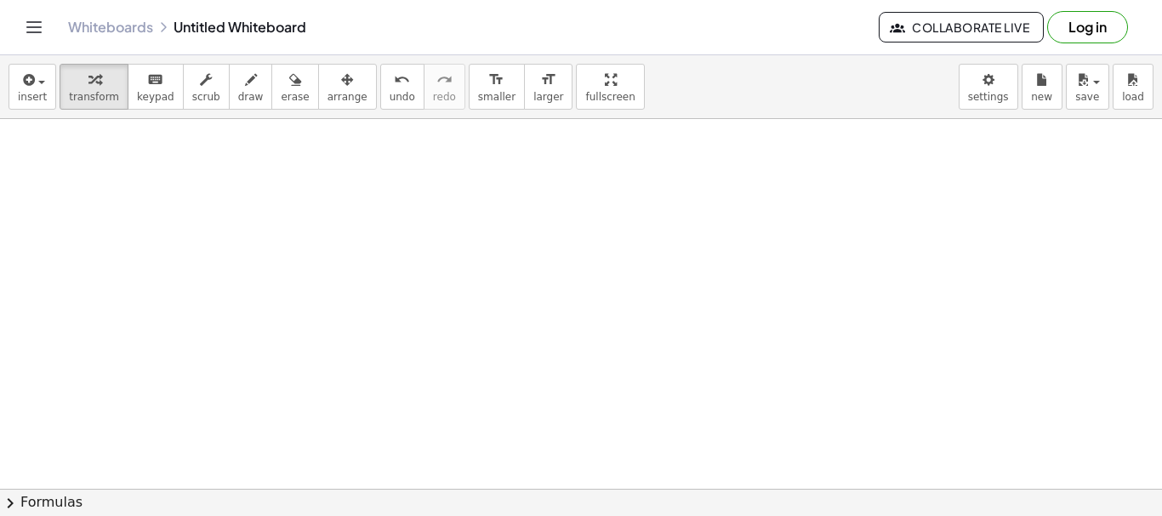
click at [595, 360] on div at bounding box center [581, 489] width 1162 height 740
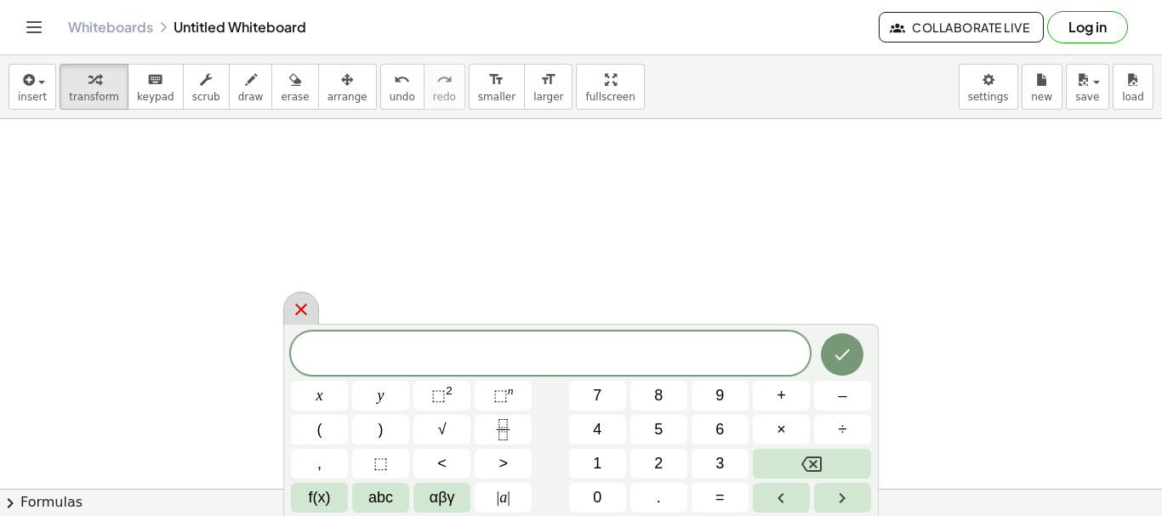
click at [307, 305] on icon at bounding box center [301, 309] width 20 height 20
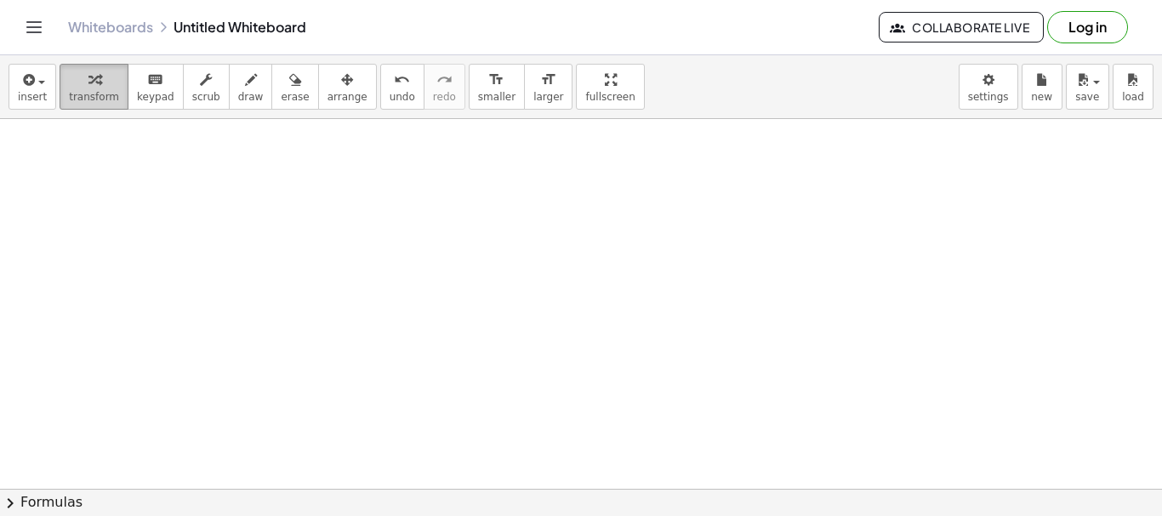
click at [88, 104] on button "transform" at bounding box center [94, 87] width 69 height 46
click at [581, 406] on div at bounding box center [581, 489] width 1162 height 740
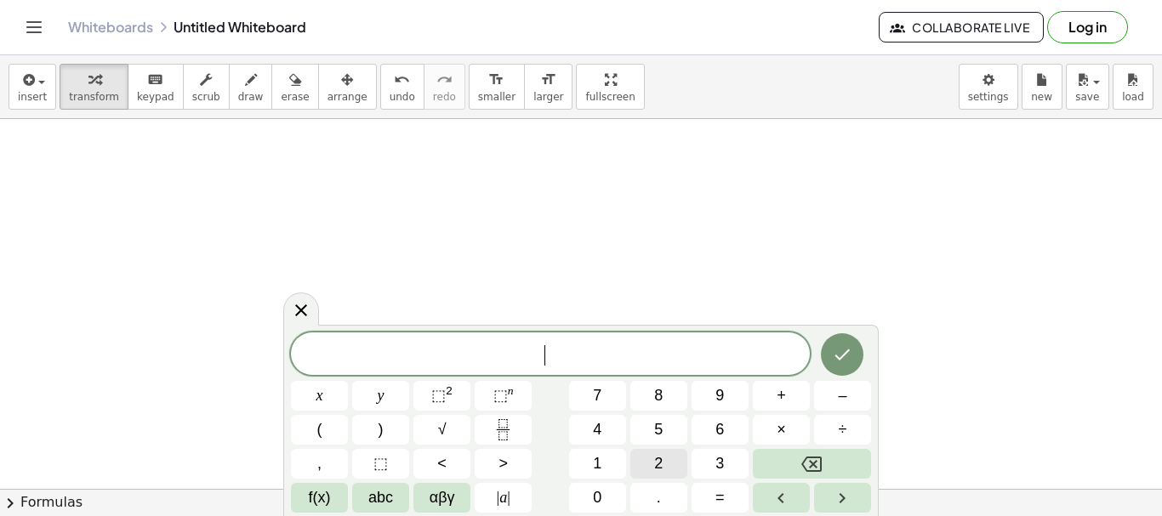
click at [647, 468] on button "2" at bounding box center [658, 464] width 57 height 30
click at [771, 397] on button "+" at bounding box center [781, 396] width 57 height 30
click at [655, 398] on span "8" at bounding box center [658, 395] width 9 height 23
click at [732, 498] on button "=" at bounding box center [720, 498] width 57 height 30
click at [849, 360] on icon "Done" at bounding box center [842, 355] width 20 height 20
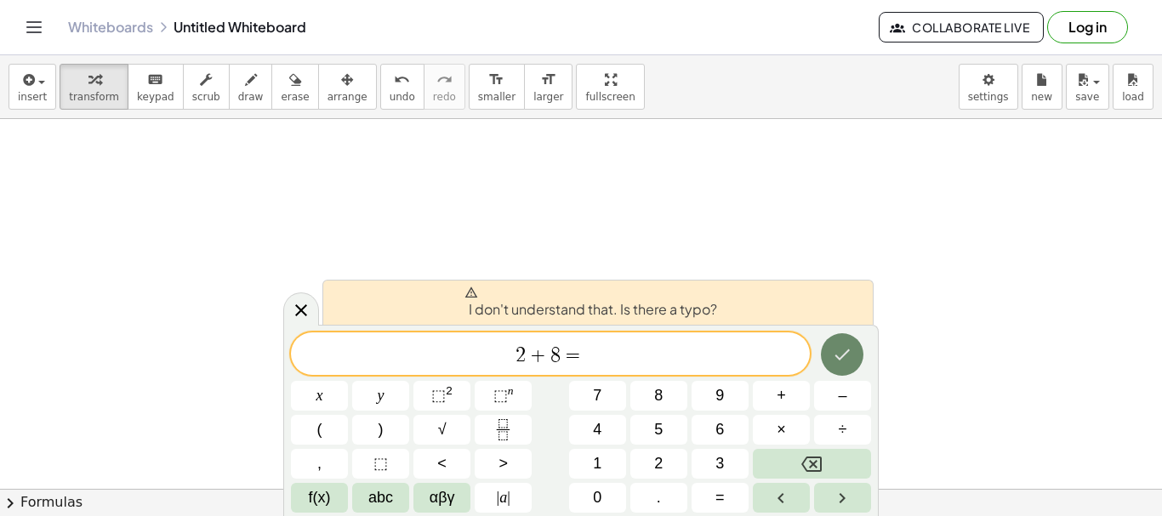
click at [849, 360] on icon "Done" at bounding box center [842, 355] width 20 height 20
click at [834, 497] on icon "Right arrow" at bounding box center [842, 498] width 20 height 20
click at [633, 198] on div at bounding box center [581, 489] width 1162 height 740
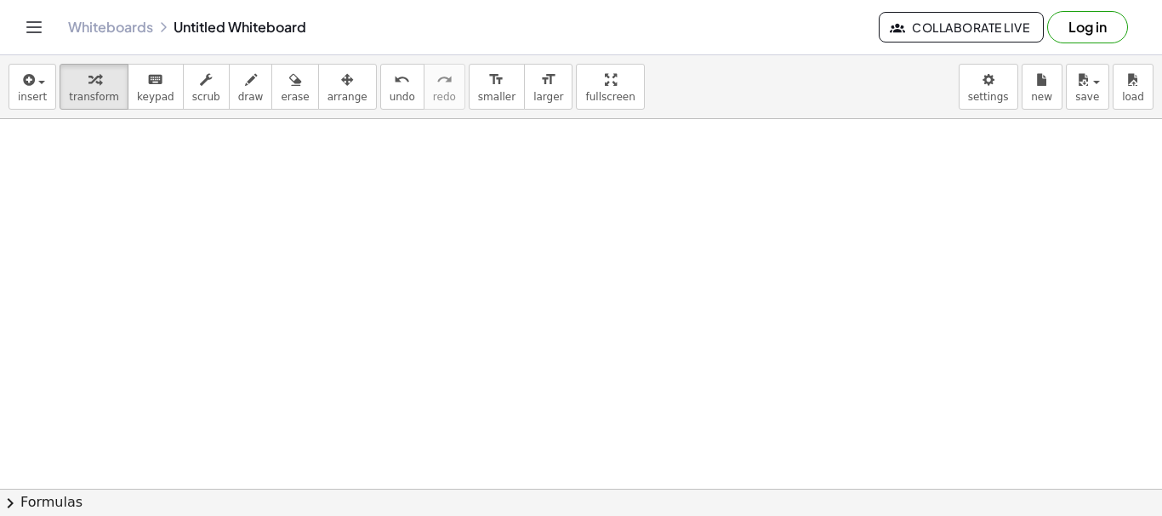
click at [517, 433] on div at bounding box center [581, 489] width 1162 height 740
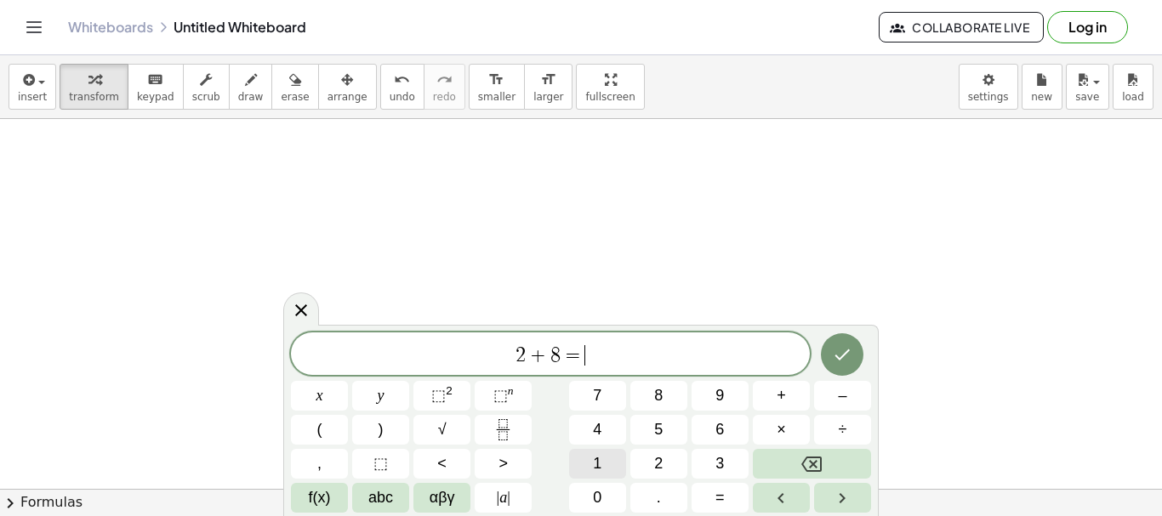
click at [602, 466] on button "1" at bounding box center [597, 464] width 57 height 30
click at [601, 492] on span "0" at bounding box center [597, 498] width 9 height 23
click at [837, 358] on icon "Done" at bounding box center [842, 355] width 20 height 20
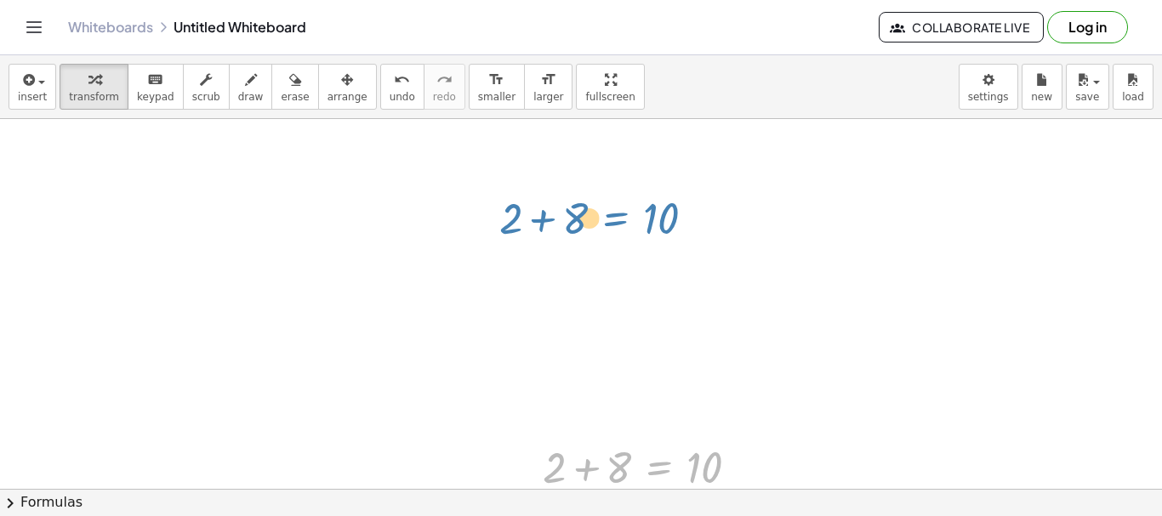
drag, startPoint x: 665, startPoint y: 463, endPoint x: 620, endPoint y: 210, distance: 256.6
click at [620, 210] on div "+ 2 + 8 = 10 + 2 + 8 = 10" at bounding box center [581, 489] width 1162 height 740
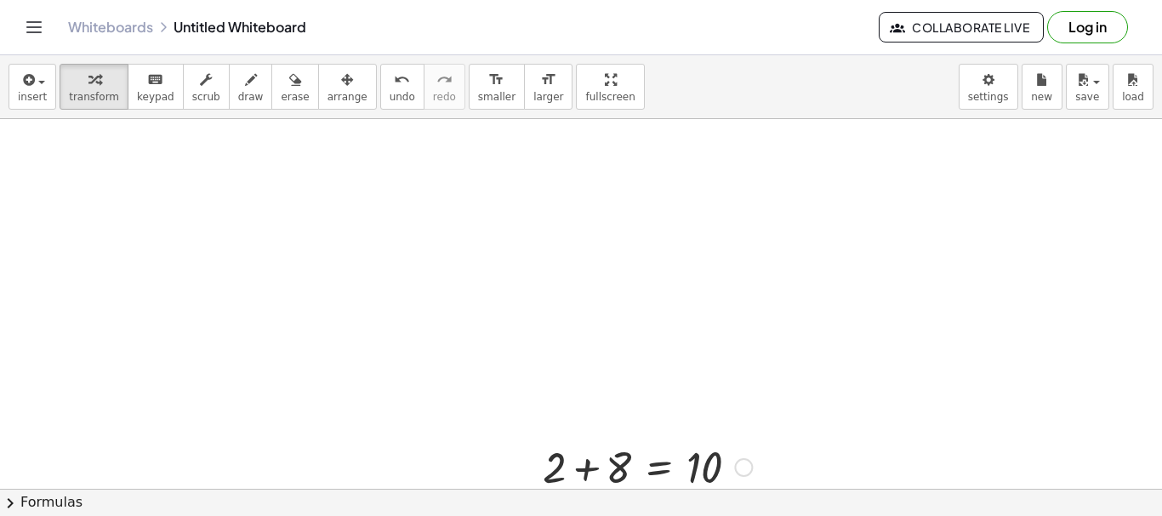
click at [672, 466] on div at bounding box center [647, 466] width 226 height 58
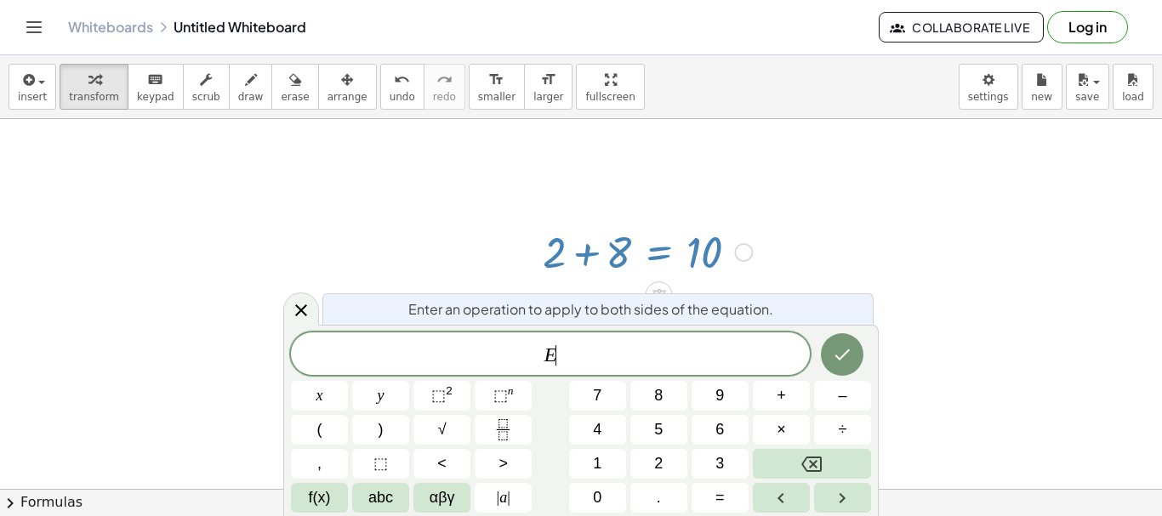
scroll to position [217, 0]
click at [861, 223] on div at bounding box center [581, 272] width 1162 height 740
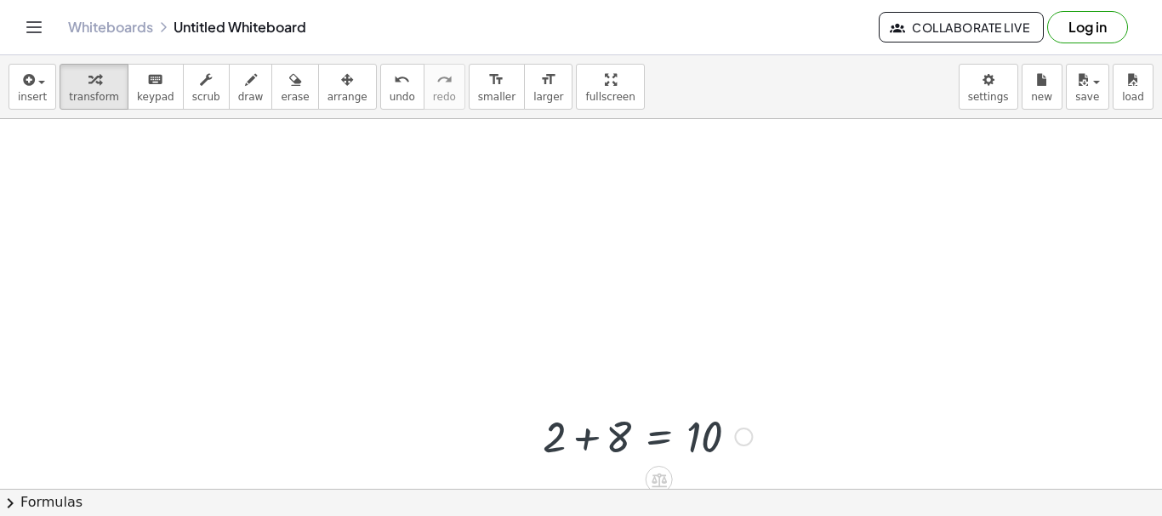
scroll to position [0, 0]
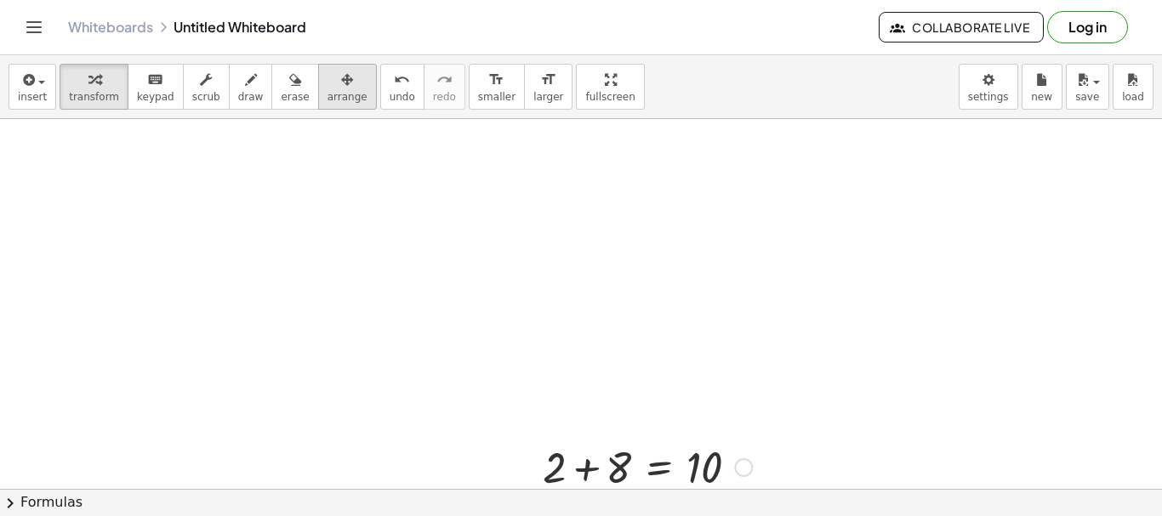
click at [341, 88] on icon "button" at bounding box center [347, 80] width 12 height 20
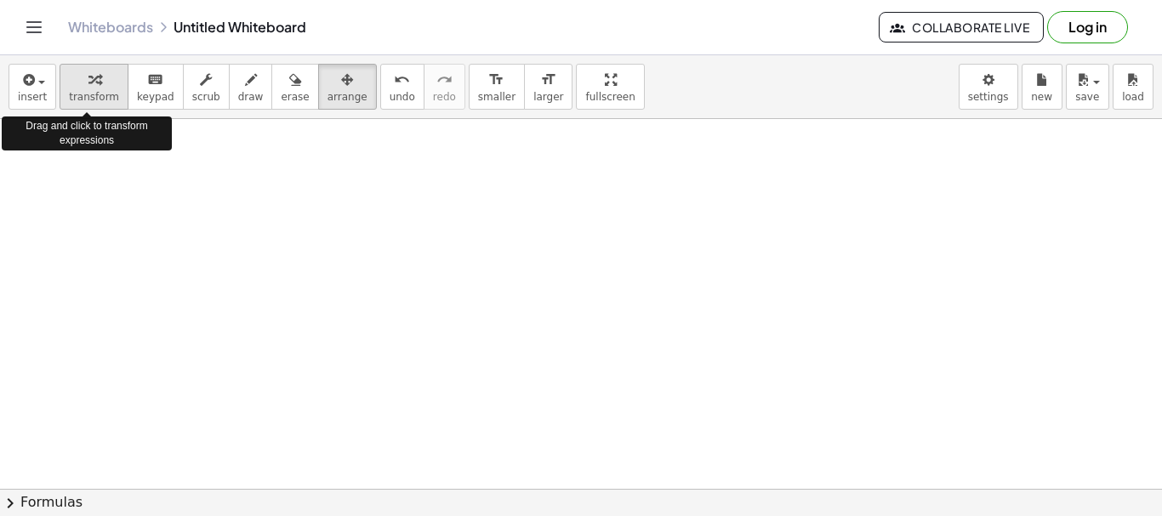
click at [92, 91] on span "transform" at bounding box center [94, 97] width 50 height 12
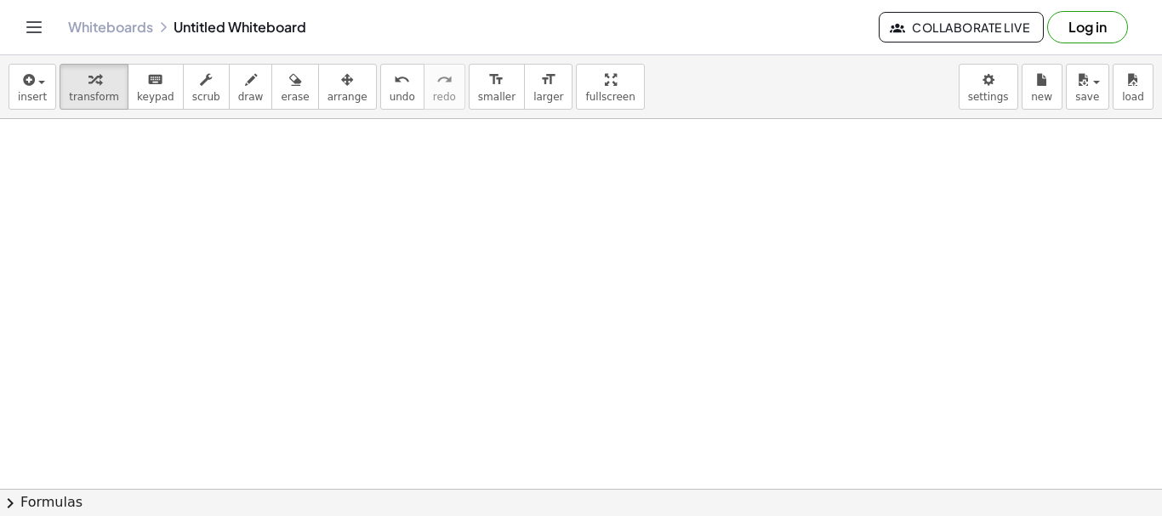
click at [585, 503] on button "chevron_right Formulas" at bounding box center [581, 502] width 1162 height 27
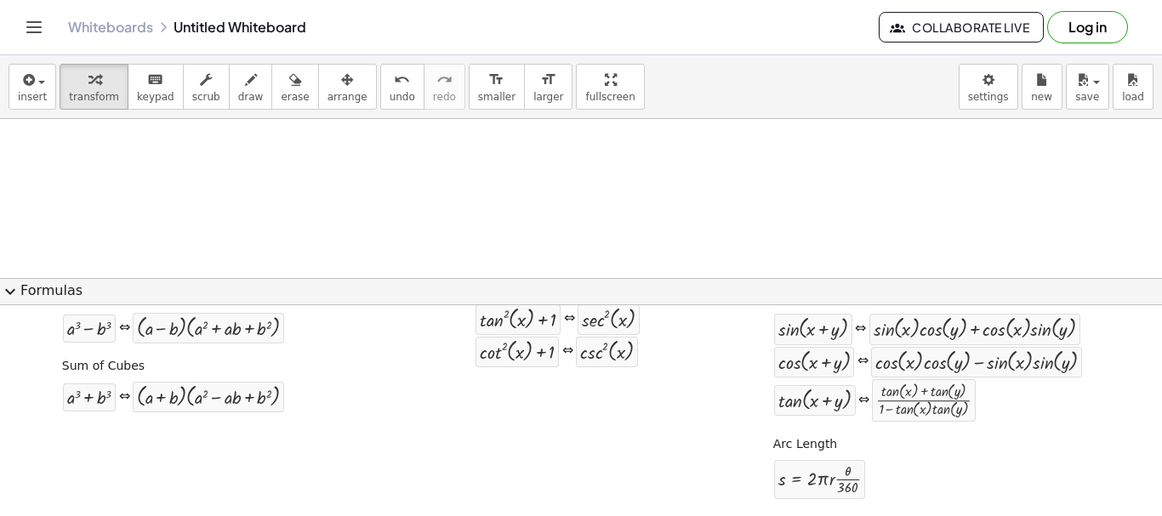
click at [4, 292] on span "expand_more" at bounding box center [10, 292] width 20 height 20
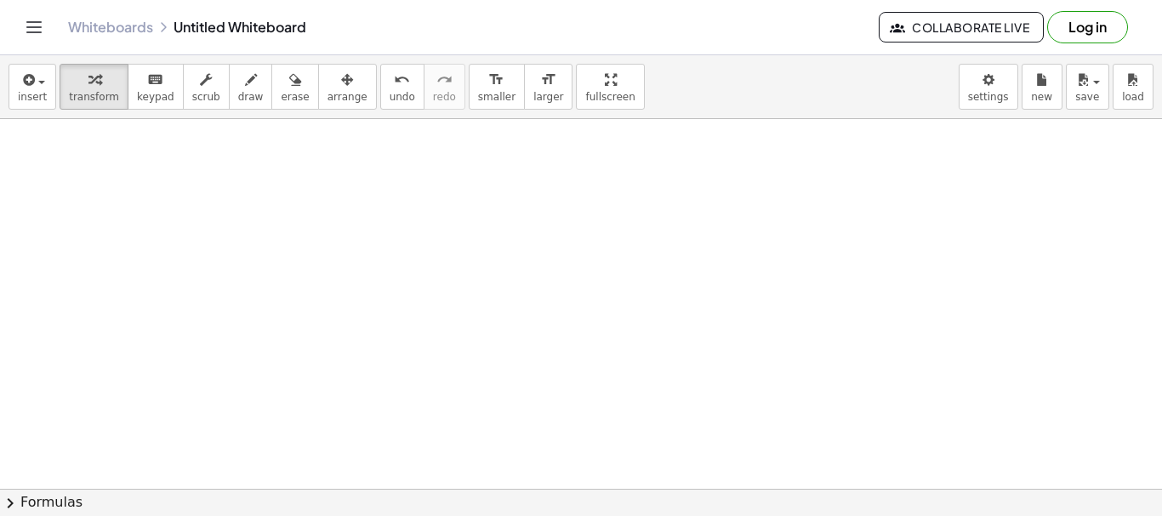
click at [604, 343] on div at bounding box center [581, 489] width 1162 height 740
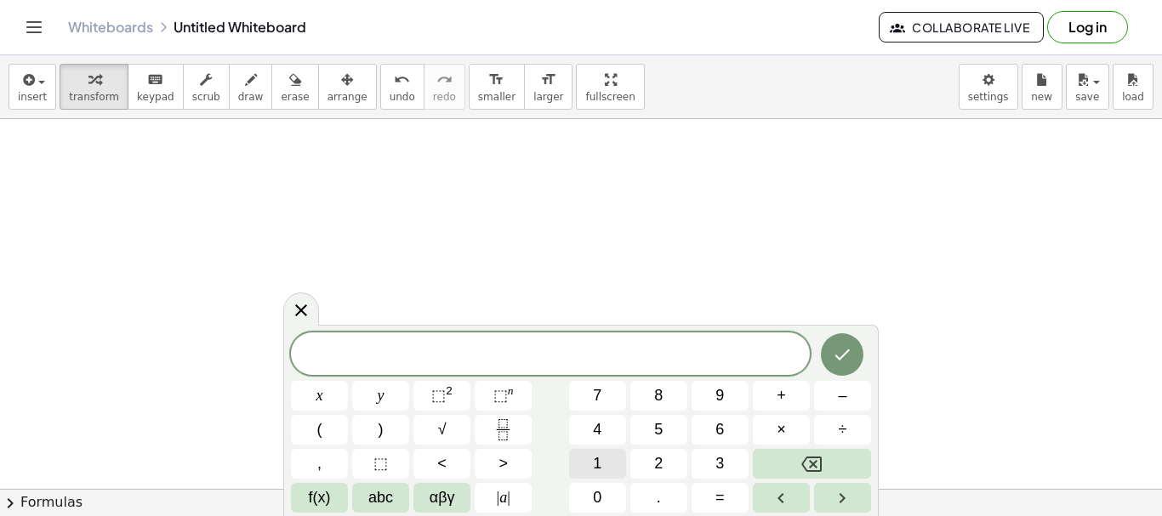
click at [602, 454] on button "1" at bounding box center [597, 464] width 57 height 30
click at [659, 431] on span "5" at bounding box center [658, 430] width 9 height 23
click at [590, 497] on button "0" at bounding box center [597, 498] width 57 height 30
click at [316, 396] on span "x" at bounding box center [319, 395] width 7 height 23
click at [774, 398] on button "+" at bounding box center [781, 396] width 57 height 30
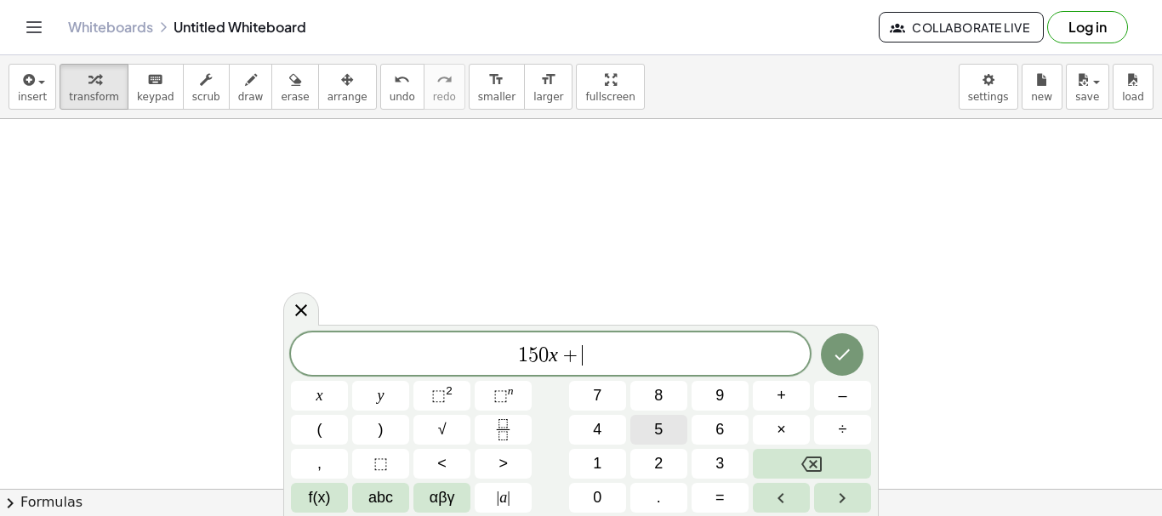
click at [658, 426] on span "5" at bounding box center [658, 430] width 9 height 23
click at [612, 501] on button "0" at bounding box center [597, 498] width 57 height 30
click at [722, 499] on span "=" at bounding box center [719, 498] width 9 height 23
click at [666, 396] on button "8" at bounding box center [658, 396] width 57 height 30
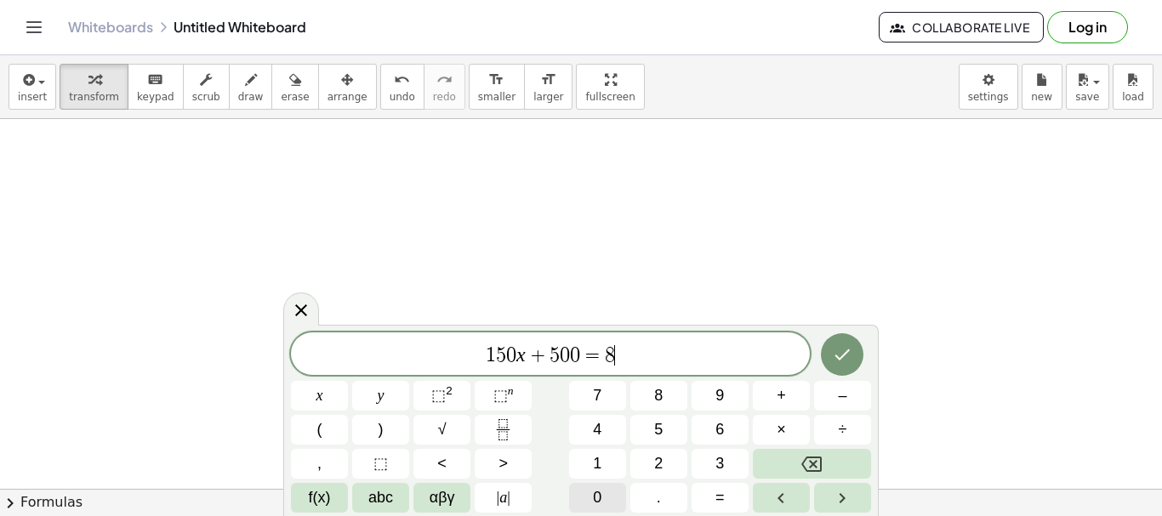
click at [596, 505] on span "0" at bounding box center [597, 498] width 9 height 23
click at [840, 359] on icon "Done" at bounding box center [842, 355] width 15 height 11
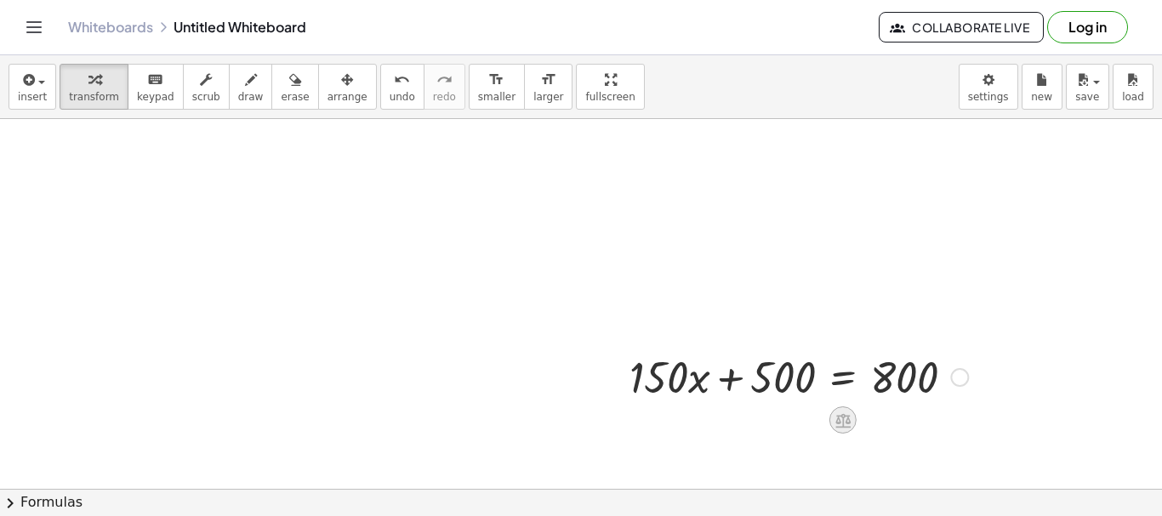
click at [846, 421] on icon at bounding box center [842, 420] width 15 height 14
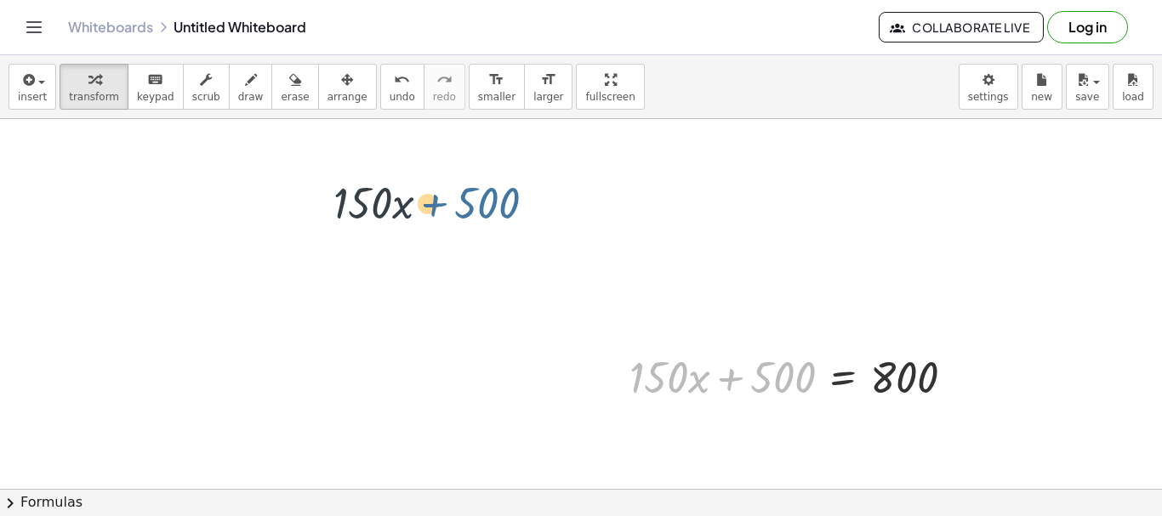
drag, startPoint x: 806, startPoint y: 382, endPoint x: 509, endPoint y: 207, distance: 345.5
click at [509, 207] on div "+ 500 + · 150 · x + · 150 · x + 500 = 800 + − × ÷" at bounding box center [581, 489] width 1162 height 740
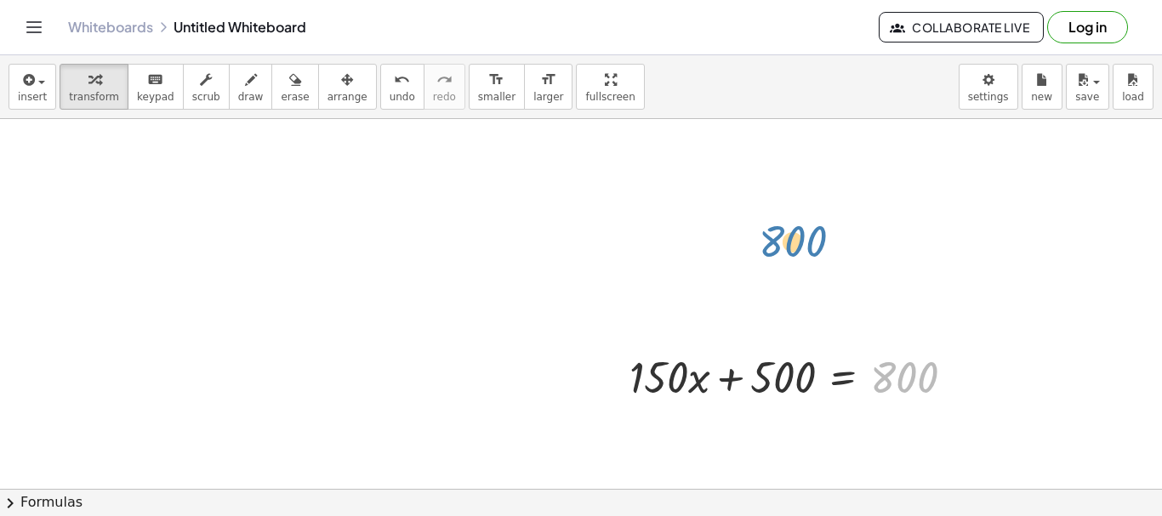
drag, startPoint x: 932, startPoint y: 370, endPoint x: 935, endPoint y: 263, distance: 107.2
click at [935, 263] on div "800 + · 150 · x + 500 = 800" at bounding box center [581, 489] width 1162 height 740
click at [698, 369] on div at bounding box center [799, 376] width 356 height 58
click at [726, 387] on div at bounding box center [799, 376] width 356 height 58
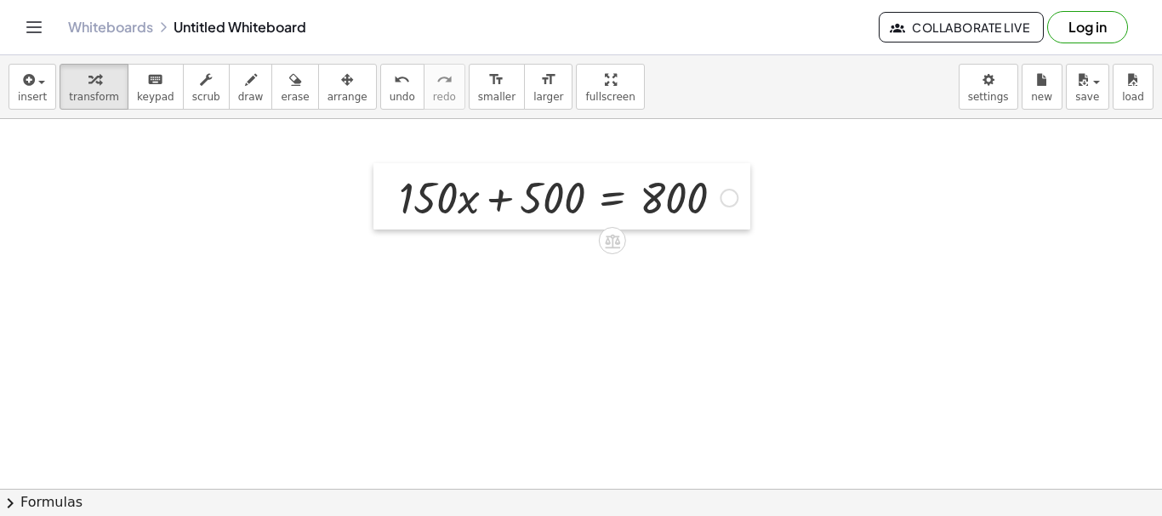
drag, startPoint x: 797, startPoint y: 383, endPoint x: 389, endPoint y: 162, distance: 464.0
click at [390, 163] on div at bounding box center [386, 196] width 26 height 66
drag, startPoint x: 559, startPoint y: 287, endPoint x: 433, endPoint y: 191, distance: 157.9
click at [557, 285] on div at bounding box center [581, 489] width 1162 height 740
drag, startPoint x: 381, startPoint y: 143, endPoint x: 806, endPoint y: 247, distance: 437.8
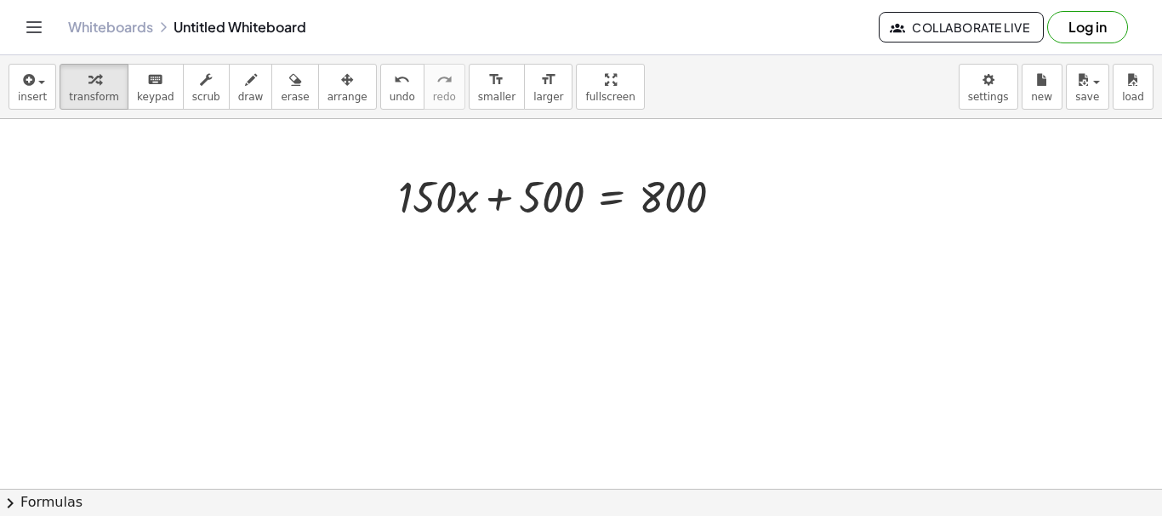
click at [806, 247] on div at bounding box center [581, 489] width 1162 height 740
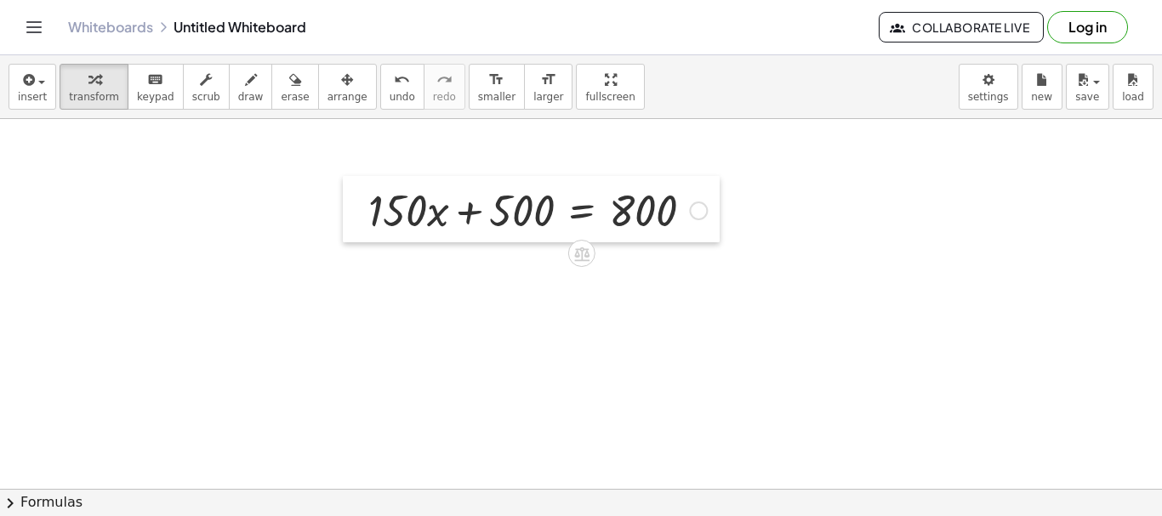
drag, startPoint x: 384, startPoint y: 204, endPoint x: 356, endPoint y: 218, distance: 31.2
click at [356, 218] on div at bounding box center [356, 209] width 26 height 66
click at [356, 218] on div at bounding box center [358, 209] width 26 height 66
click at [358, 218] on div at bounding box center [358, 209] width 26 height 66
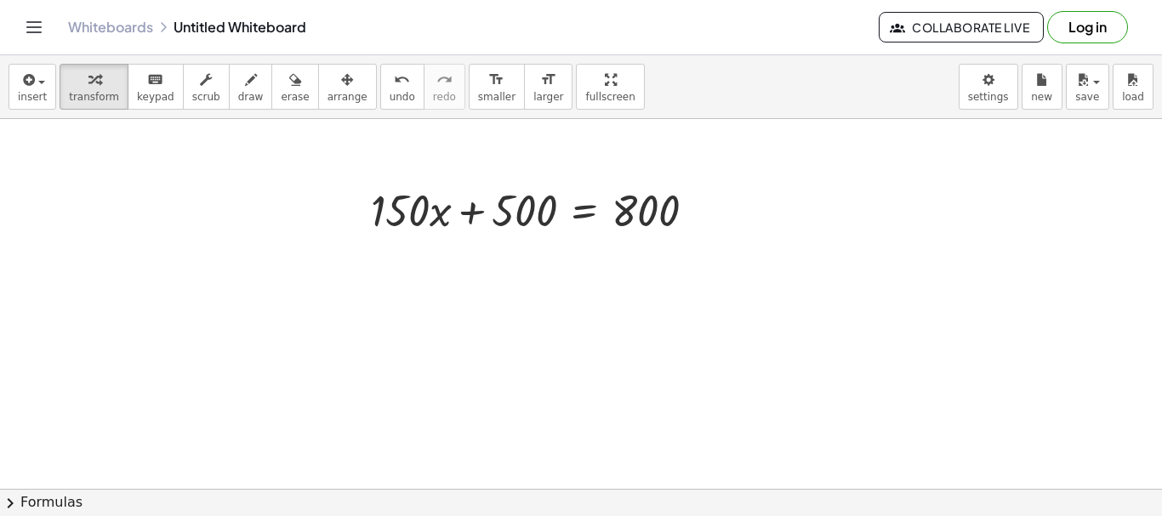
click at [563, 302] on div at bounding box center [581, 489] width 1162 height 740
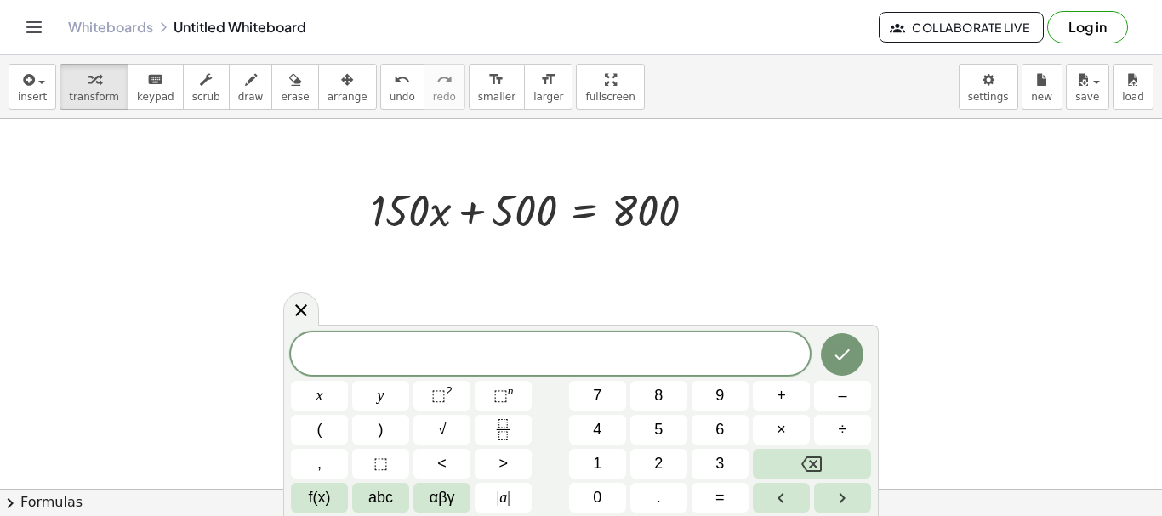
click at [862, 292] on div at bounding box center [581, 489] width 1162 height 740
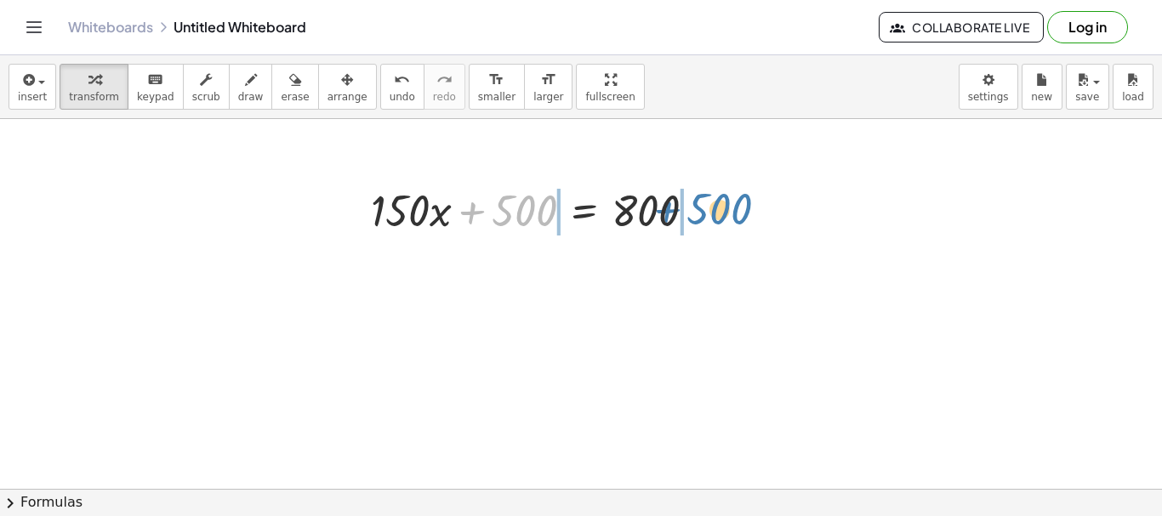
drag, startPoint x: 531, startPoint y: 214, endPoint x: 727, endPoint y: 212, distance: 196.5
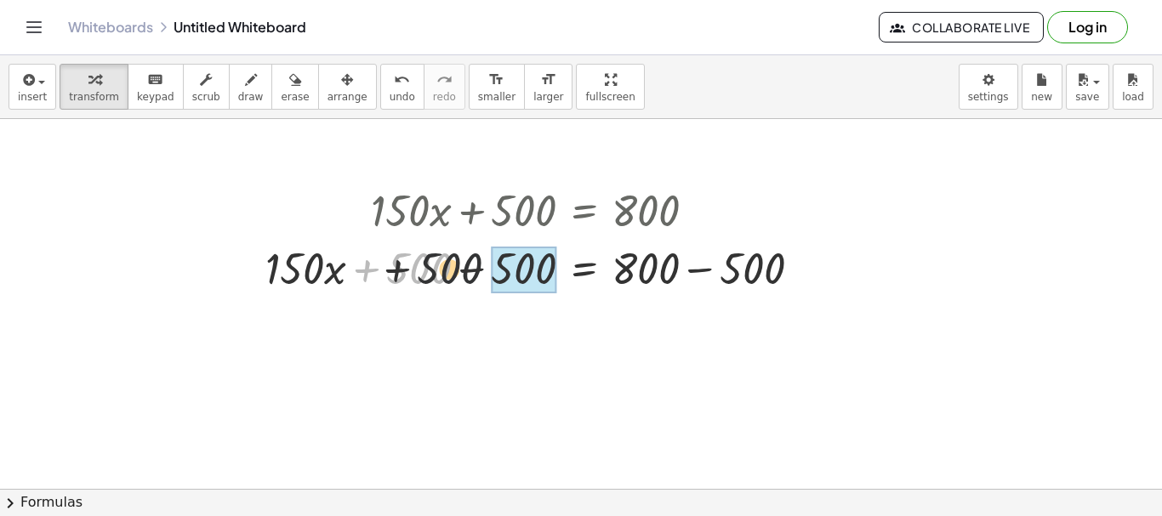
drag, startPoint x: 428, startPoint y: 278, endPoint x: 498, endPoint y: 278, distance: 70.6
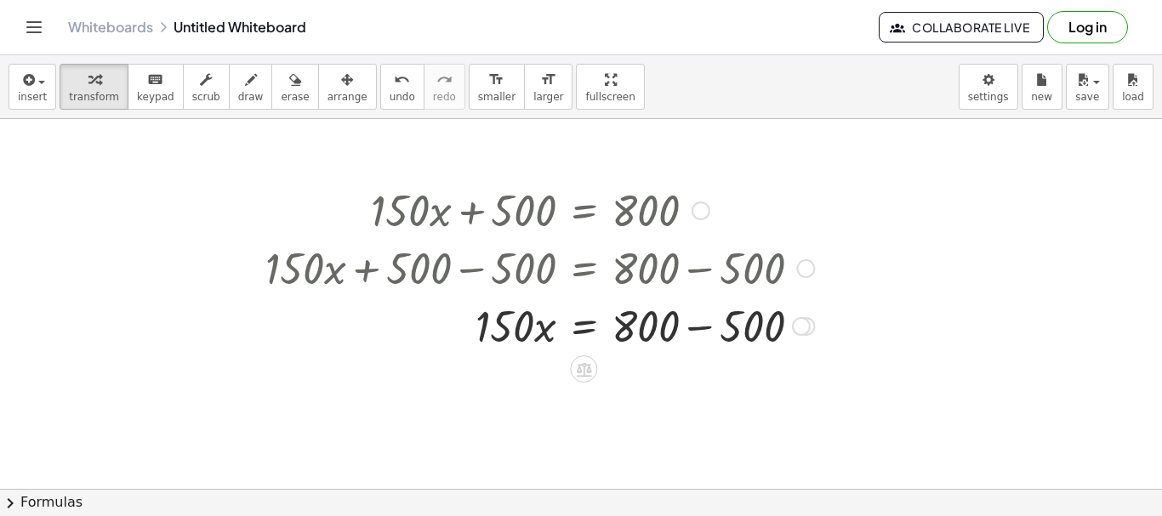
drag, startPoint x: 658, startPoint y: 271, endPoint x: 760, endPoint y: 293, distance: 103.6
click at [760, 293] on div at bounding box center [540, 267] width 566 height 58
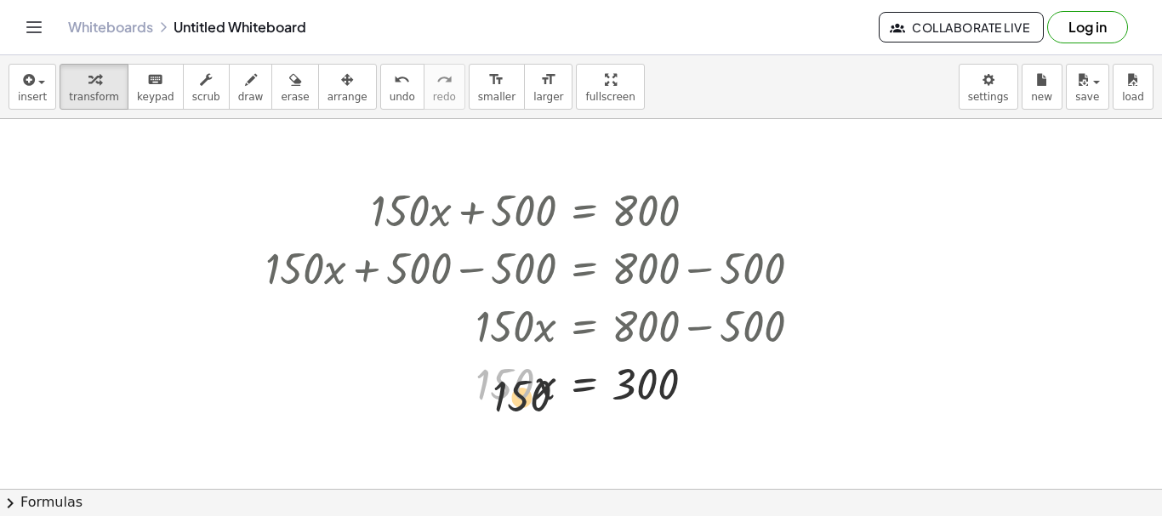
drag, startPoint x: 508, startPoint y: 389, endPoint x: 661, endPoint y: 419, distance: 156.0
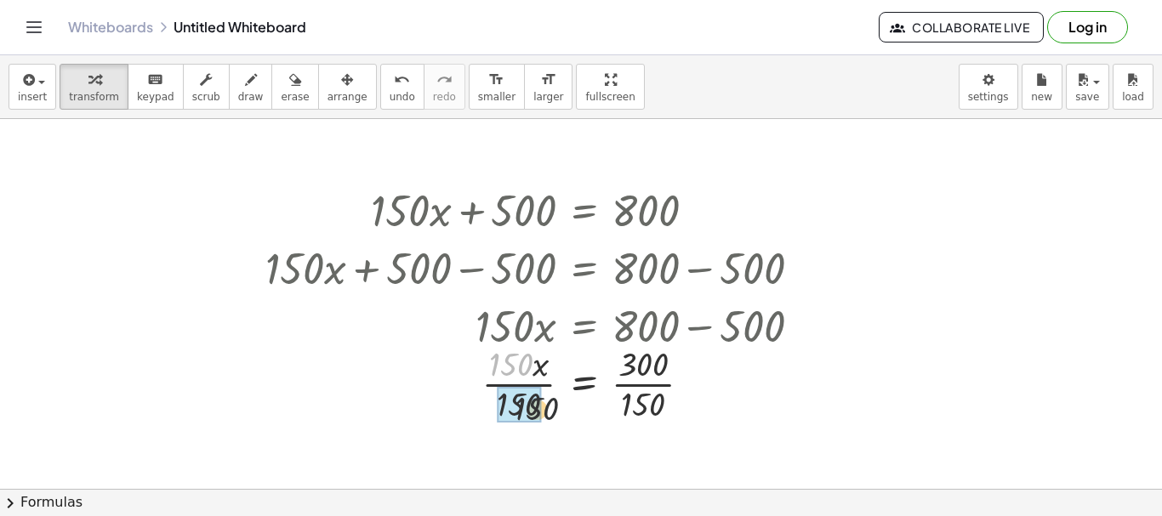
drag, startPoint x: 515, startPoint y: 373, endPoint x: 560, endPoint y: 426, distance: 69.5
click at [549, 428] on div "+ · 150 · x + 500 = 800 + · 150 · x + 500 − 500 = + 800 − 500 + · 150 · x + 0 =…" at bounding box center [533, 302] width 587 height 253
drag, startPoint x: 664, startPoint y: 367, endPoint x: 656, endPoint y: 422, distance: 55.1
click at [668, 417] on div at bounding box center [540, 382] width 566 height 85
